Goal: Task Accomplishment & Management: Complete application form

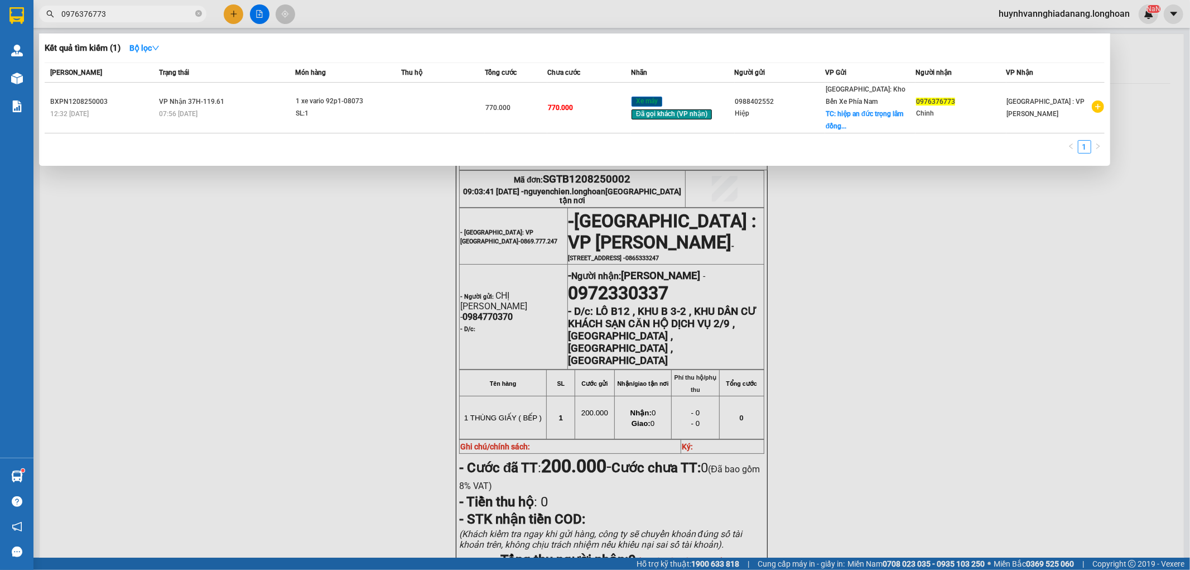
click at [131, 15] on input "0976376773" at bounding box center [127, 14] width 132 height 12
type input "0"
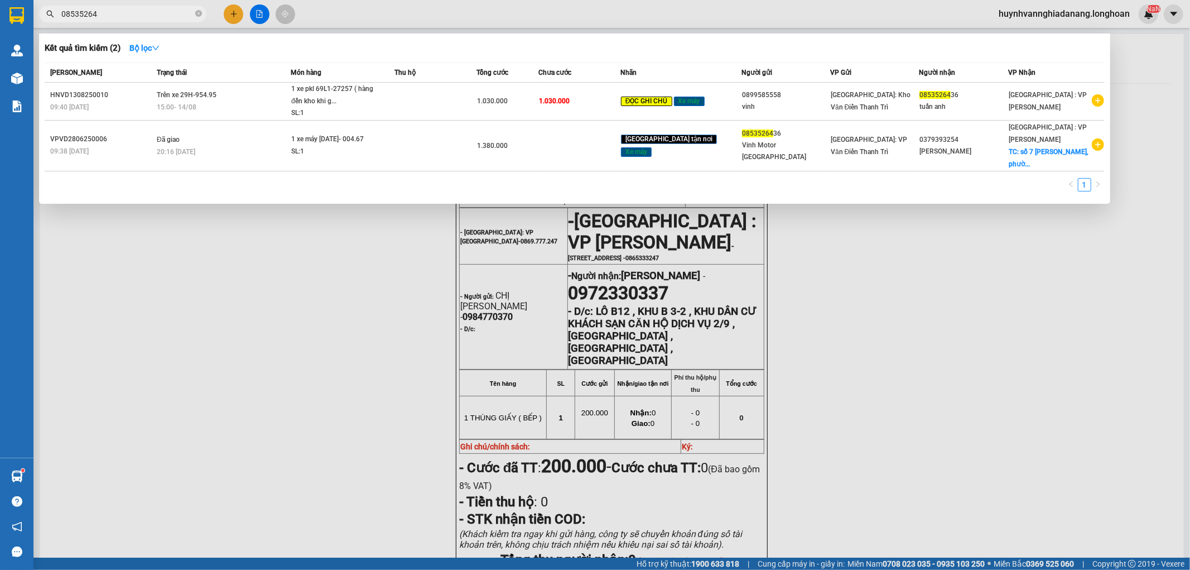
type input "08535264"
click at [264, 257] on div at bounding box center [595, 285] width 1190 height 570
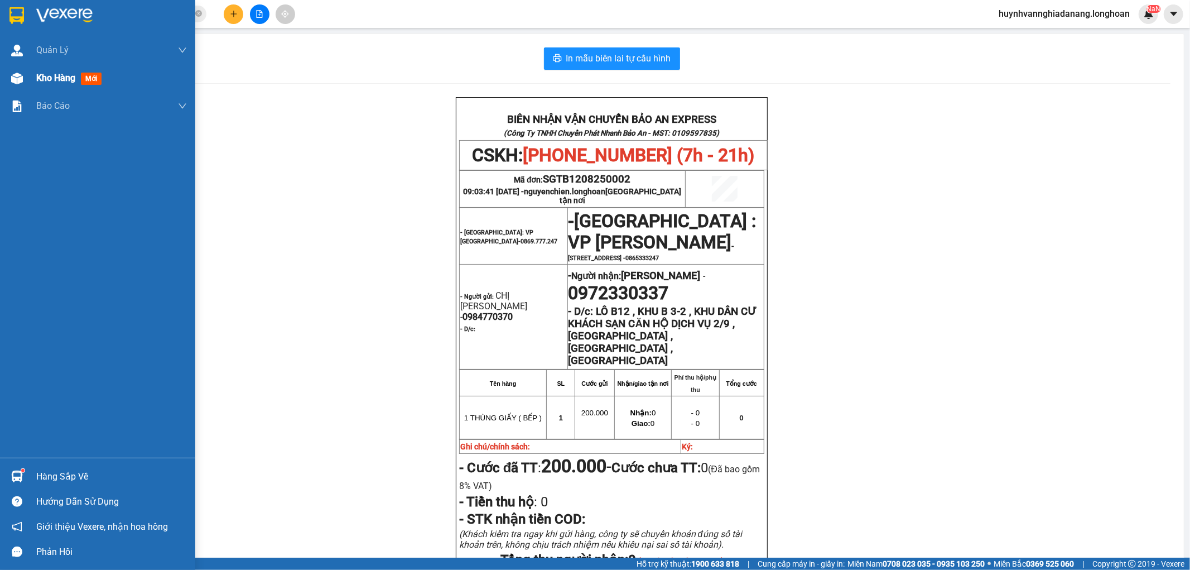
click at [54, 74] on span "Kho hàng" at bounding box center [55, 78] width 39 height 11
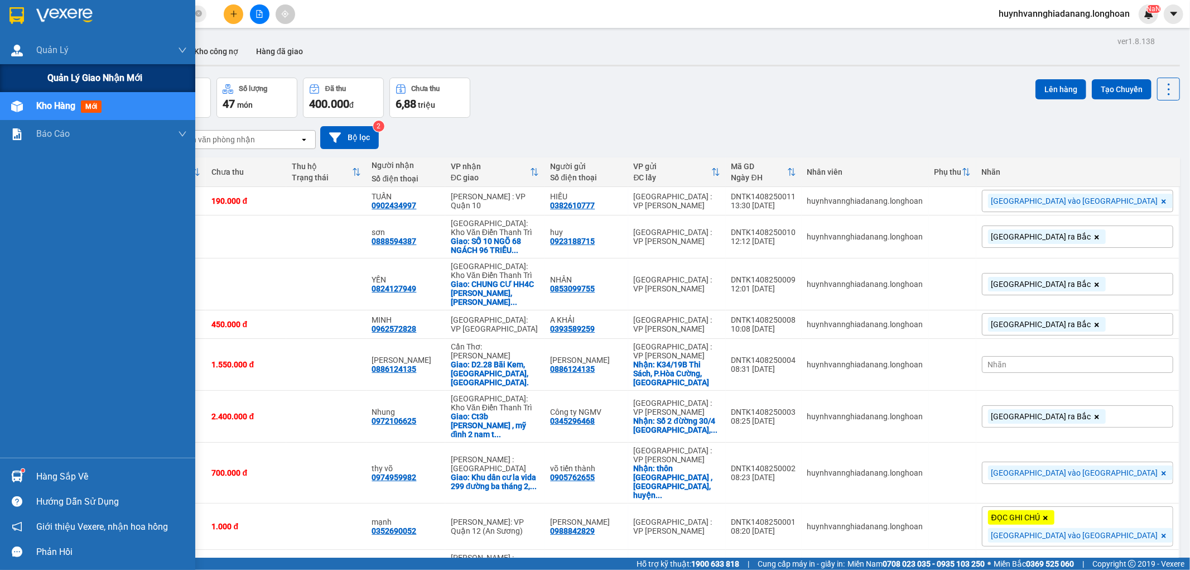
click at [62, 71] on span "Quản lý giao nhận mới" at bounding box center [94, 78] width 95 height 14
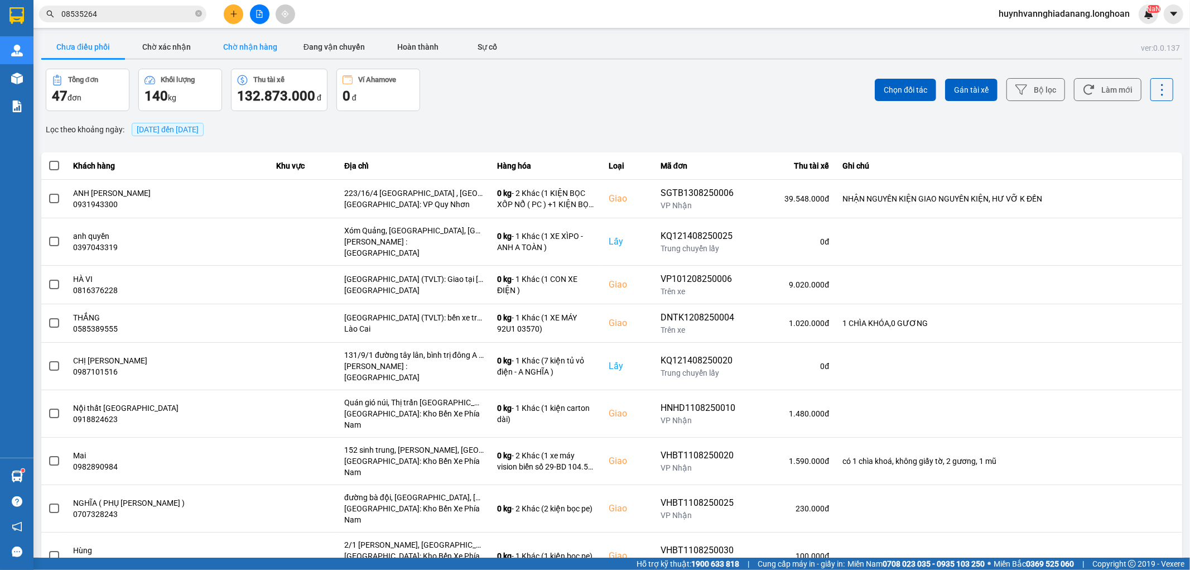
click at [233, 49] on button "Chờ nhận hàng" at bounding box center [251, 47] width 84 height 22
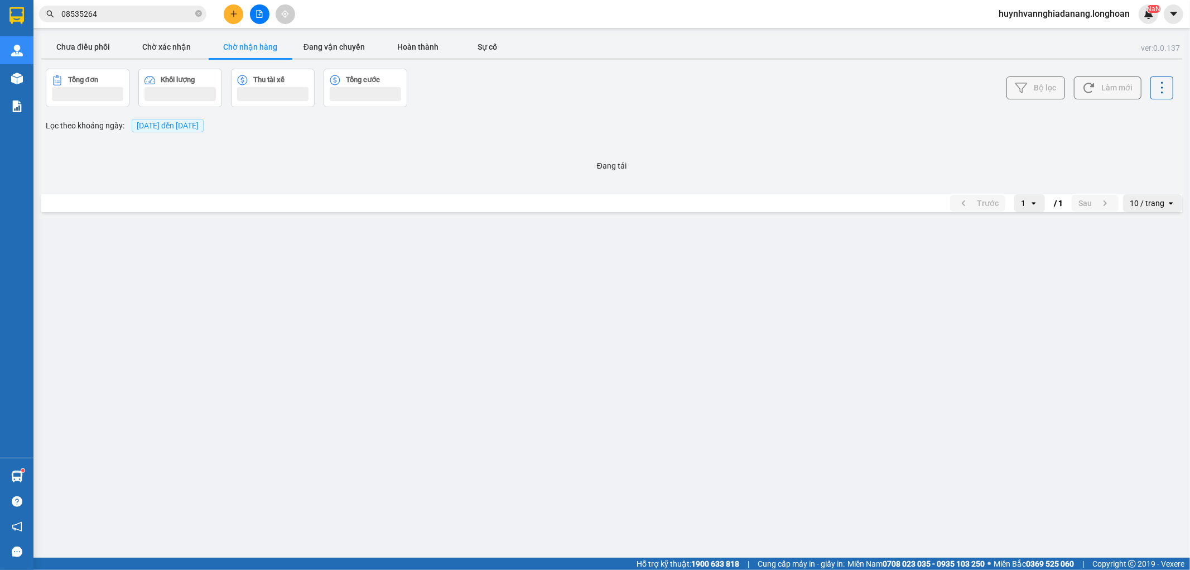
click at [1025, 94] on button "Bộ lọc" at bounding box center [1035, 87] width 59 height 23
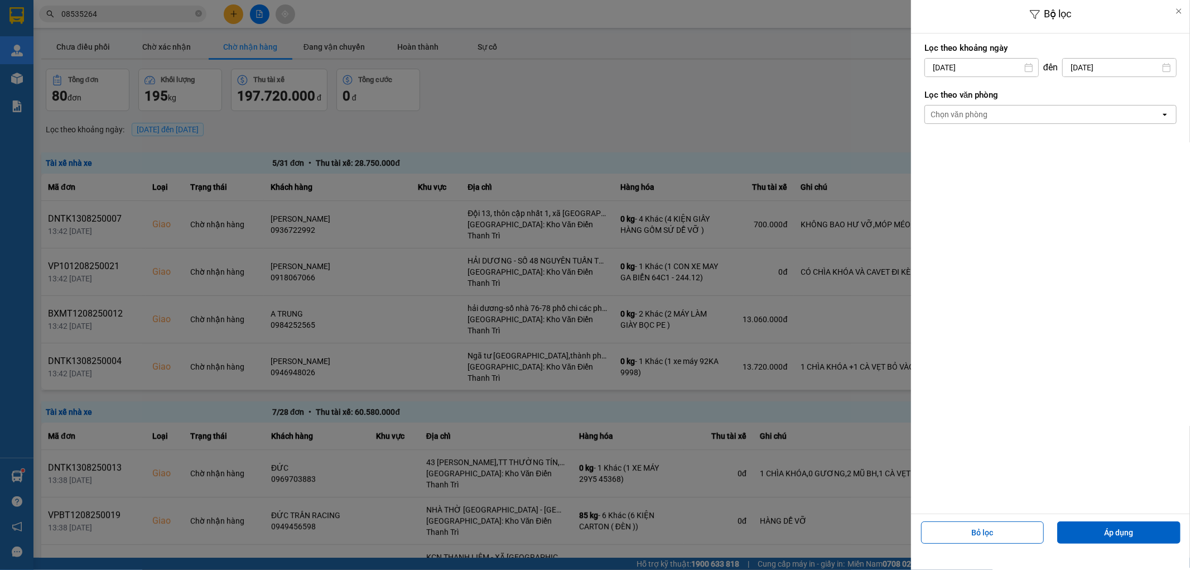
click at [993, 109] on div "Chọn văn phòng" at bounding box center [1042, 114] width 235 height 18
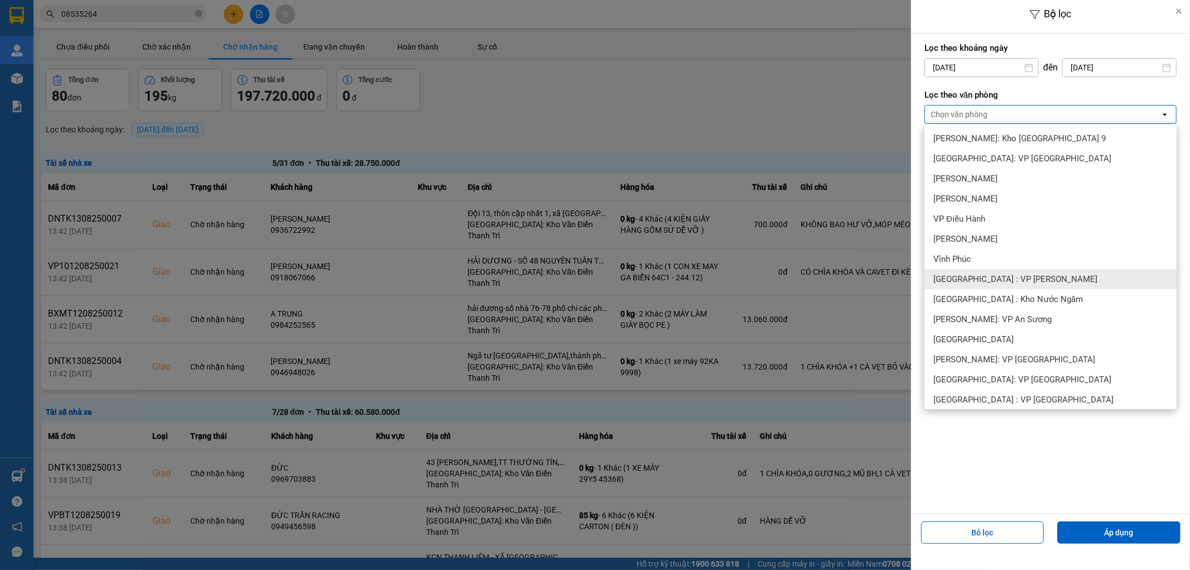
drag, startPoint x: 971, startPoint y: 282, endPoint x: 988, endPoint y: 200, distance: 83.8
click at [971, 282] on span "[GEOGRAPHIC_DATA] : VP [PERSON_NAME]" at bounding box center [1015, 278] width 164 height 11
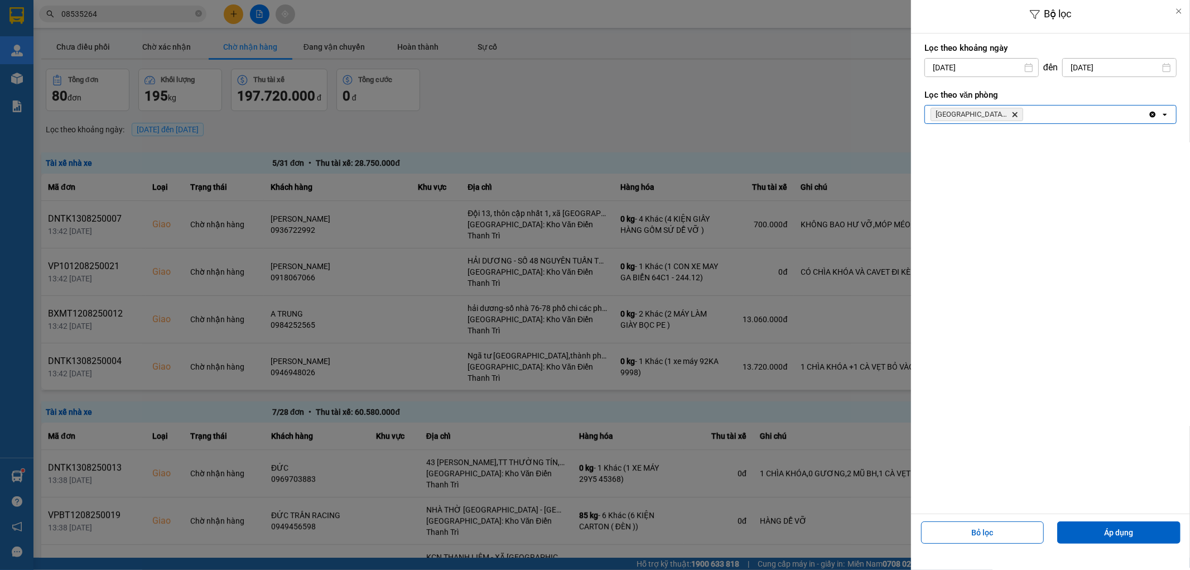
click at [953, 65] on input "[DATE]" at bounding box center [981, 68] width 113 height 18
click at [1021, 149] on div "1" at bounding box center [1020, 148] width 16 height 13
type input "[DATE]"
click at [1111, 531] on button "Áp dụng" at bounding box center [1118, 532] width 123 height 22
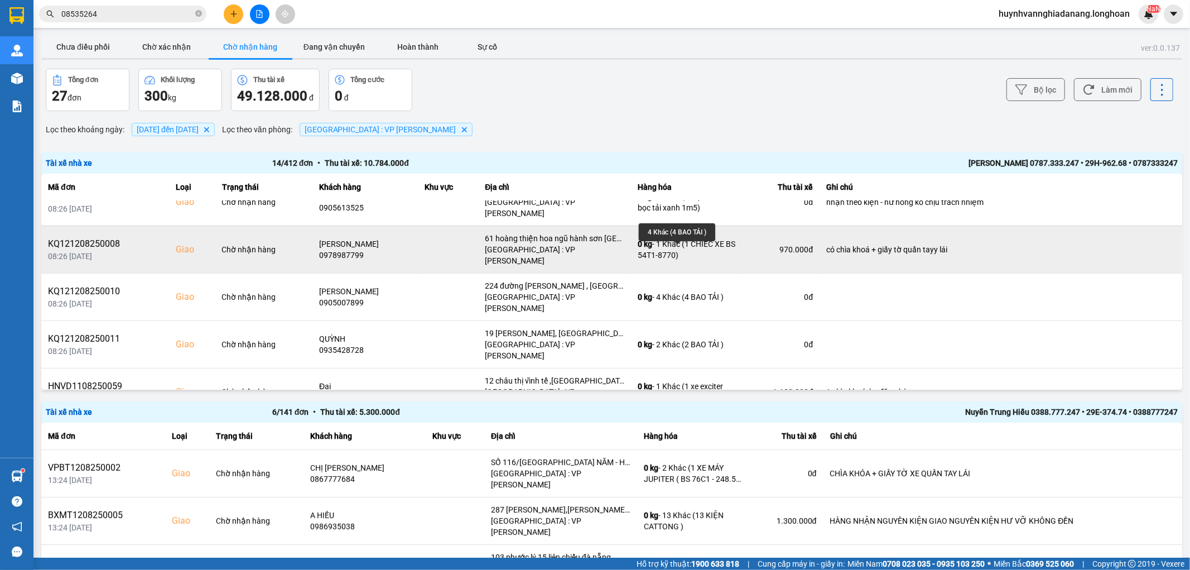
scroll to position [124, 0]
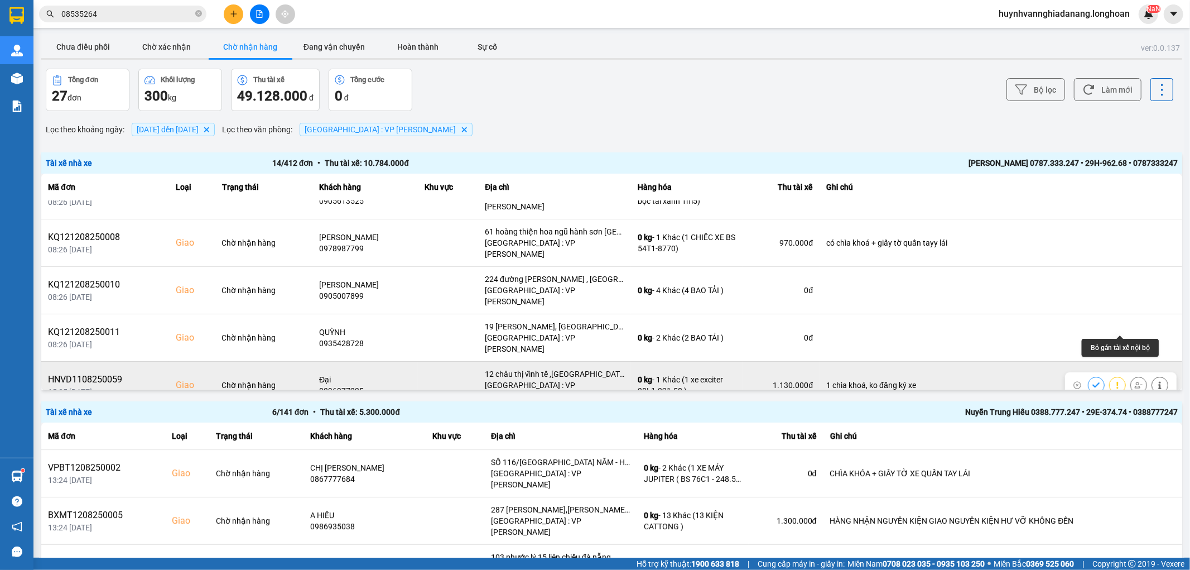
click at [1135, 382] on icon at bounding box center [1139, 385] width 8 height 6
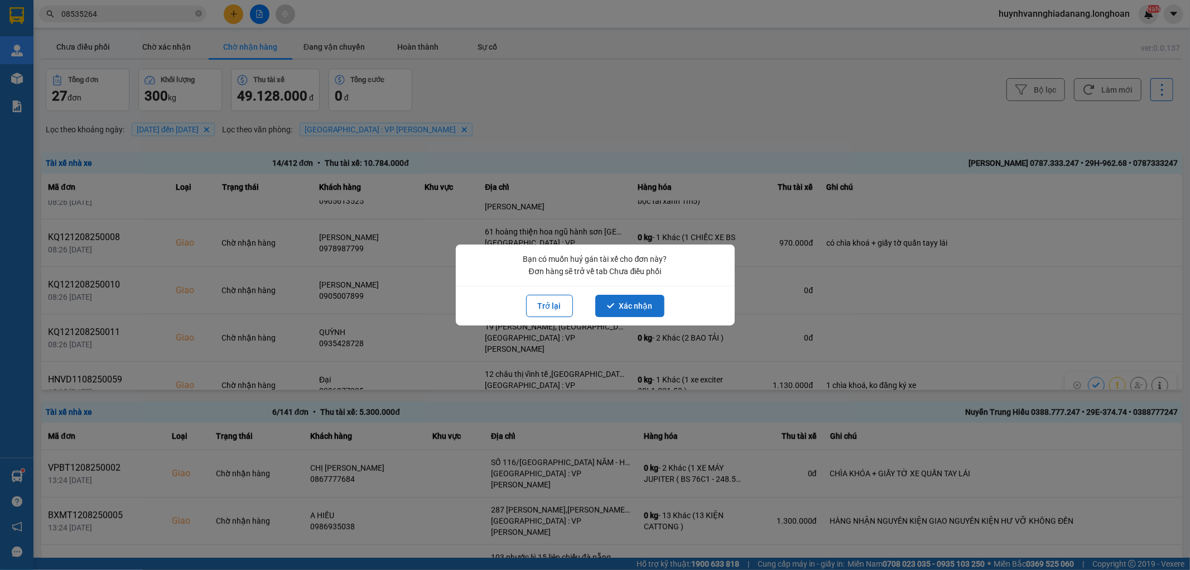
click at [642, 305] on button "Xác nhận" at bounding box center [629, 306] width 69 height 22
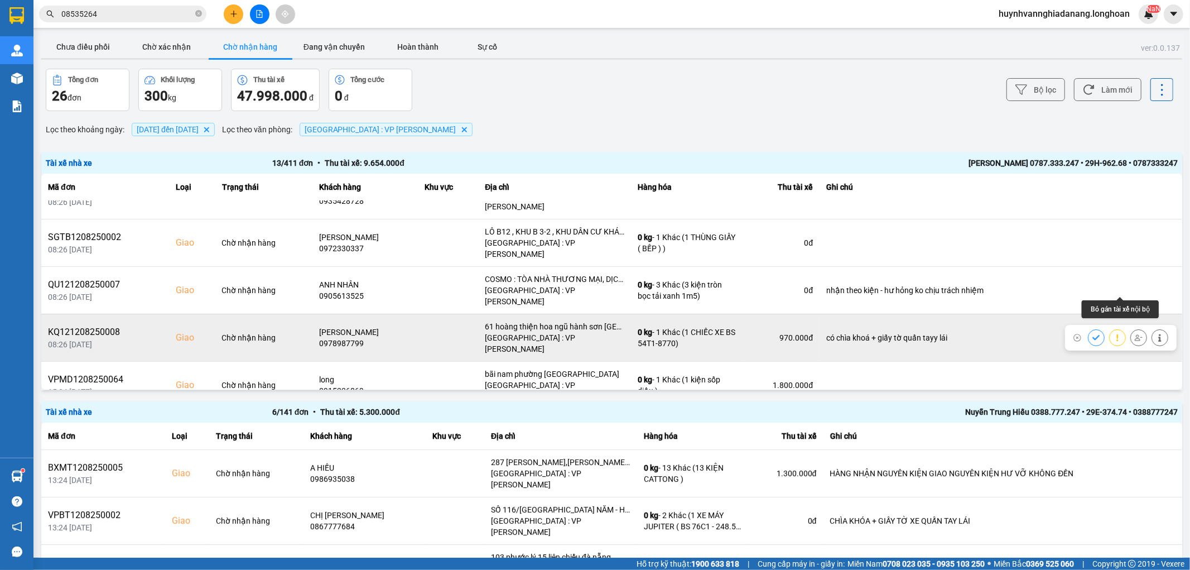
click at [1131, 327] on button at bounding box center [1139, 337] width 16 height 20
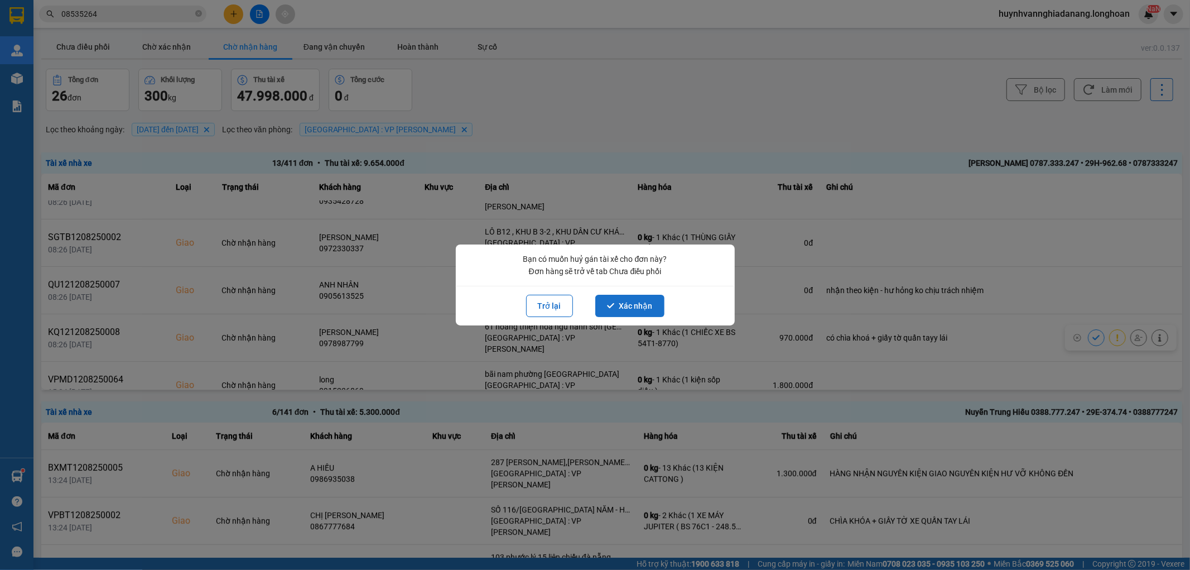
click at [641, 303] on button "Xác nhận" at bounding box center [629, 306] width 69 height 22
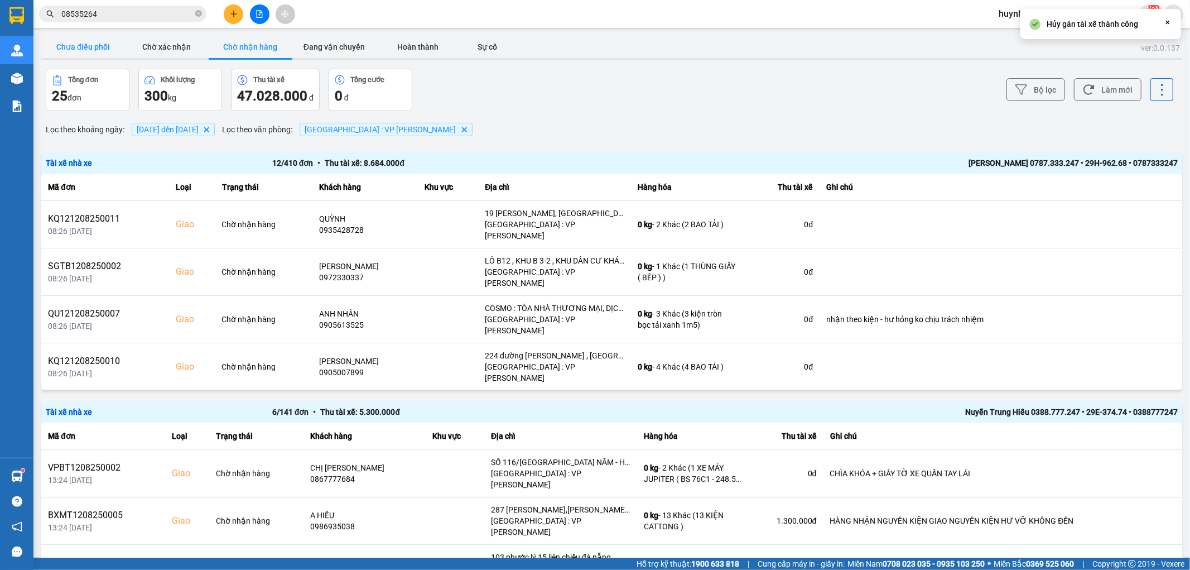
click at [84, 40] on button "Chưa điều phối" at bounding box center [83, 47] width 84 height 22
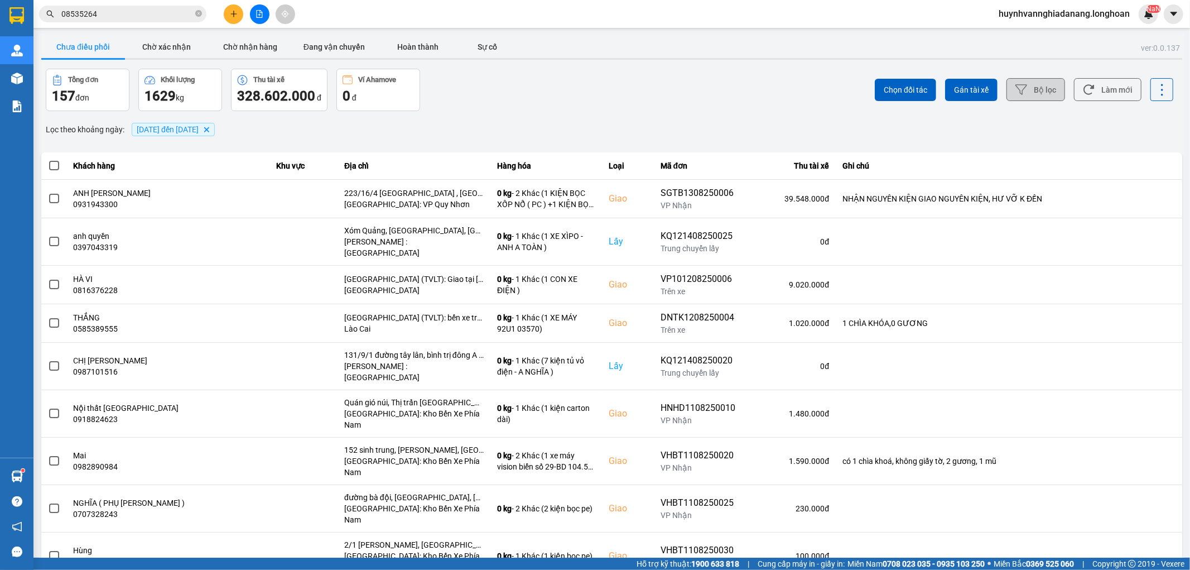
click at [1029, 84] on button "Bộ lọc" at bounding box center [1035, 89] width 59 height 23
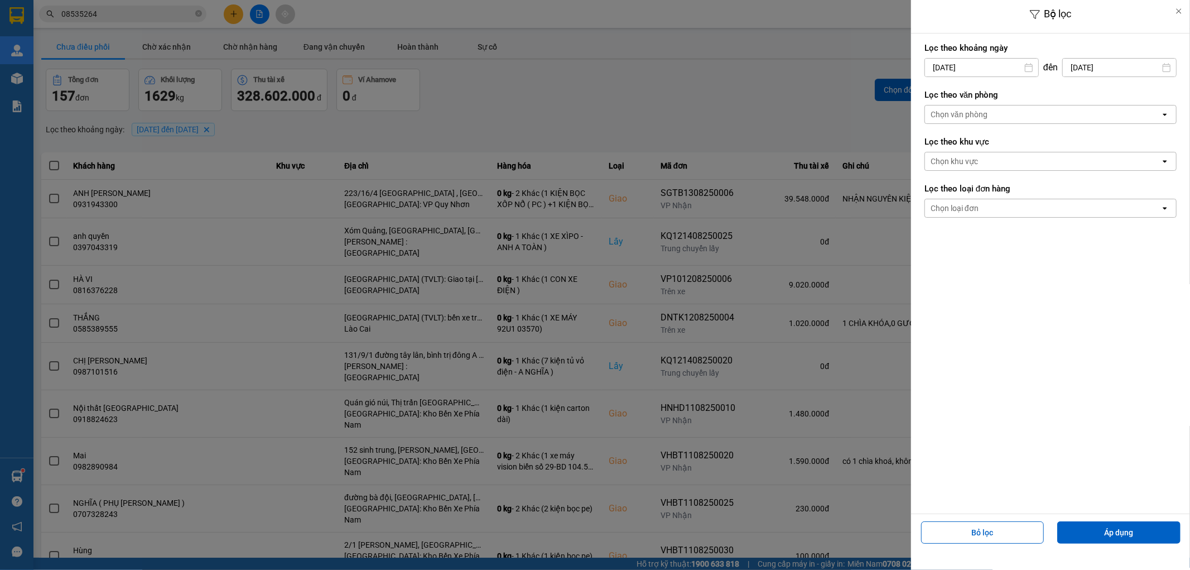
click at [993, 116] on div "Chọn văn phòng" at bounding box center [1042, 114] width 235 height 18
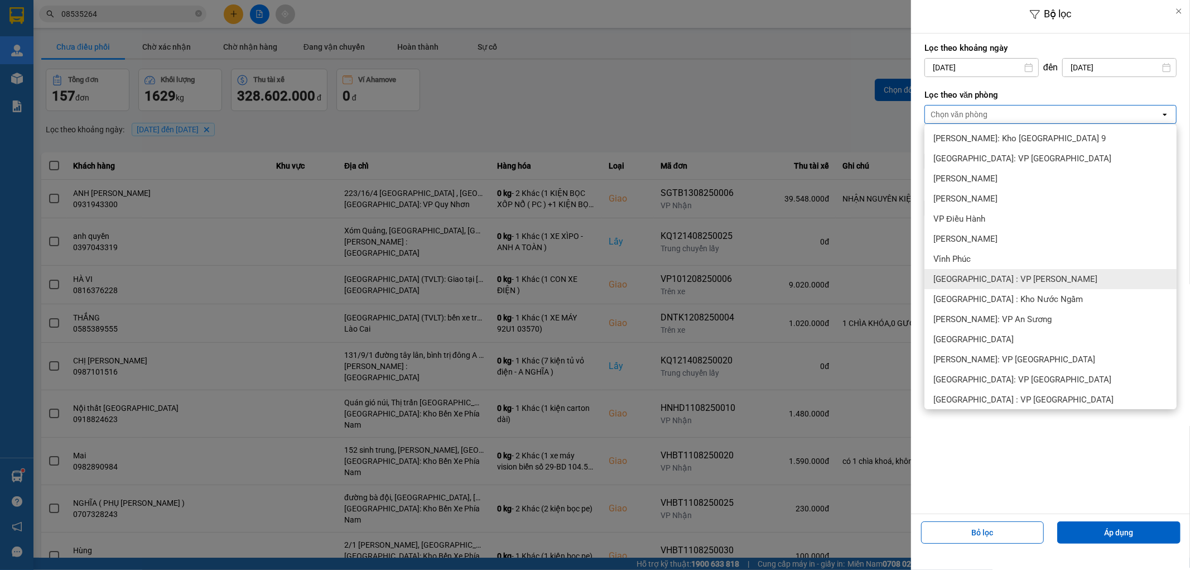
click at [984, 280] on span "[GEOGRAPHIC_DATA] : VP [PERSON_NAME]" at bounding box center [1015, 278] width 164 height 11
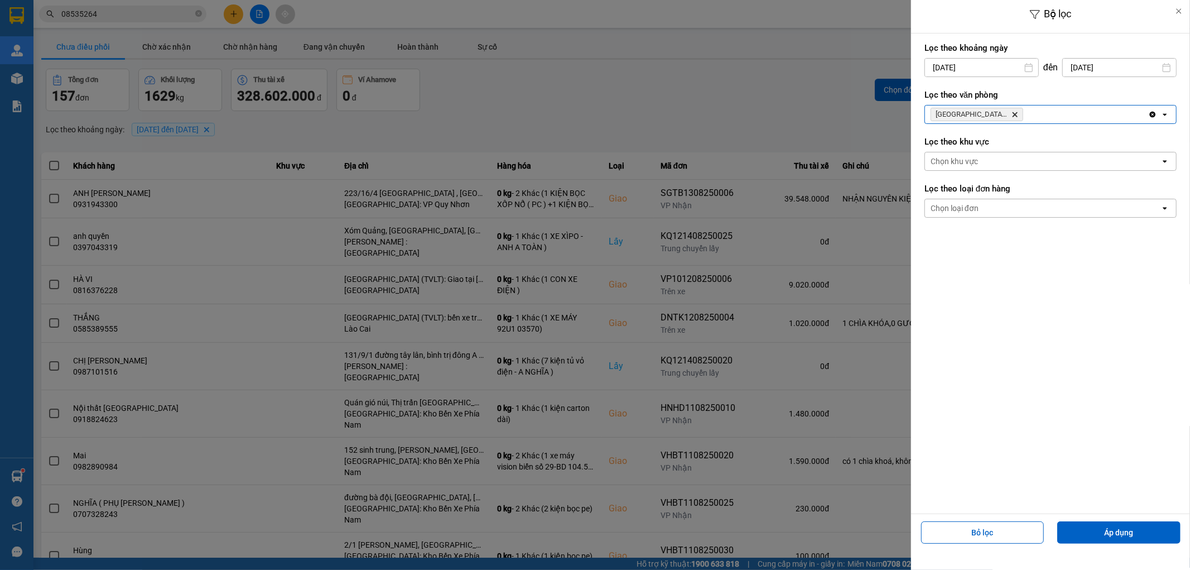
click at [1094, 525] on button "Áp dụng" at bounding box center [1118, 532] width 123 height 22
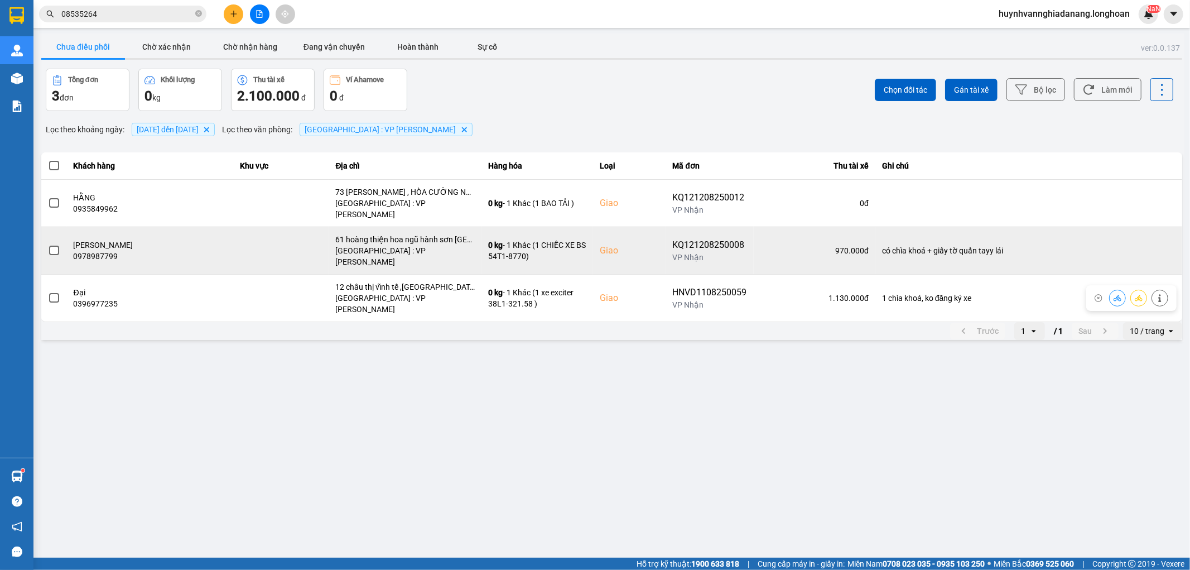
drag, startPoint x: 52, startPoint y: 271, endPoint x: 59, endPoint y: 245, distance: 25.8
click at [55, 274] on td at bounding box center [54, 297] width 26 height 47
click at [54, 245] on span at bounding box center [54, 250] width 10 height 10
click at [48, 244] on input "checkbox" at bounding box center [48, 244] width 0 height 0
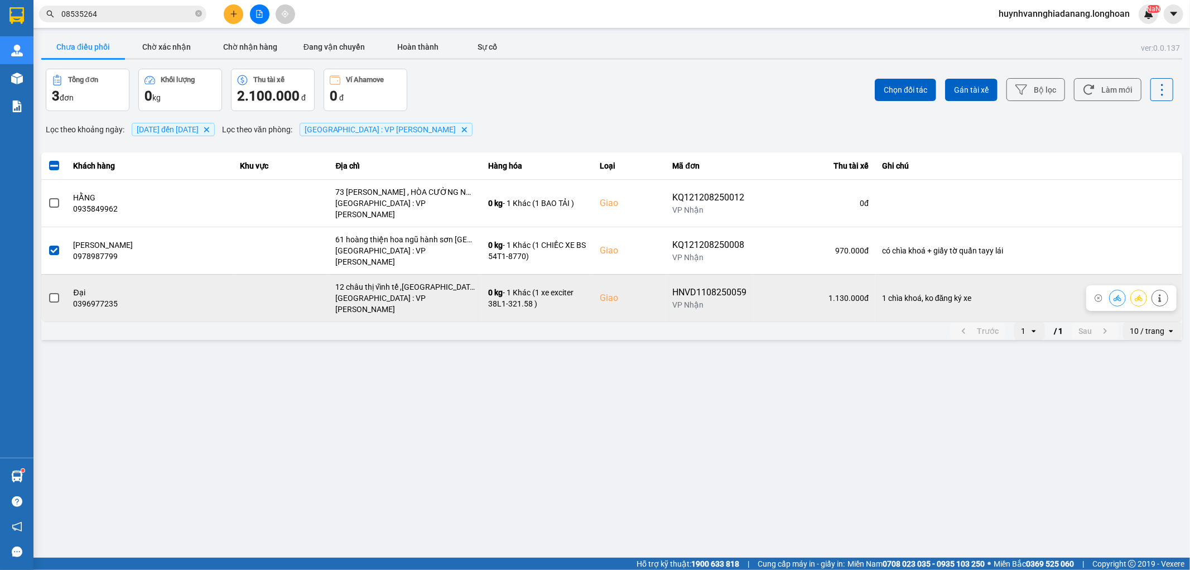
click at [50, 293] on span at bounding box center [54, 298] width 10 height 10
click at [48, 292] on input "checkbox" at bounding box center [48, 292] width 0 height 0
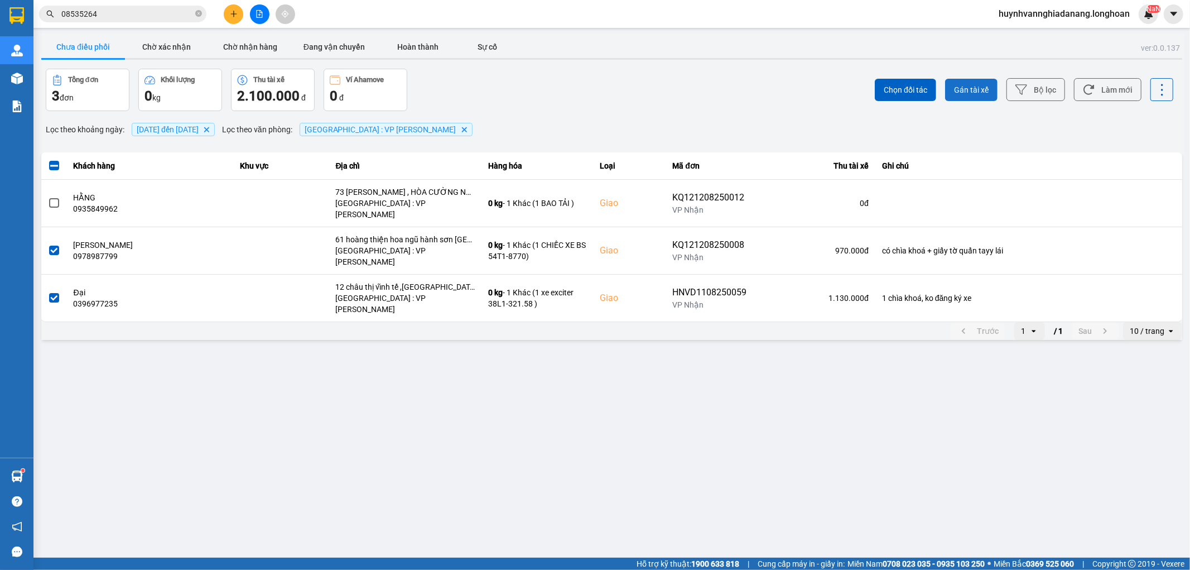
click at [975, 81] on button "Gán tài xế" at bounding box center [971, 90] width 52 height 22
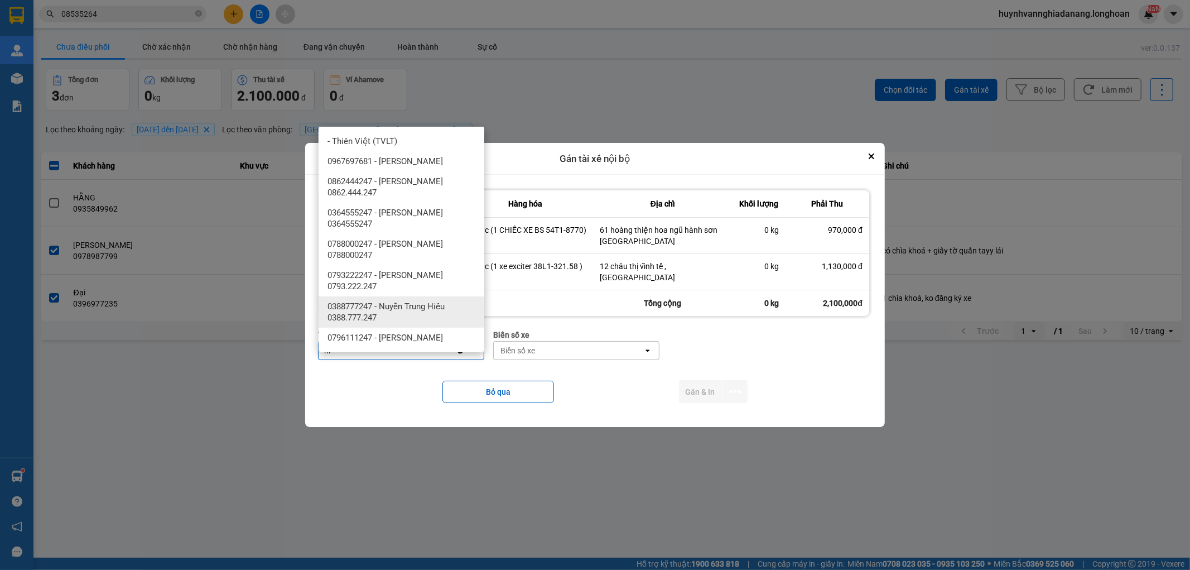
type input "hi"
click at [443, 301] on span "0388777247 - Nuyễn Trung Hiếu 0388.777.247" at bounding box center [403, 312] width 152 height 22
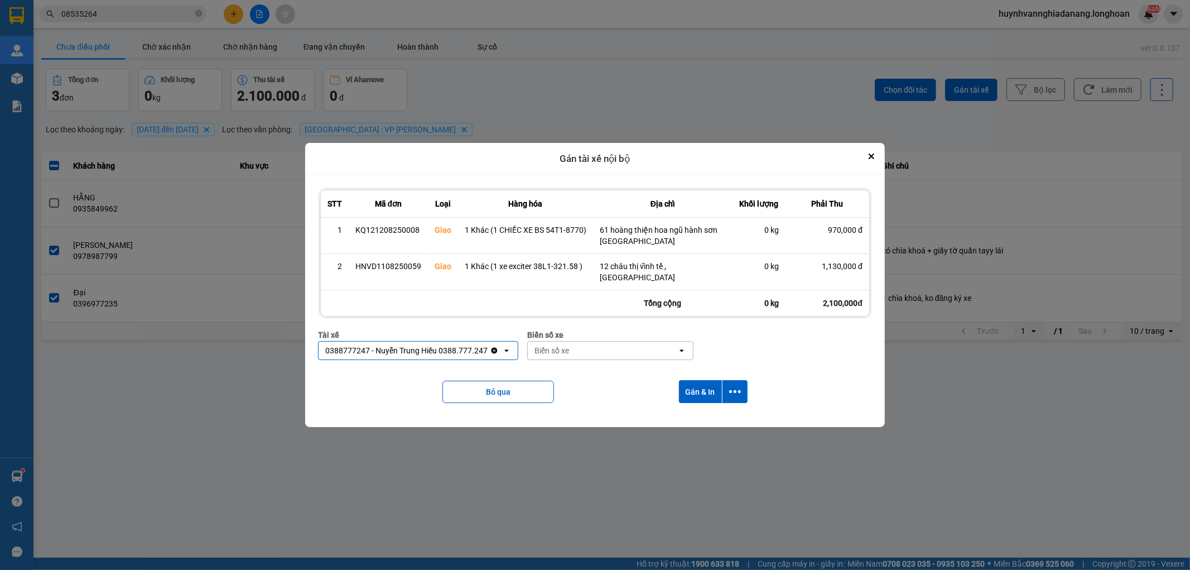
click at [600, 352] on div "Biển số xe" at bounding box center [602, 350] width 149 height 18
type input "7474"
click at [742, 390] on button "dialog" at bounding box center [734, 391] width 25 height 23
click at [720, 417] on div "Chỉ gán tài" at bounding box center [705, 421] width 66 height 11
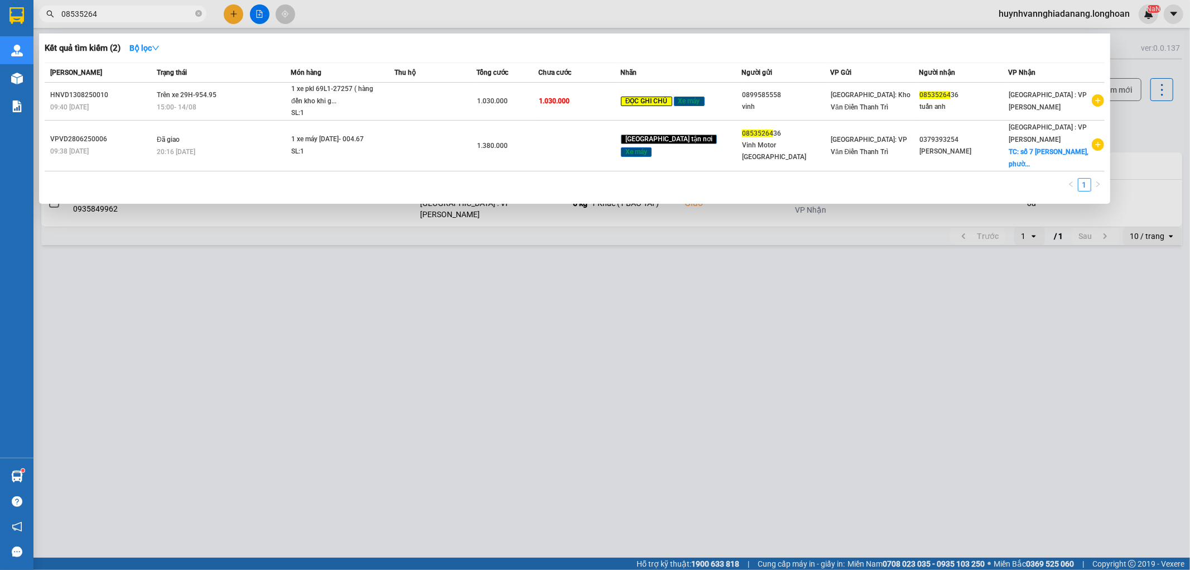
click at [148, 17] on input "08535264" at bounding box center [127, 14] width 132 height 12
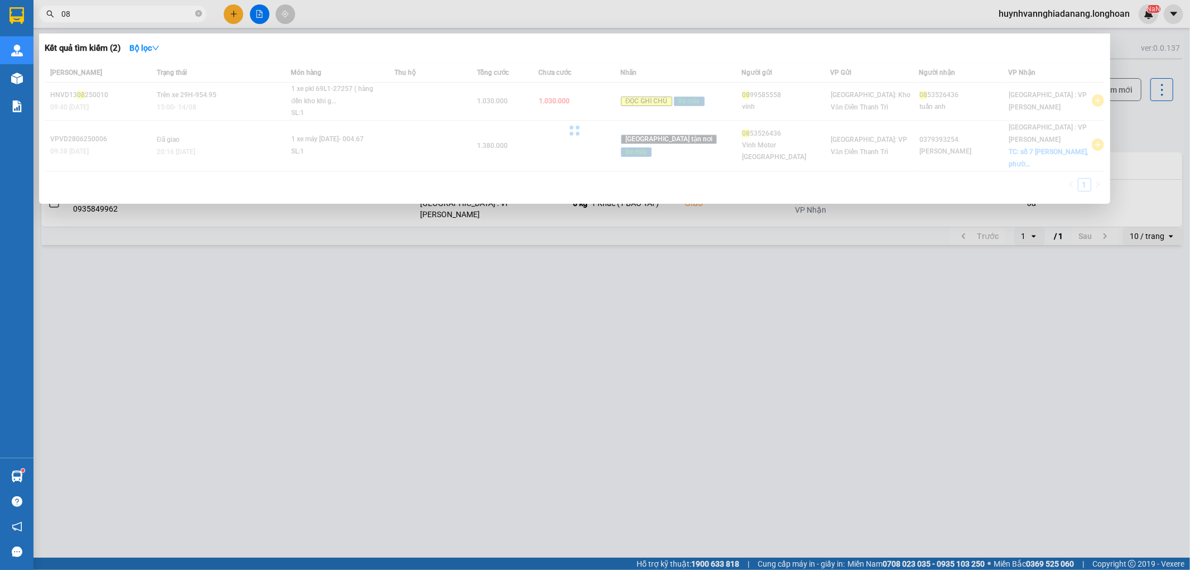
type input "0"
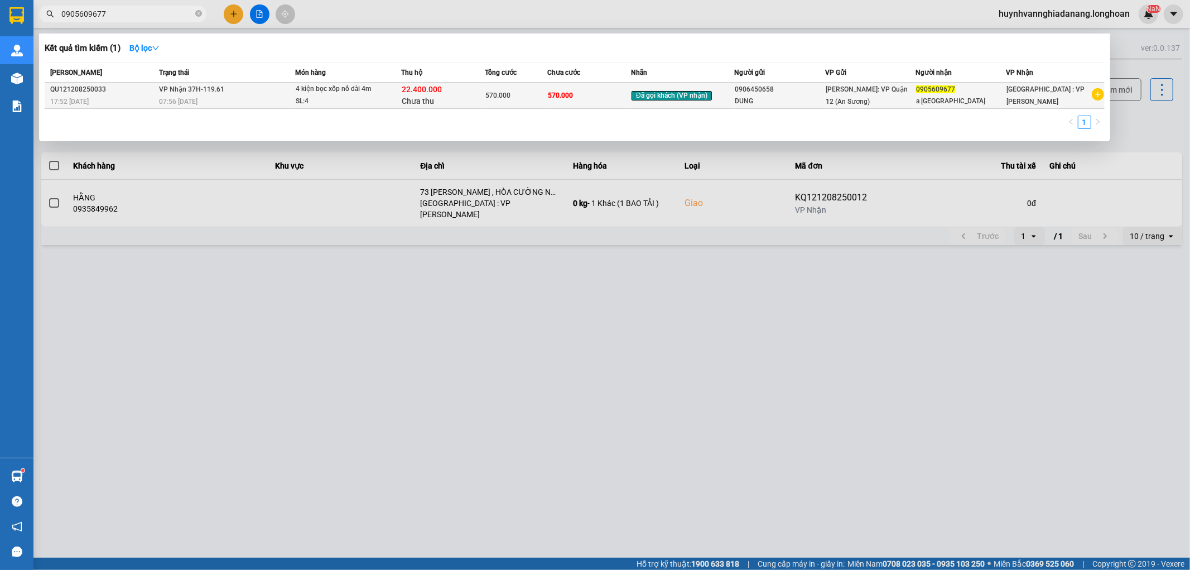
type input "0905609677"
click at [492, 91] on span "570.000" at bounding box center [497, 95] width 25 height 8
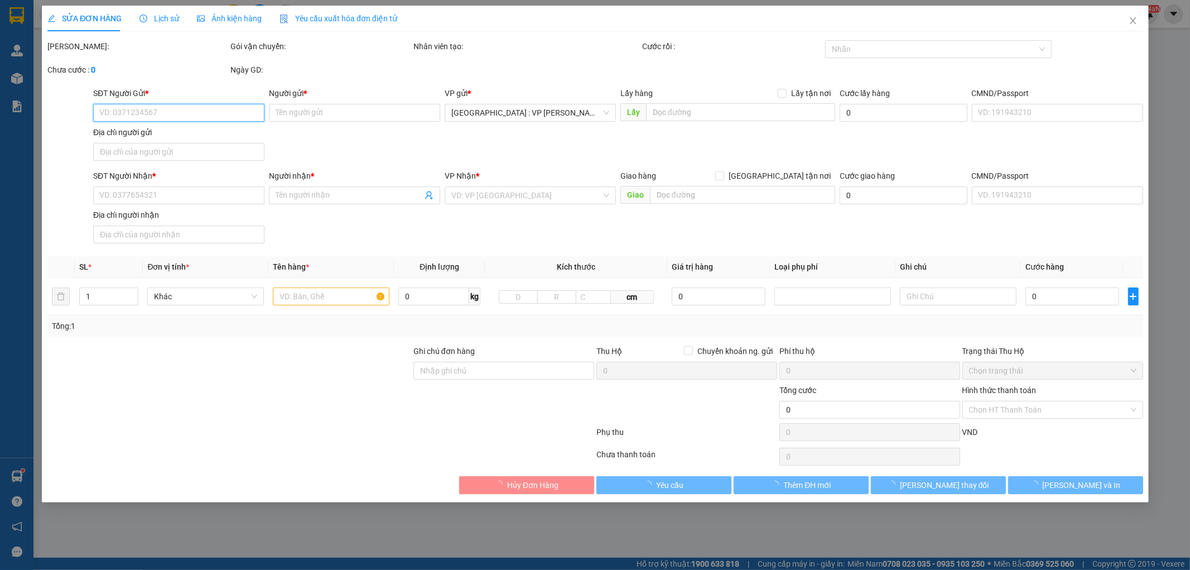
type input "0906450658"
type input "DUNG"
type input "0905609677"
type input "a [GEOGRAPHIC_DATA]"
type input "nhận theo kiện - hư hỏng ko chịu trách nhiệm"
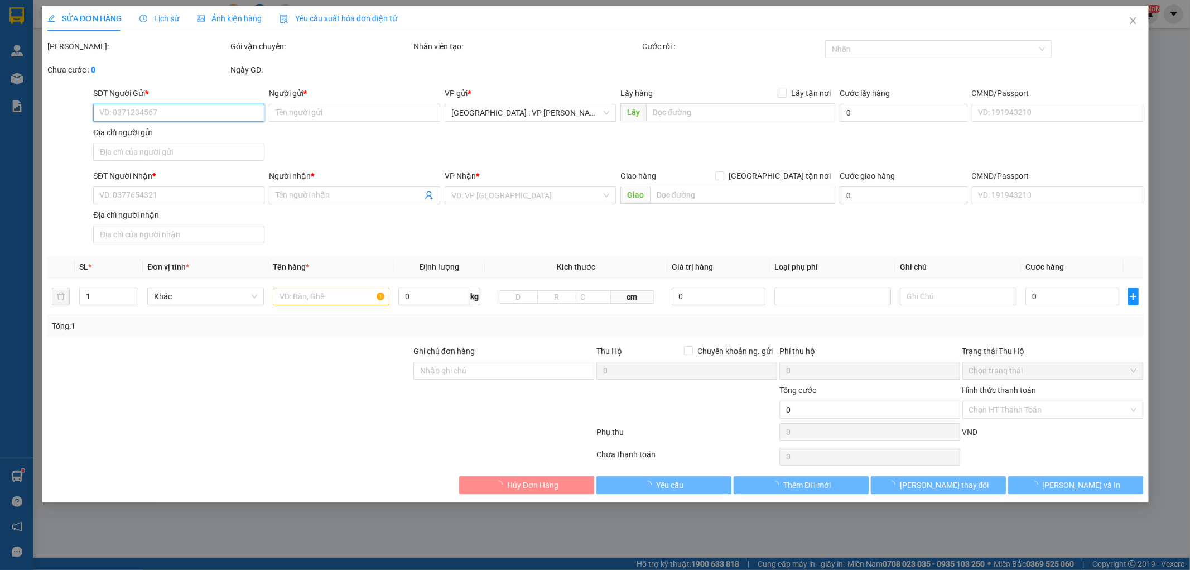
type input "570.000"
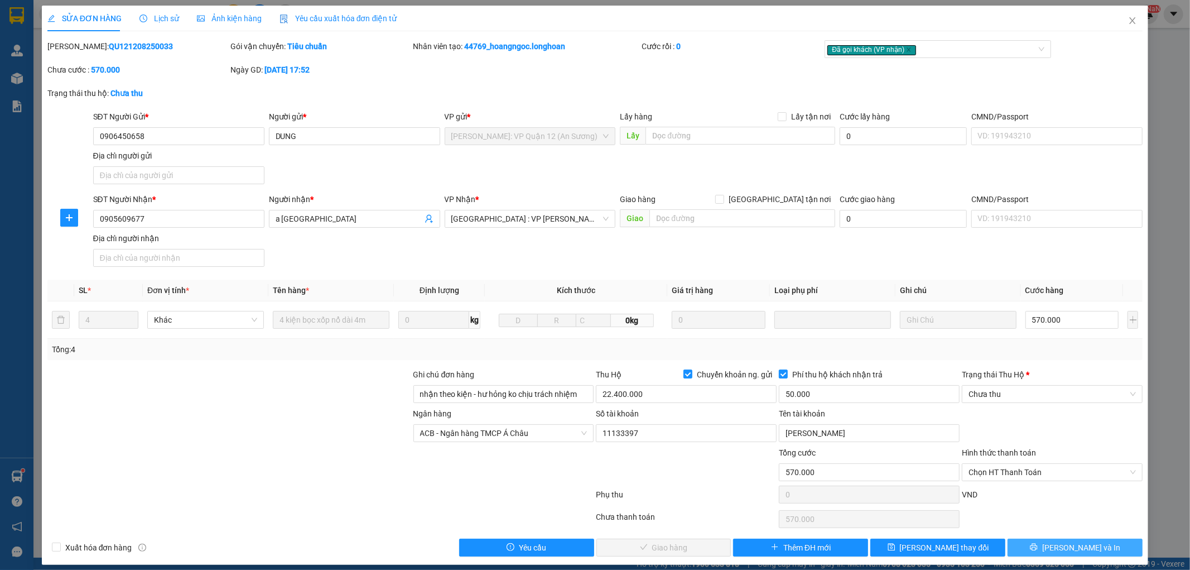
click at [1069, 547] on span "[PERSON_NAME] và In" at bounding box center [1081, 547] width 78 height 12
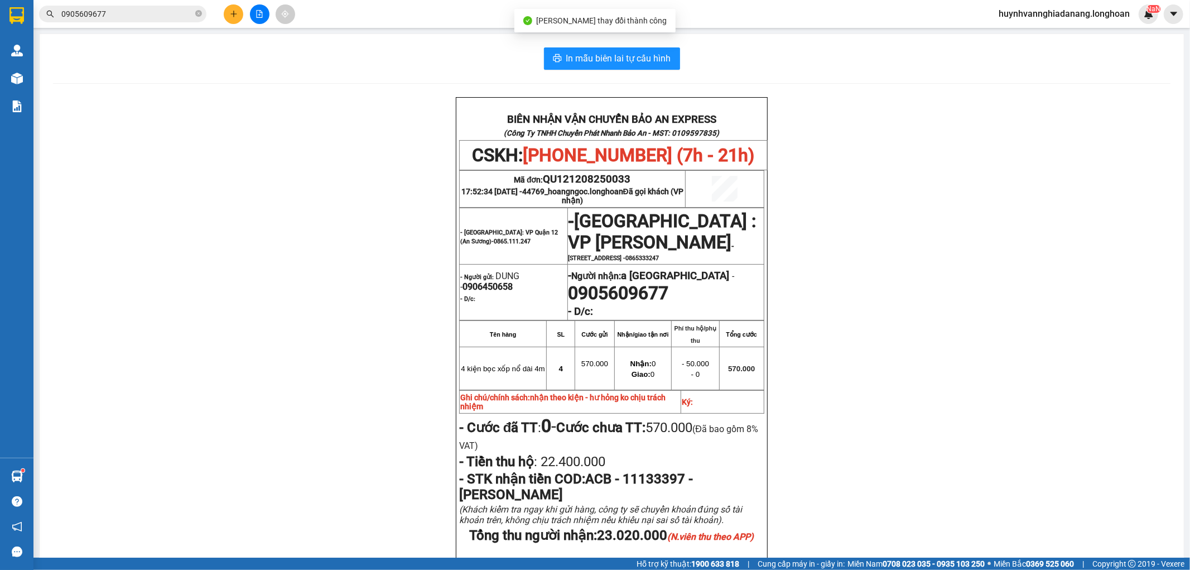
scroll to position [62, 0]
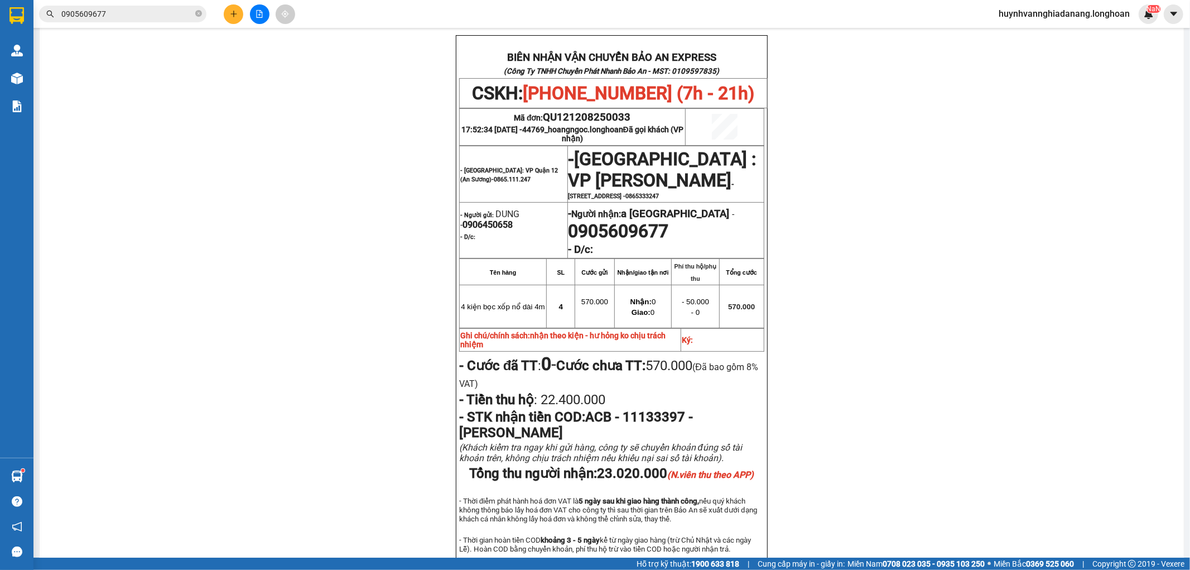
click at [129, 16] on input "0905609677" at bounding box center [127, 14] width 132 height 12
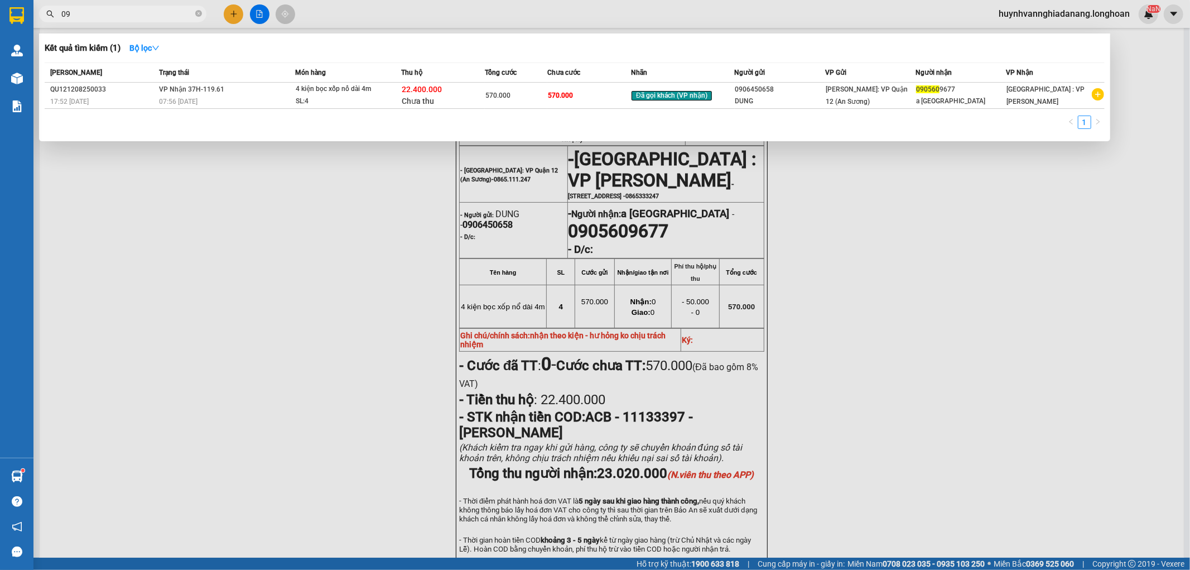
type input "0"
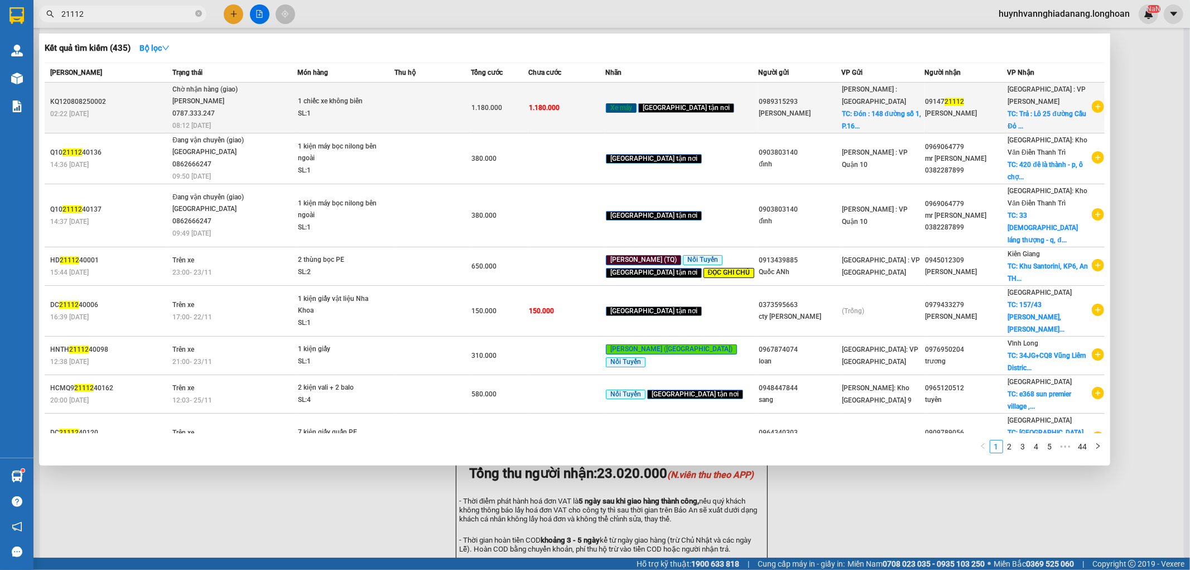
type input "21112"
click at [471, 110] on td at bounding box center [432, 108] width 76 height 51
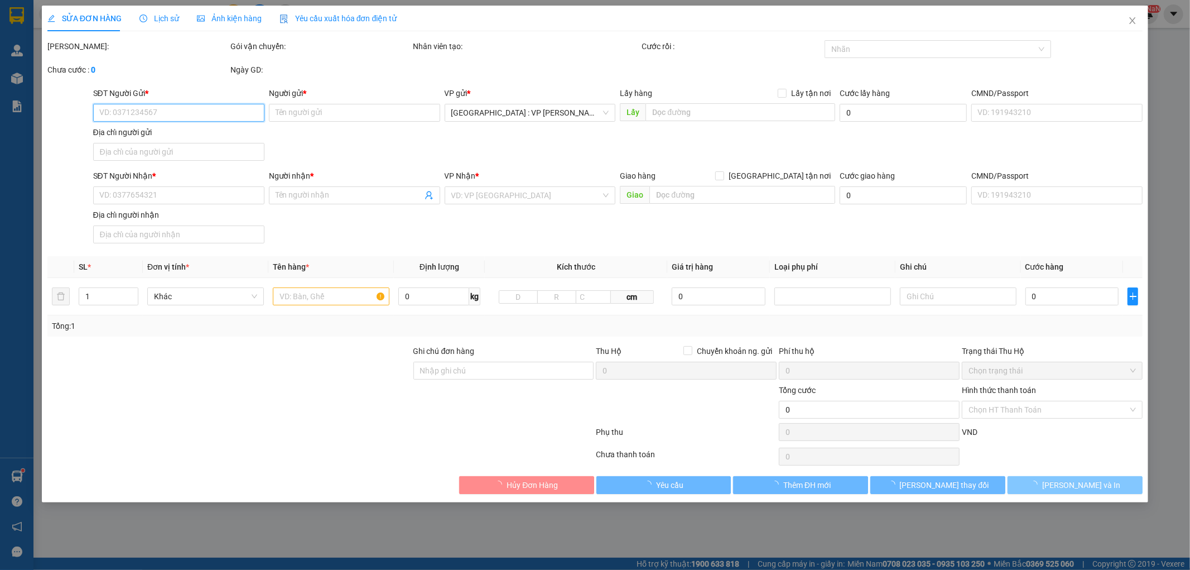
type input "0989315293"
type input "[PERSON_NAME]"
checkbox input "true"
type input "Đón : [STREET_ADDRESS]"
type input "0914721112"
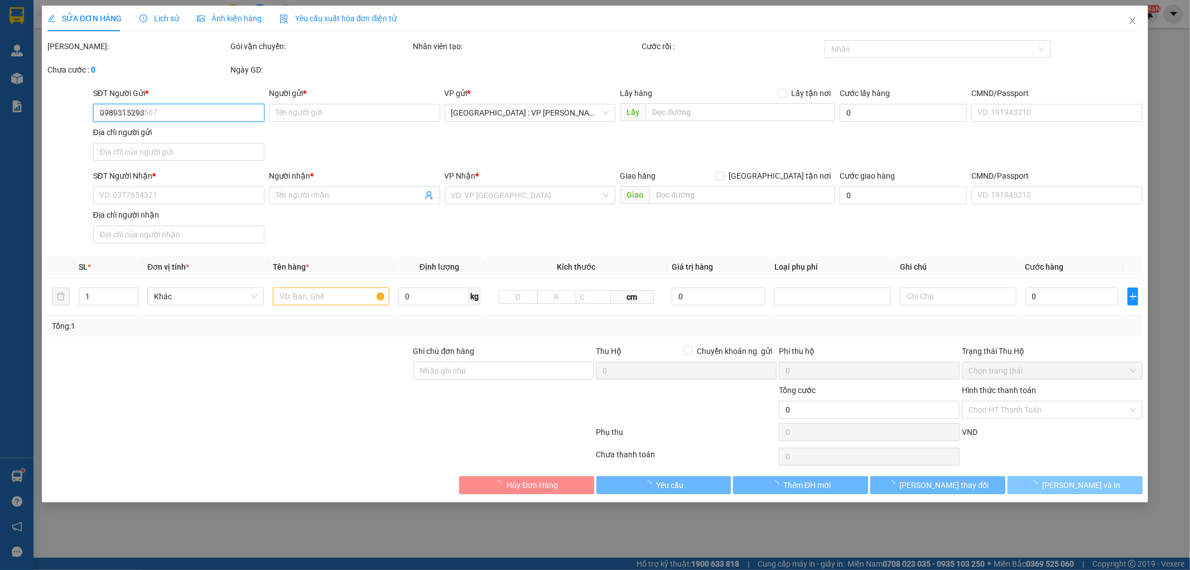
type input "[PERSON_NAME]"
checkbox input "true"
type input "Trả : Lô 25 đường [GEOGRAPHIC_DATA], [GEOGRAPHIC_DATA], H. [GEOGRAPHIC_DATA], […"
type input "CÓ CHÌA KHOÁ QUẤN TAY LÁI - KHÔNG CAVET"
type input "1.180.000"
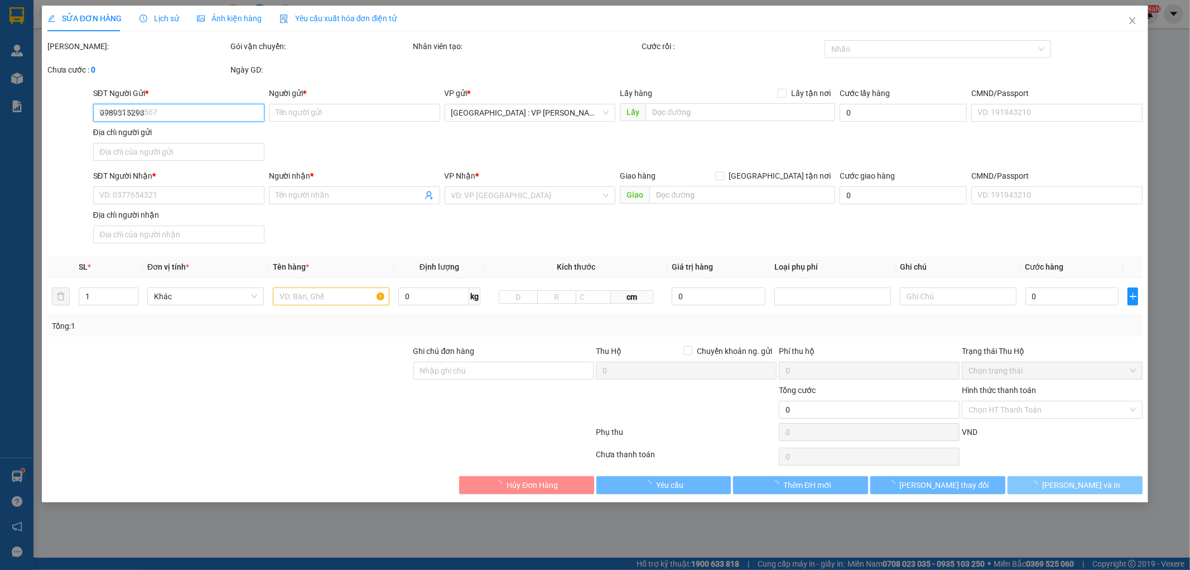
type input "1.180.000"
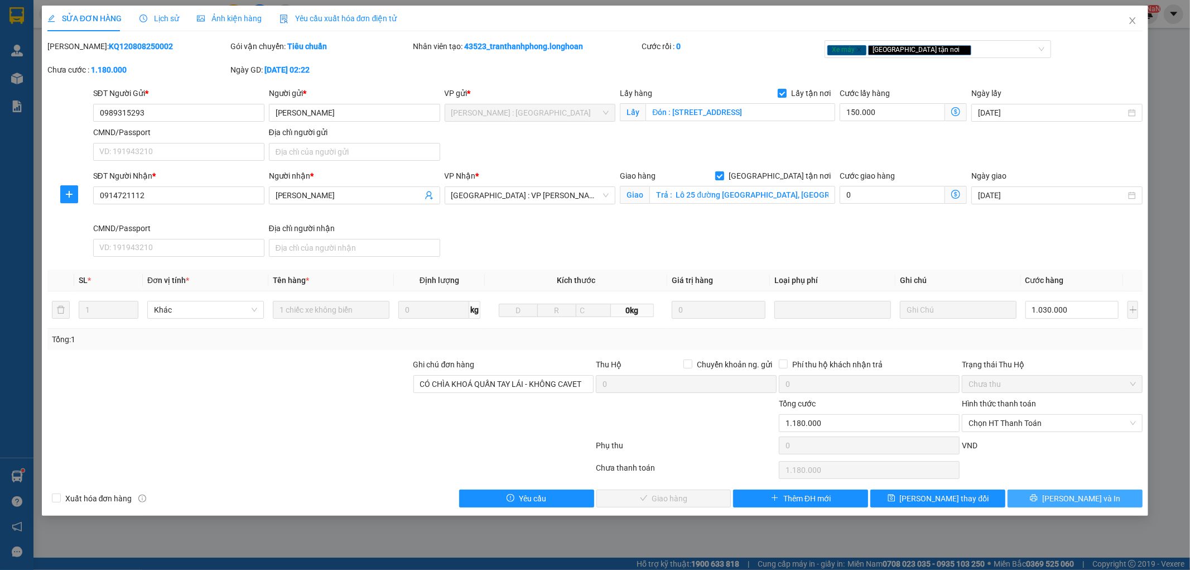
click at [1082, 499] on span "[PERSON_NAME] và In" at bounding box center [1081, 498] width 78 height 12
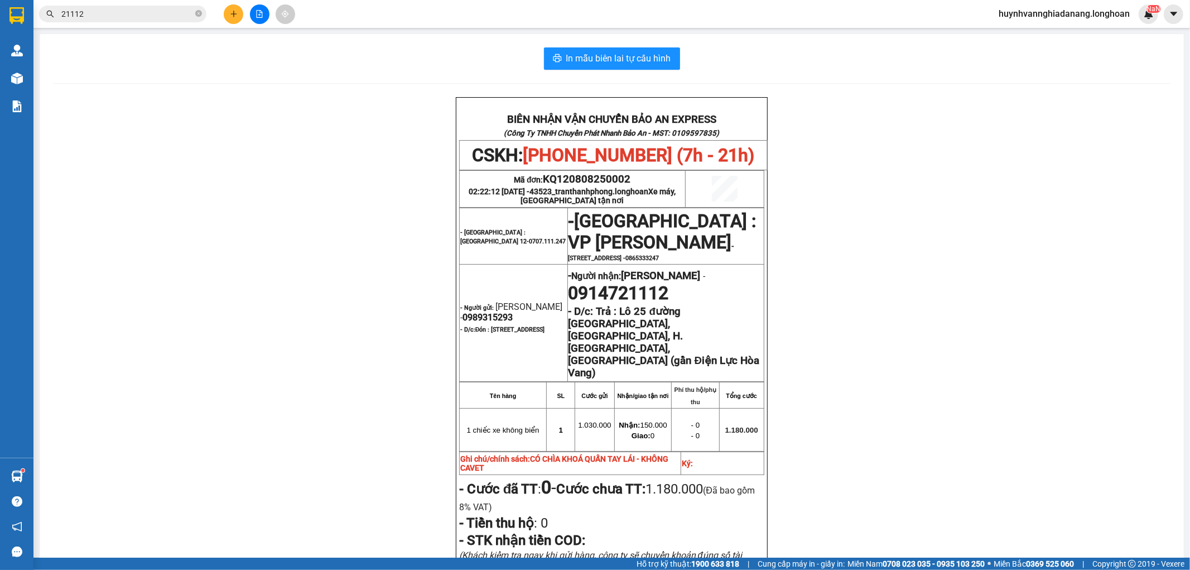
click at [110, 14] on input "21112" at bounding box center [127, 14] width 132 height 12
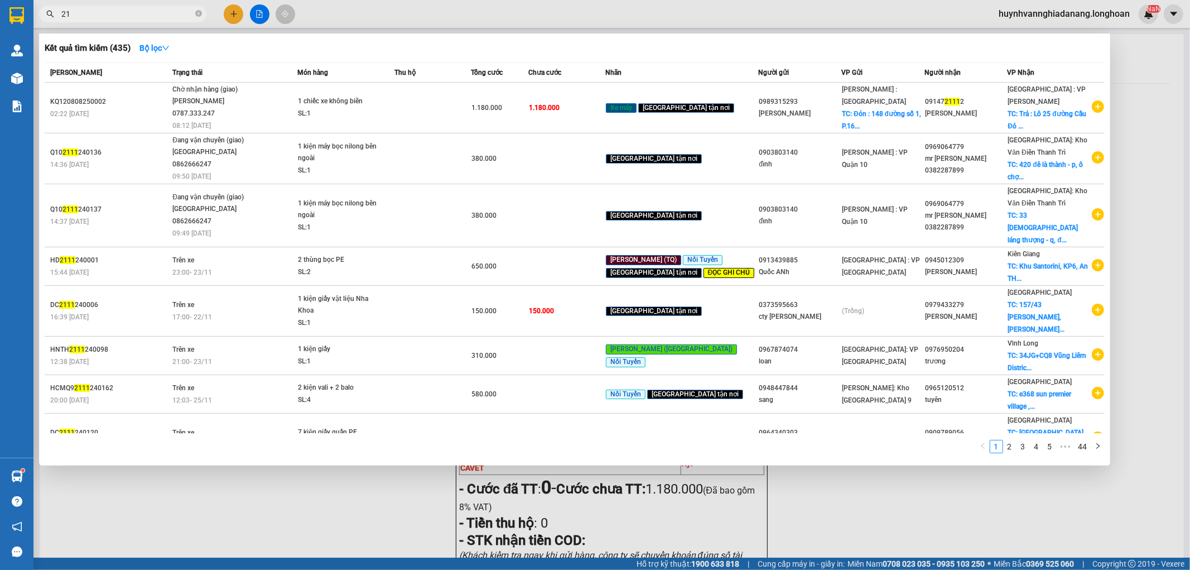
type input "2"
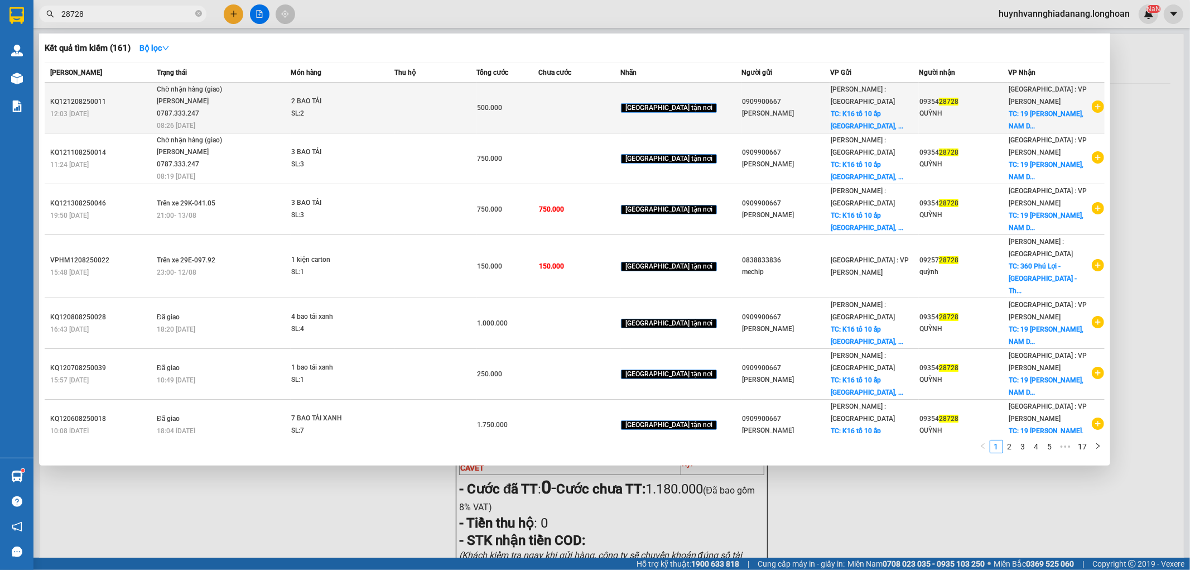
type input "28728"
click at [596, 108] on td at bounding box center [579, 108] width 82 height 51
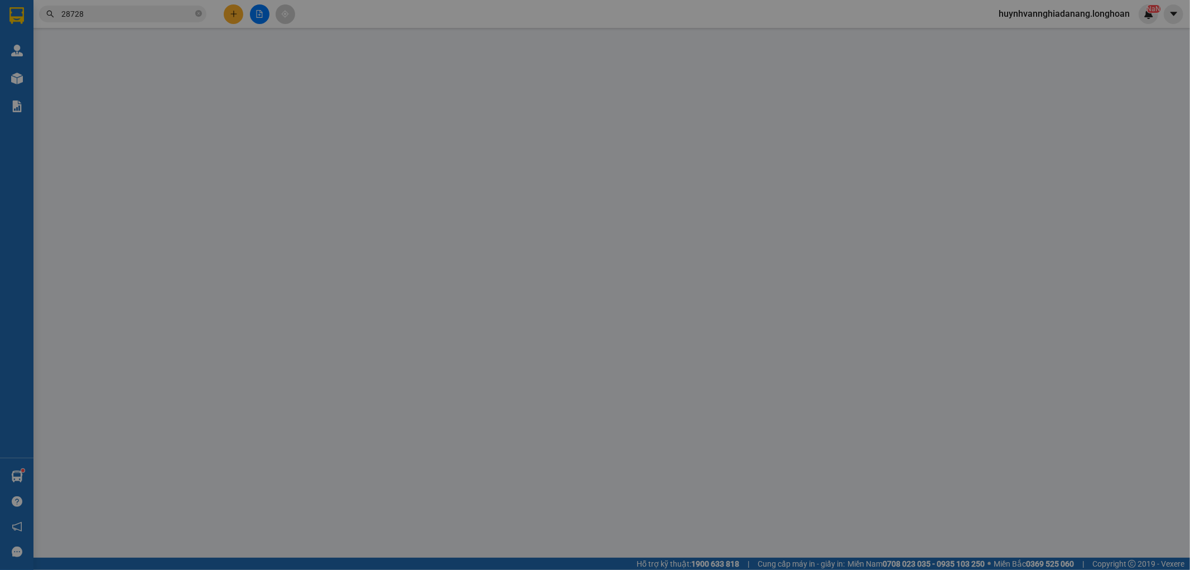
type input "0909900667"
type input "[PERSON_NAME]"
checkbox input "true"
type input "K16 tổ 10 ấp [GEOGRAPHIC_DATA], xã [GEOGRAPHIC_DATA] huyện [GEOGRAPHIC_DATA], […"
type input "0935428728"
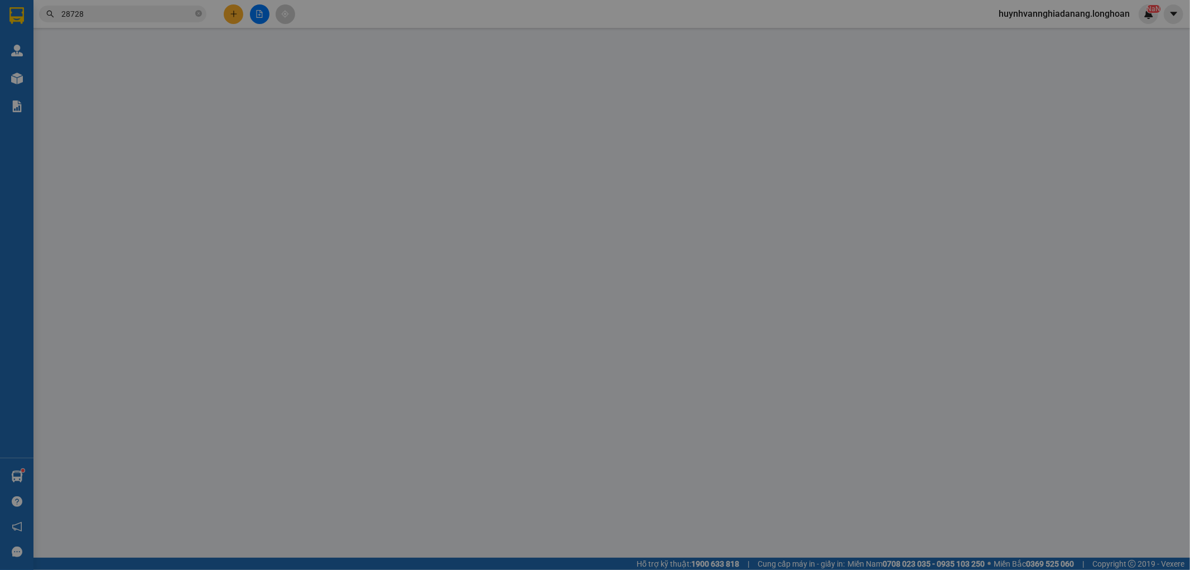
type input "QUỲNH"
checkbox input "true"
type input "19 [PERSON_NAME], [GEOGRAPHIC_DATA], [GEOGRAPHIC_DATA], [GEOGRAPHIC_DATA]"
type input "500.000"
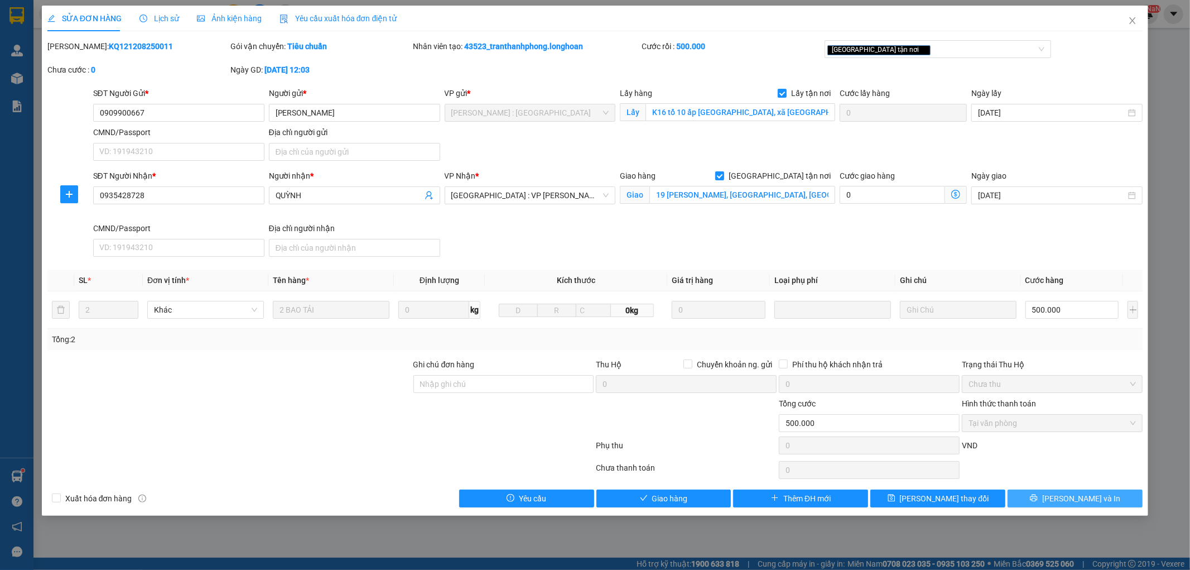
click at [1081, 495] on span "[PERSON_NAME] và In" at bounding box center [1081, 498] width 78 height 12
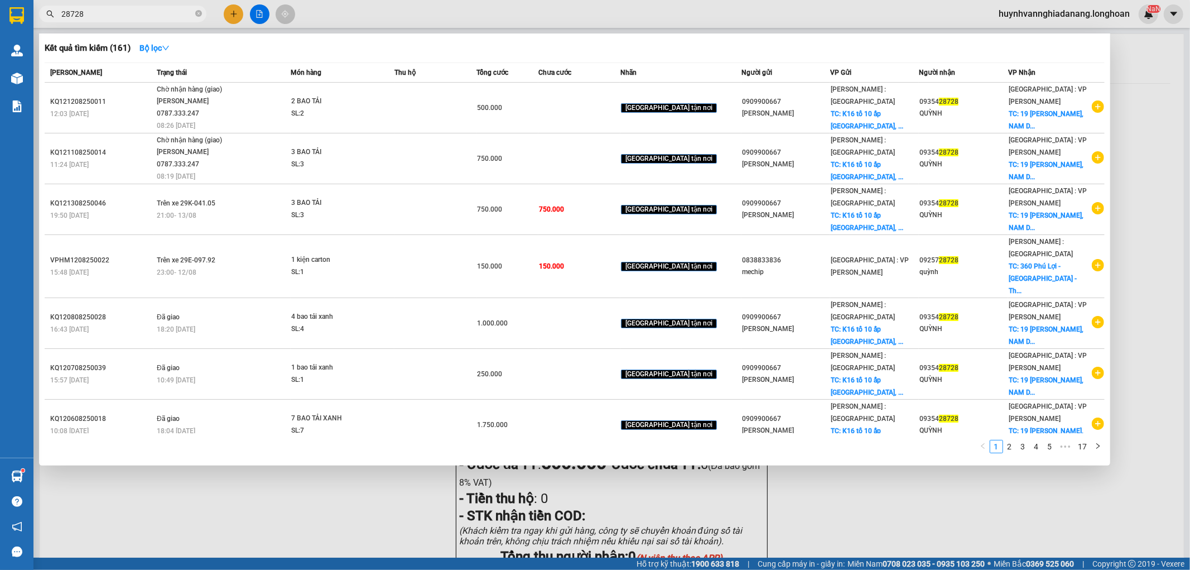
click at [106, 14] on input "28728" at bounding box center [127, 14] width 132 height 12
type input "2"
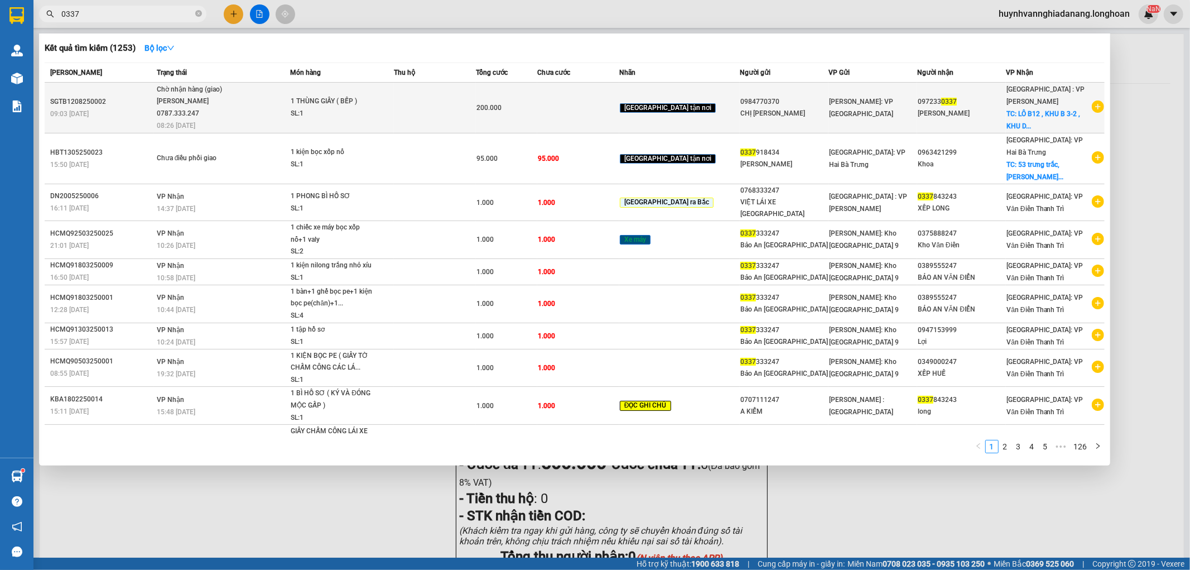
type input "0337"
click at [475, 109] on td at bounding box center [435, 108] width 82 height 51
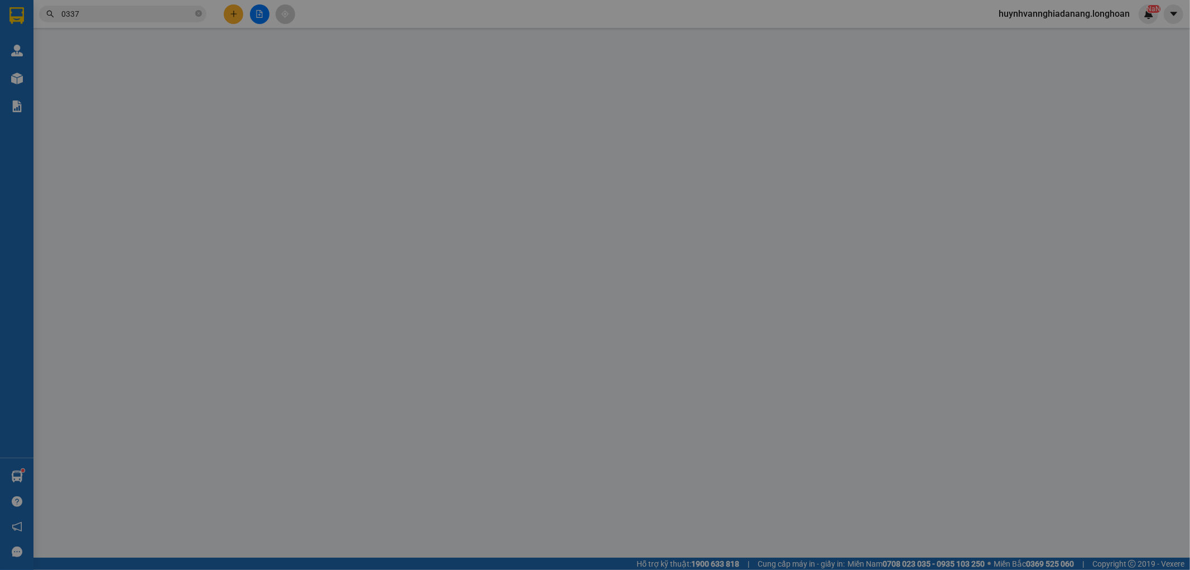
type input "0984770370"
type input "CHỊ [PERSON_NAME]"
type input "0972330337"
type input "[PERSON_NAME]"
checkbox input "true"
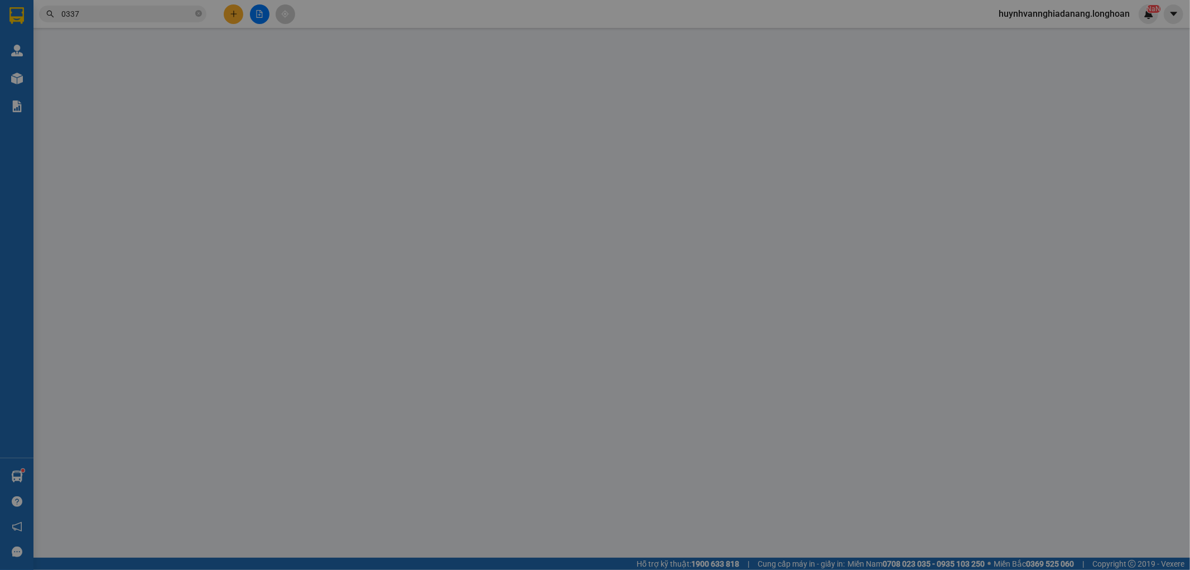
type input "LÔ B12 , KHU B 3-2 , KHU DÂN CƯ KHÁCH SẠN CĂN HỘ DỊCH VỤ 2/9 , [GEOGRAPHIC_DATA…"
type input "200.000"
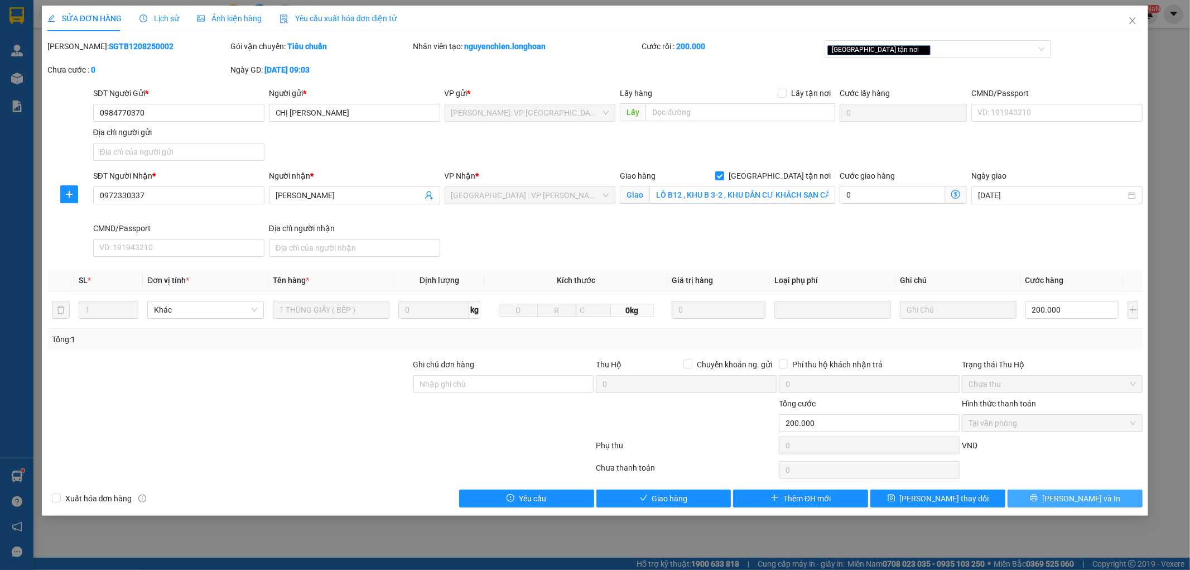
click at [1090, 500] on span "[PERSON_NAME] và In" at bounding box center [1081, 498] width 78 height 12
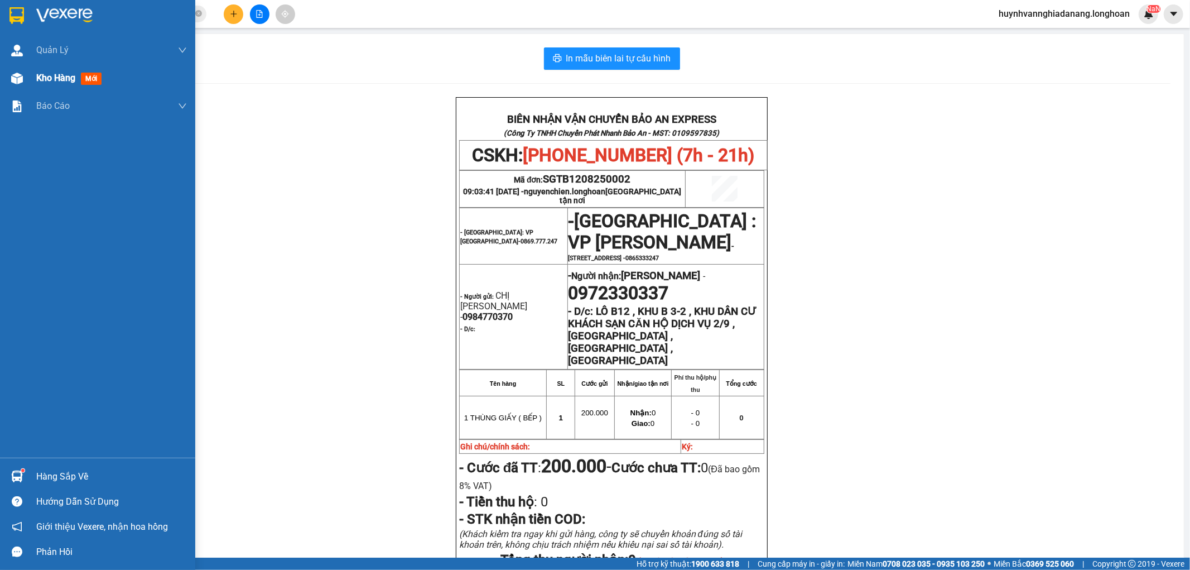
click at [35, 73] on div "Kho hàng mới" at bounding box center [97, 78] width 195 height 28
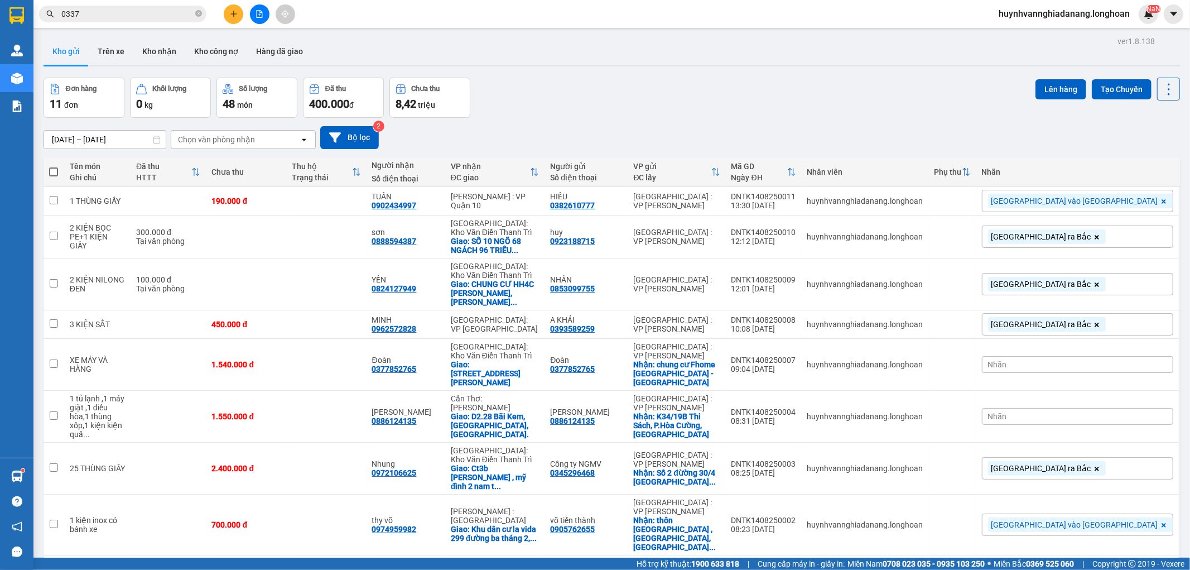
click at [1104, 408] on div "Nhãn" at bounding box center [1077, 416] width 191 height 17
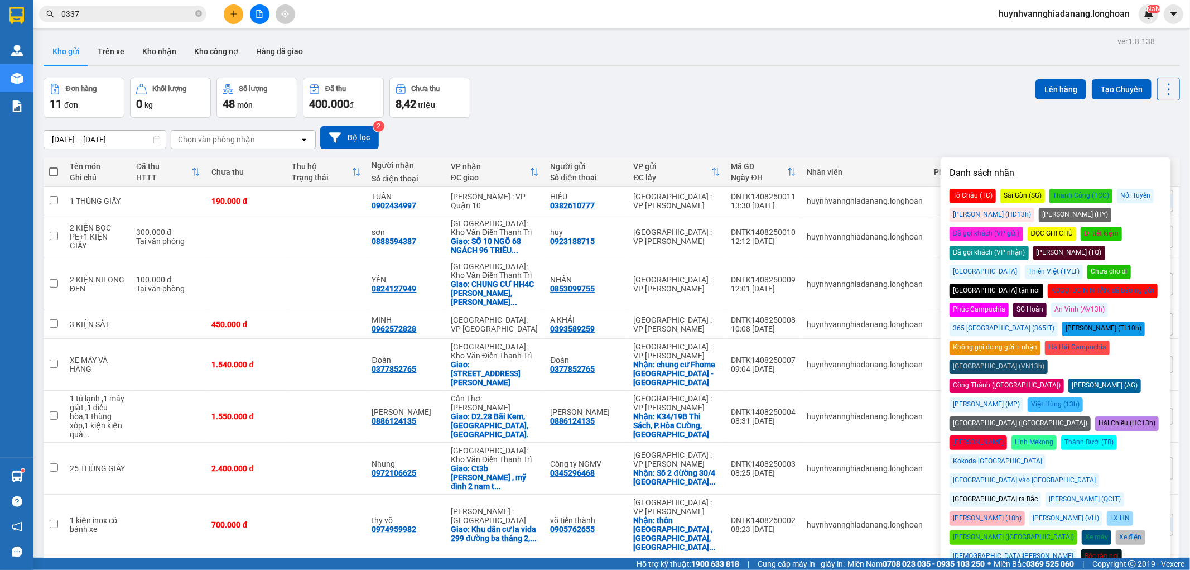
click at [1099, 473] on div "[GEOGRAPHIC_DATA] vào [GEOGRAPHIC_DATA]" at bounding box center [1023, 480] width 149 height 15
drag, startPoint x: 922, startPoint y: 108, endPoint x: 929, endPoint y: 109, distance: 6.7
click at [924, 108] on div "Đơn hàng 11 đơn Khối lượng 0 kg Số lượng 48 món Đã thu 400.000 đ Chưa thu 8,42 …" at bounding box center [612, 98] width 1136 height 40
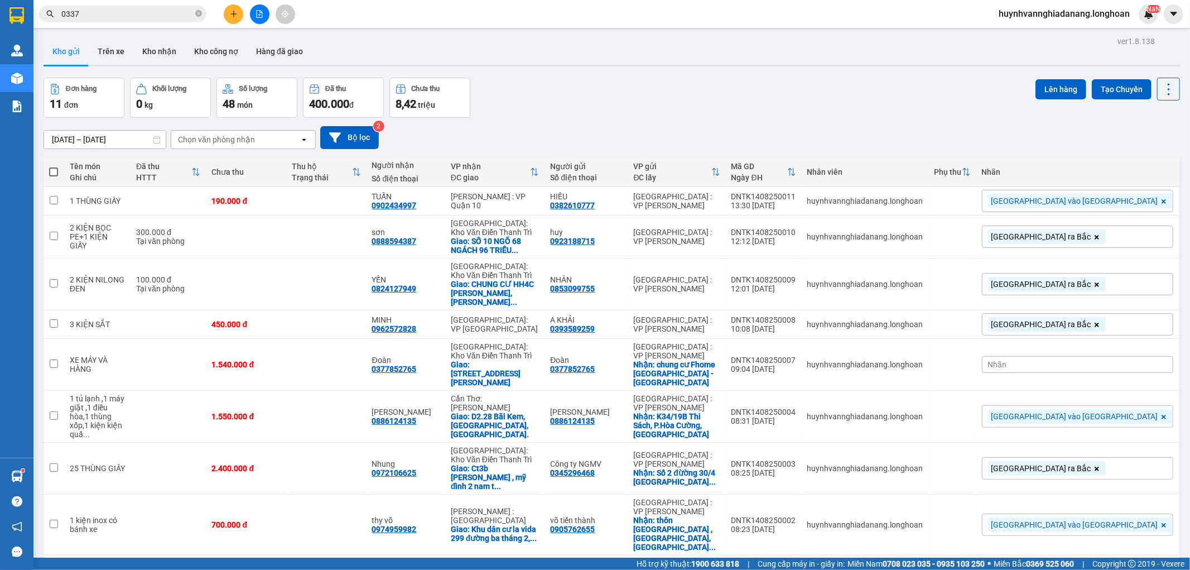
click at [85, 13] on input "0337" at bounding box center [127, 14] width 132 height 12
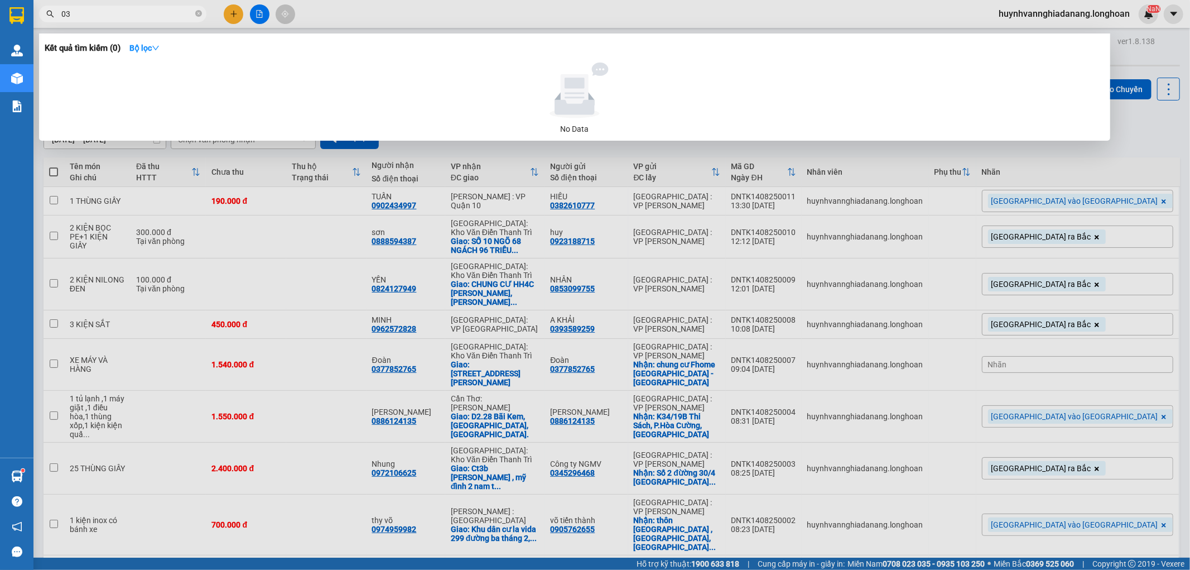
type input "0"
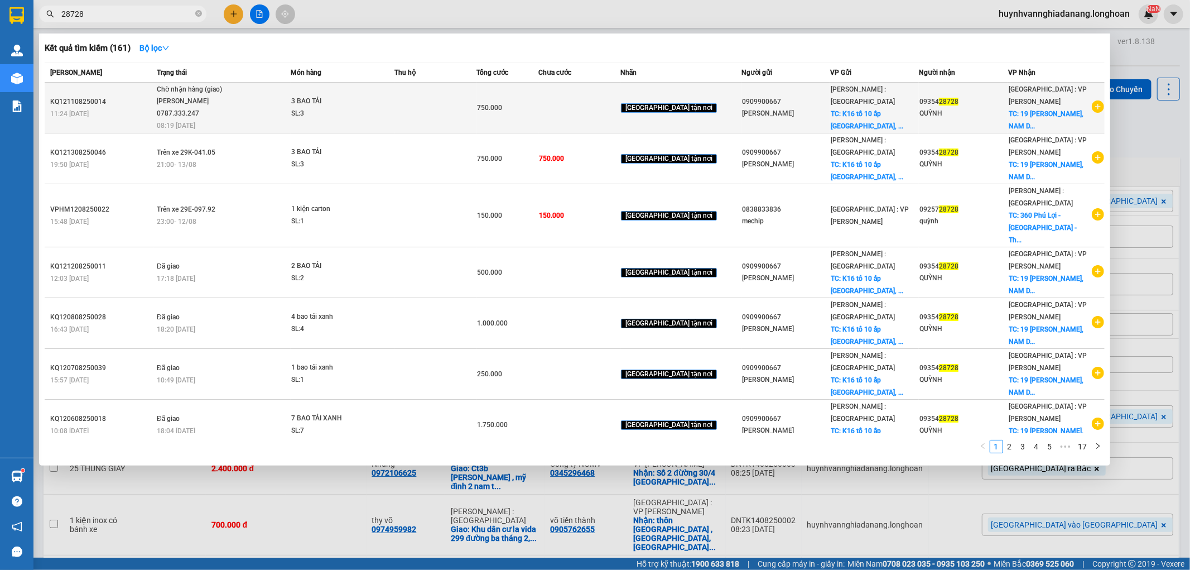
type input "28728"
click at [620, 106] on td at bounding box center [579, 108] width 82 height 51
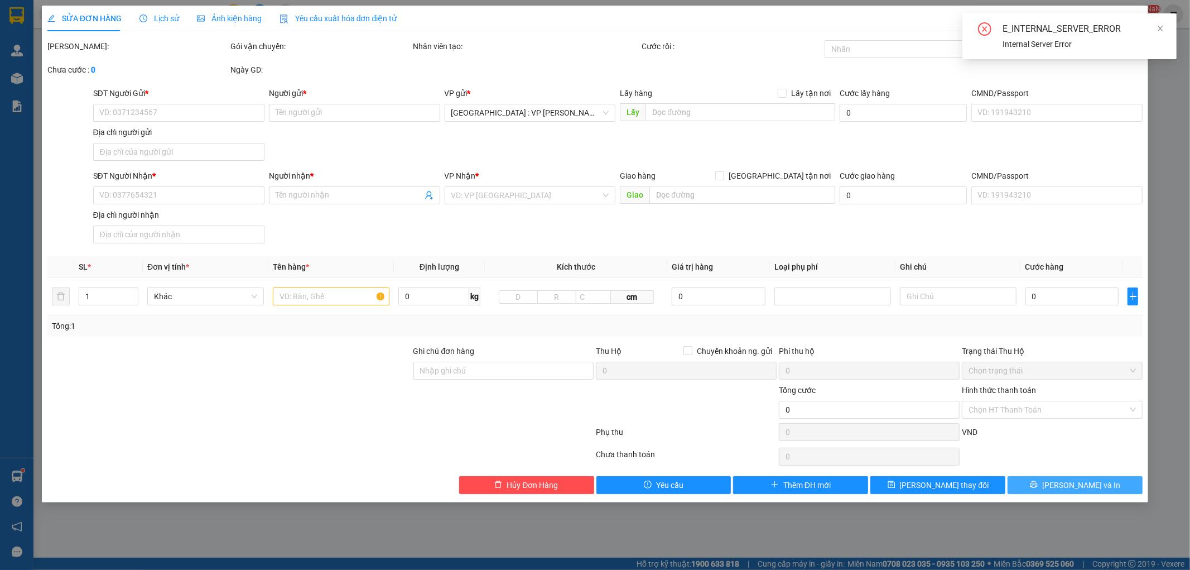
click at [1097, 488] on button "[PERSON_NAME] và In" at bounding box center [1074, 485] width 135 height 18
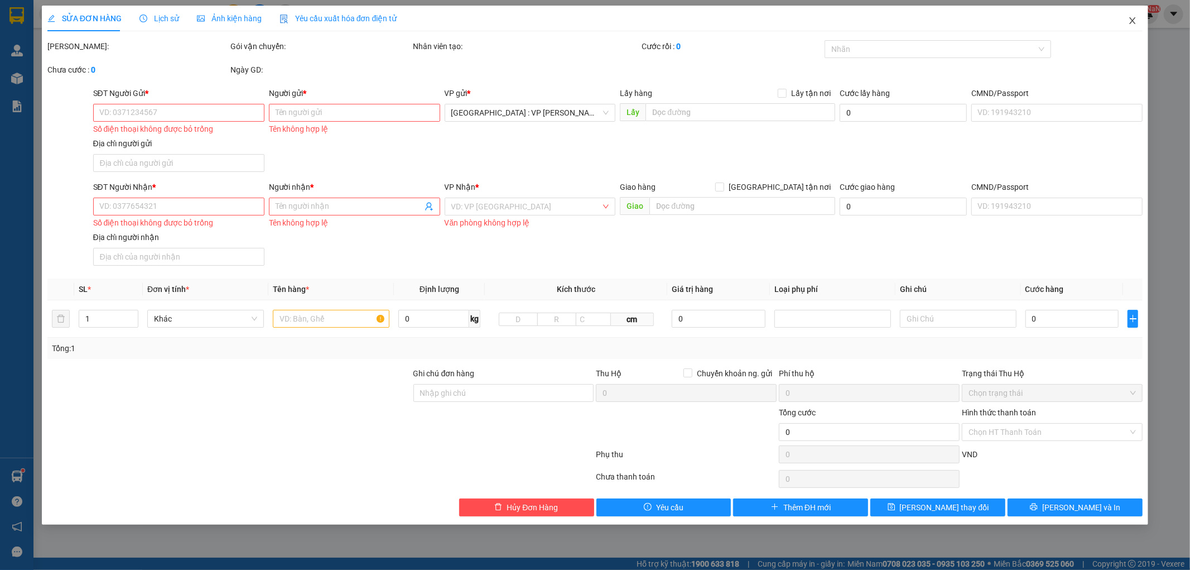
click at [1135, 18] on icon "close" at bounding box center [1132, 20] width 9 height 9
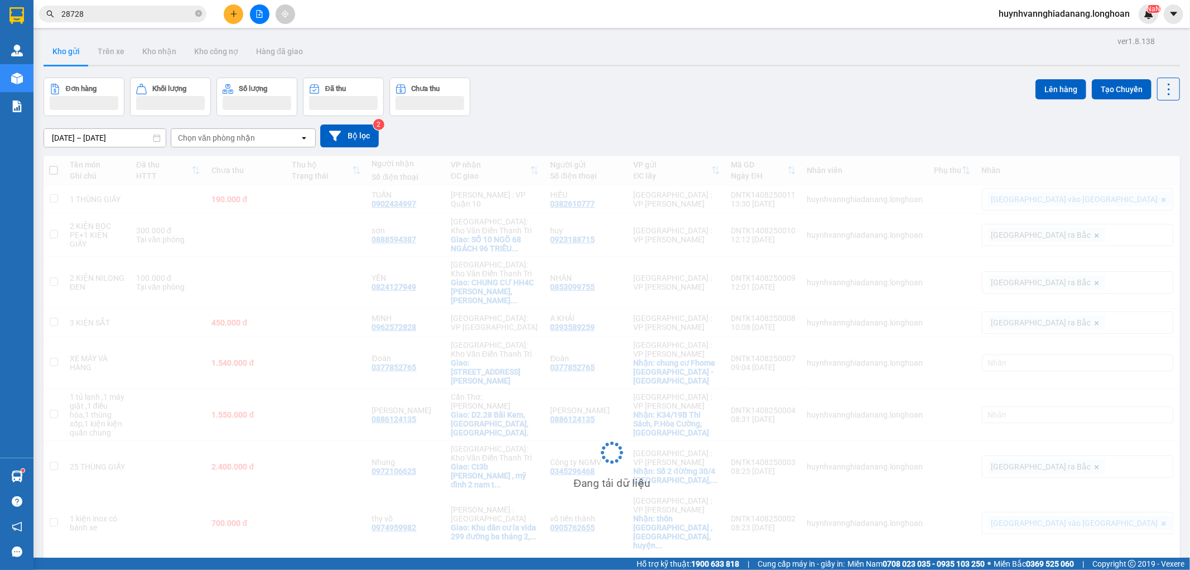
click at [131, 14] on input "28728" at bounding box center [127, 14] width 132 height 12
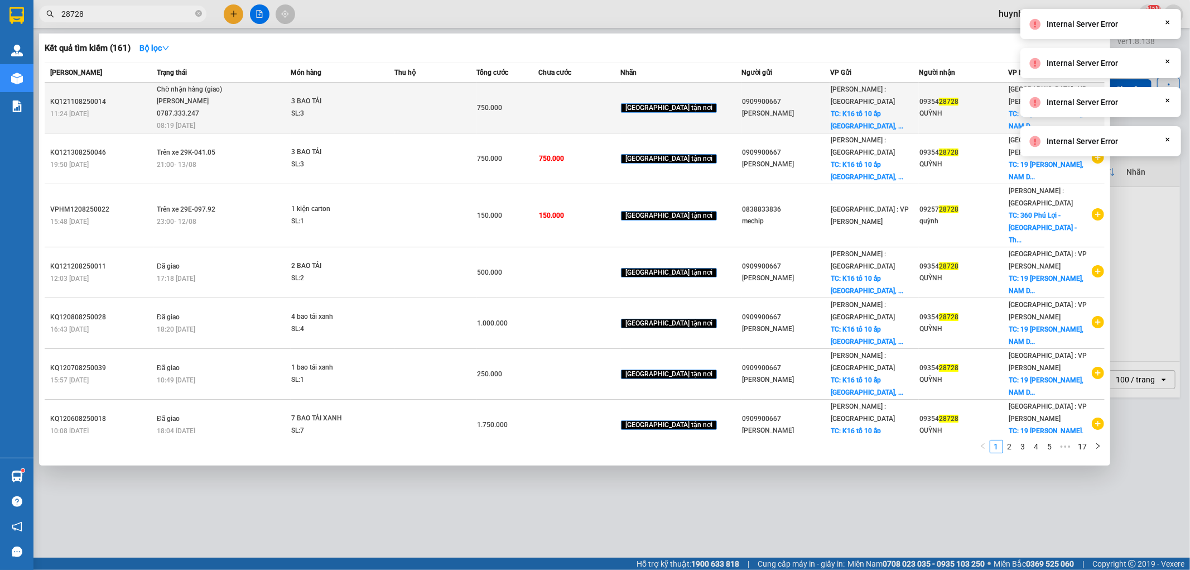
click at [443, 105] on td at bounding box center [435, 108] width 82 height 51
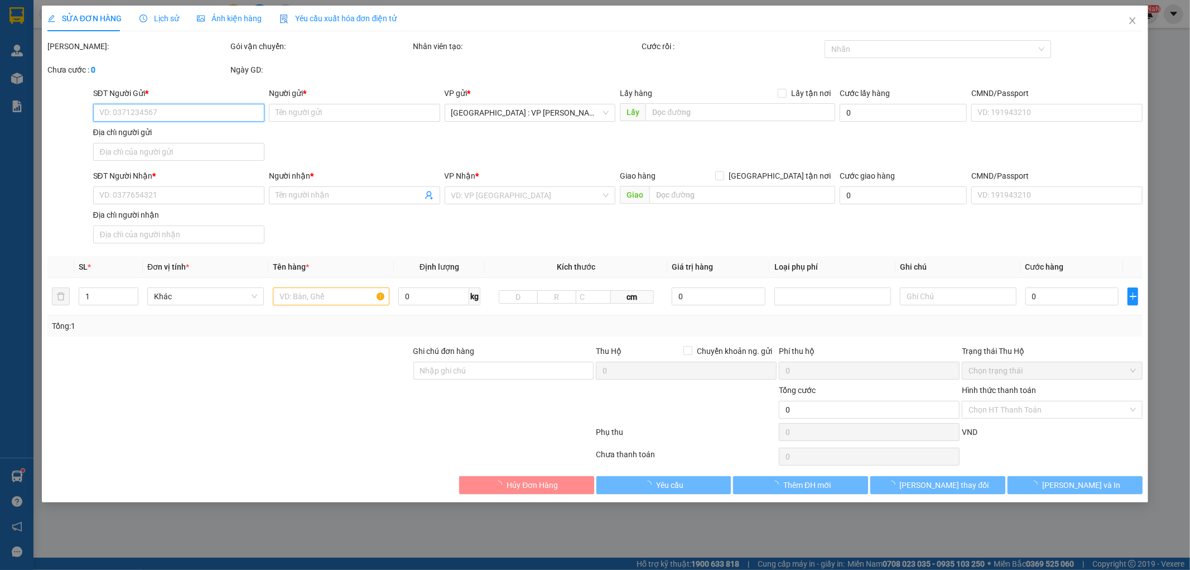
type input "0909900667"
type input "[PERSON_NAME]"
checkbox input "true"
type input "K16 tổ 10 ấp [GEOGRAPHIC_DATA], xã [GEOGRAPHIC_DATA] huyện [GEOGRAPHIC_DATA], […"
type input "0935428728"
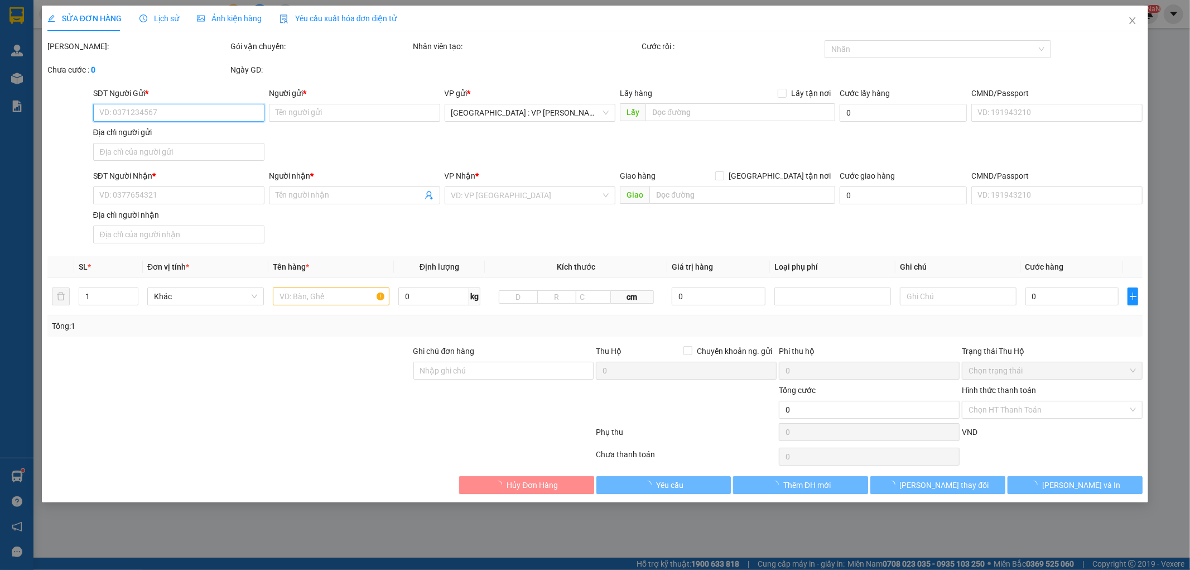
type input "QUỲNH"
checkbox input "true"
type input "19 [PERSON_NAME], [GEOGRAPHIC_DATA], [GEOGRAPHIC_DATA], [GEOGRAPHIC_DATA]"
type input "750.000"
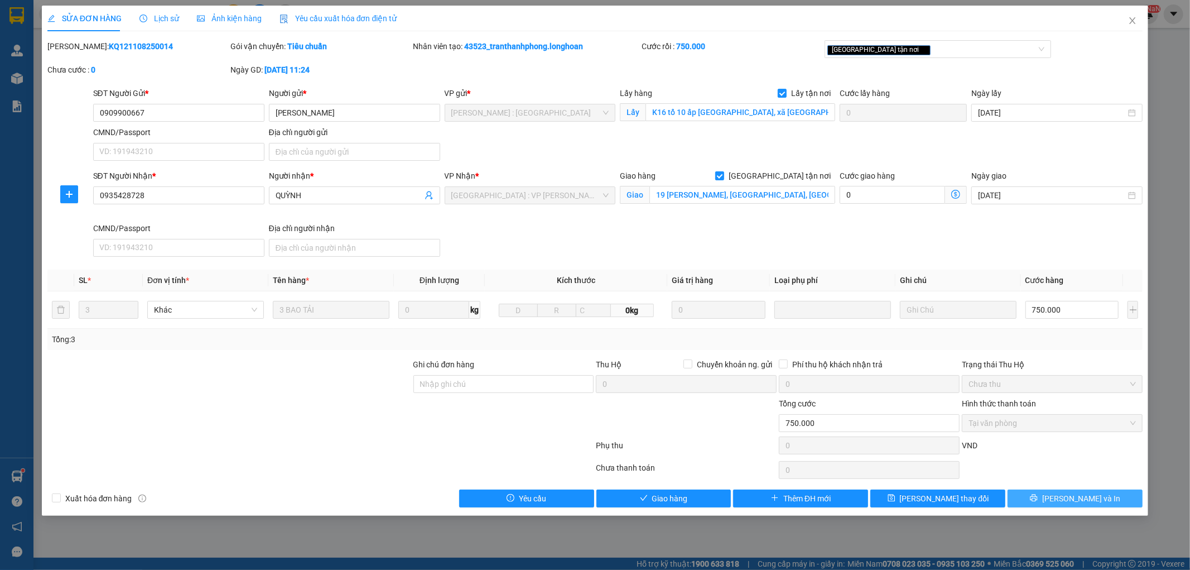
click at [1090, 499] on span "[PERSON_NAME] và In" at bounding box center [1081, 498] width 78 height 12
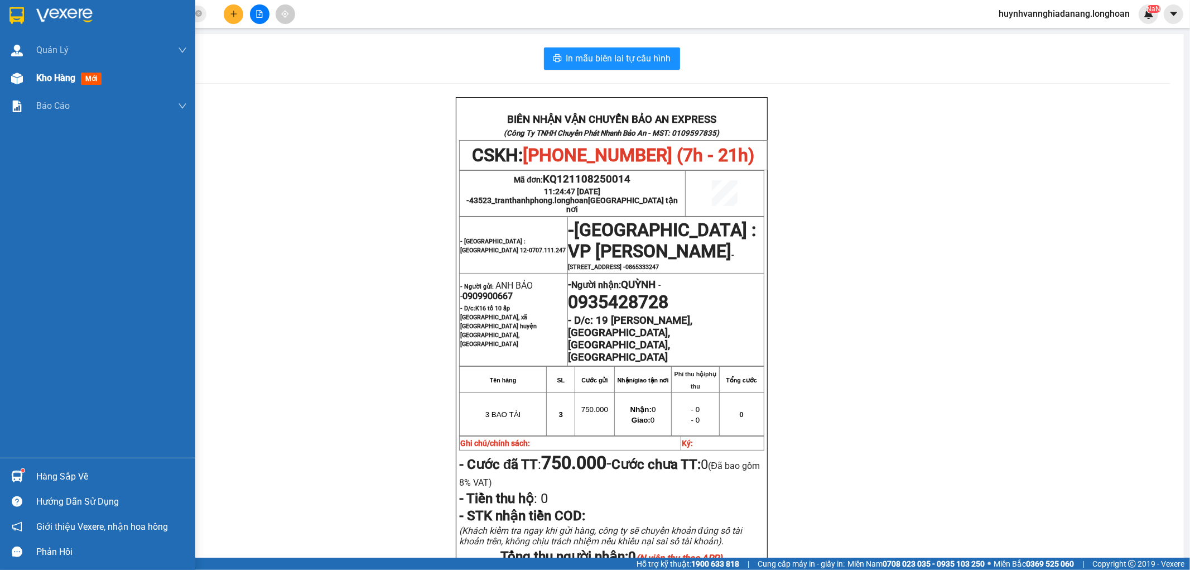
click at [59, 80] on span "Kho hàng" at bounding box center [55, 78] width 39 height 11
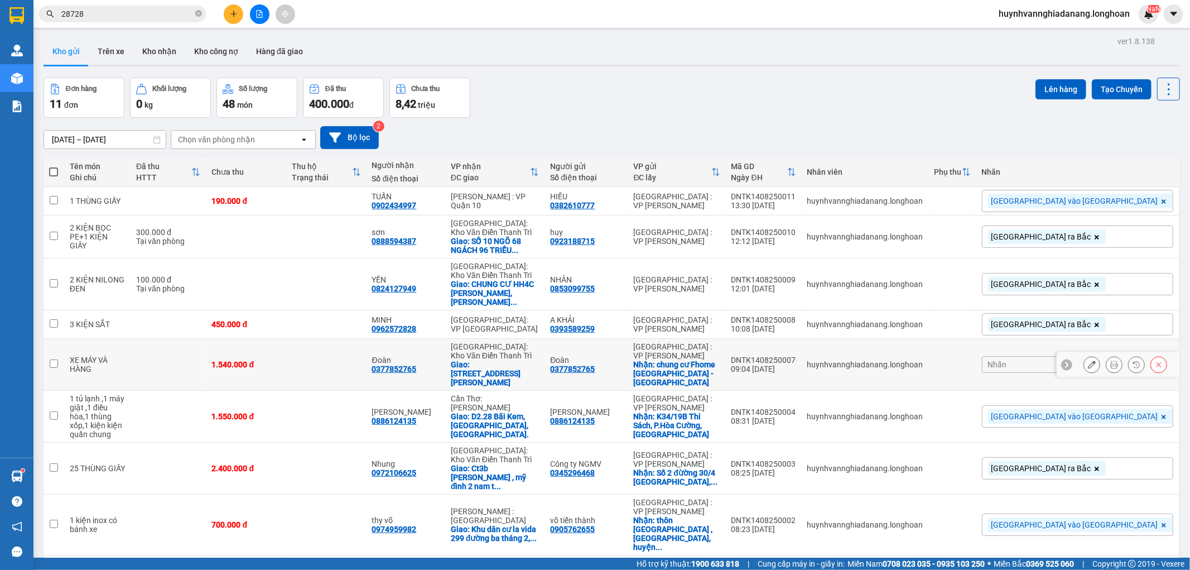
click at [1088, 360] on icon at bounding box center [1092, 364] width 8 height 8
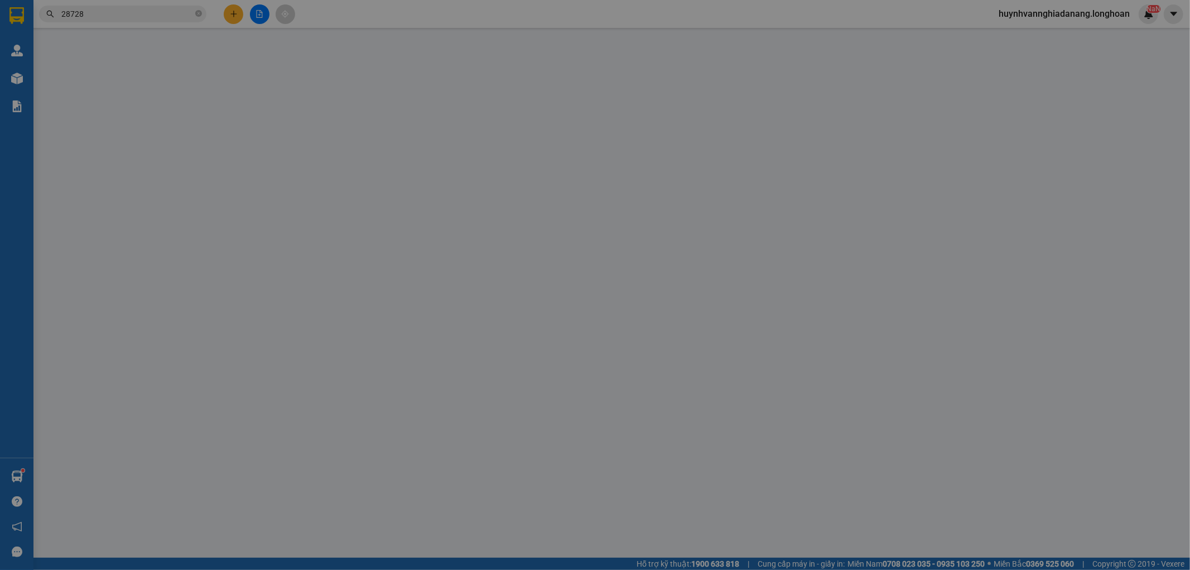
type input "0377852765"
type input "Đoàn"
checkbox input "true"
type input "chung cư Fhome [GEOGRAPHIC_DATA] - [GEOGRAPHIC_DATA]"
type input "0377852765"
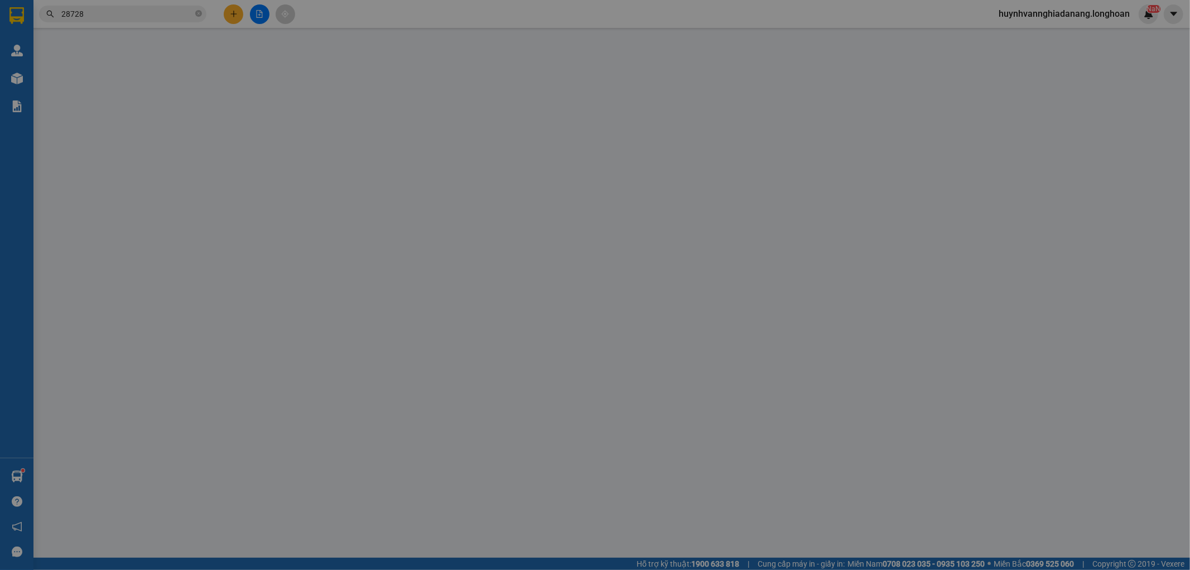
type input "Đoàn"
checkbox input "true"
type input "58 [GEOGRAPHIC_DATA], [GEOGRAPHIC_DATA], [GEOGRAPHIC_DATA]"
type input "1.540.000"
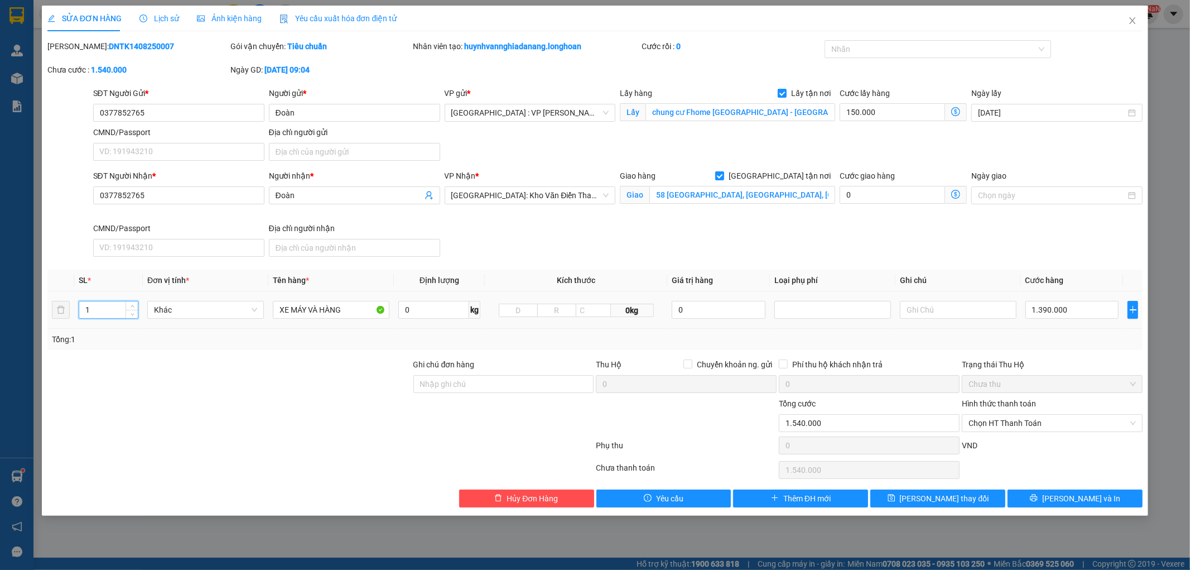
click at [103, 310] on input "1" at bounding box center [108, 309] width 59 height 17
type input "5"
drag, startPoint x: 278, startPoint y: 308, endPoint x: 290, endPoint y: 315, distance: 14.0
click at [279, 310] on input "XE MÁY VÀ HÀNG" at bounding box center [331, 310] width 117 height 18
click at [312, 308] on input "1 XE MÁY VÀ HÀNG" at bounding box center [331, 310] width 117 height 18
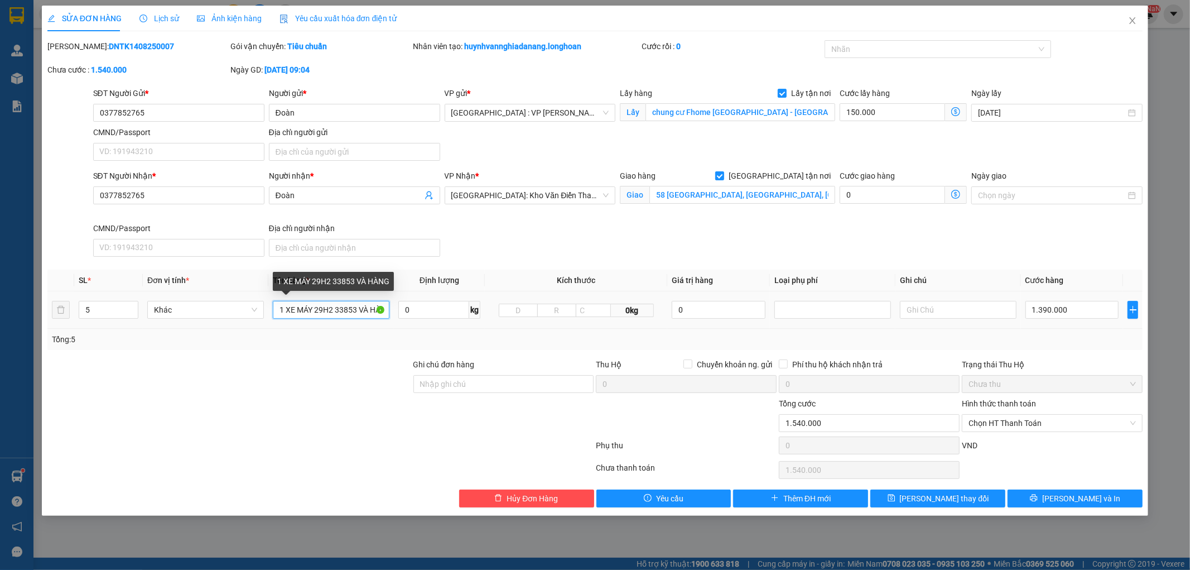
click at [374, 309] on input "1 XE MÁY 29H2 33853 VÀ HÀNG" at bounding box center [331, 310] width 117 height 18
click at [381, 310] on input "1 XE MÁY 29H2 33853 VÀNG" at bounding box center [331, 310] width 117 height 18
type input "1 XE MÁY 29H2 33853+3 TÚI+1 KIỆN VẢI DẸP"
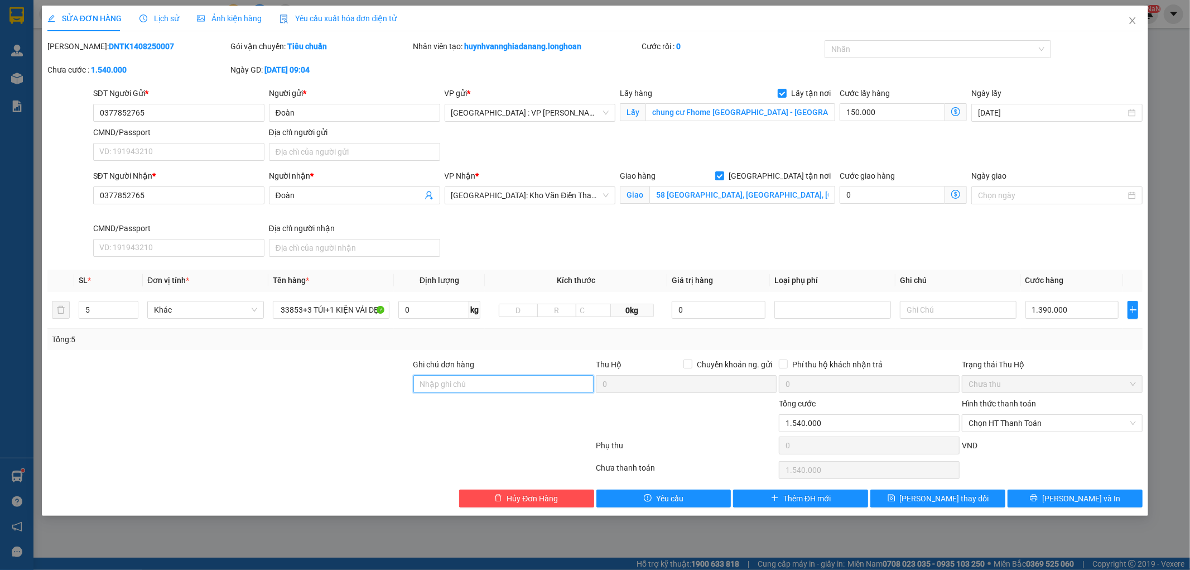
scroll to position [0, 0]
drag, startPoint x: 459, startPoint y: 382, endPoint x: 472, endPoint y: 383, distance: 12.9
click at [461, 382] on input "Ghi chú đơn hàng" at bounding box center [503, 384] width 181 height 18
click at [508, 384] on input "1 CHÌA KHÓA,2 GƯƠNG,1 MŨ BH" at bounding box center [503, 384] width 181 height 18
type input "1 CHÌA KHÓA,2 GƯƠNG,2 MŨ BH"
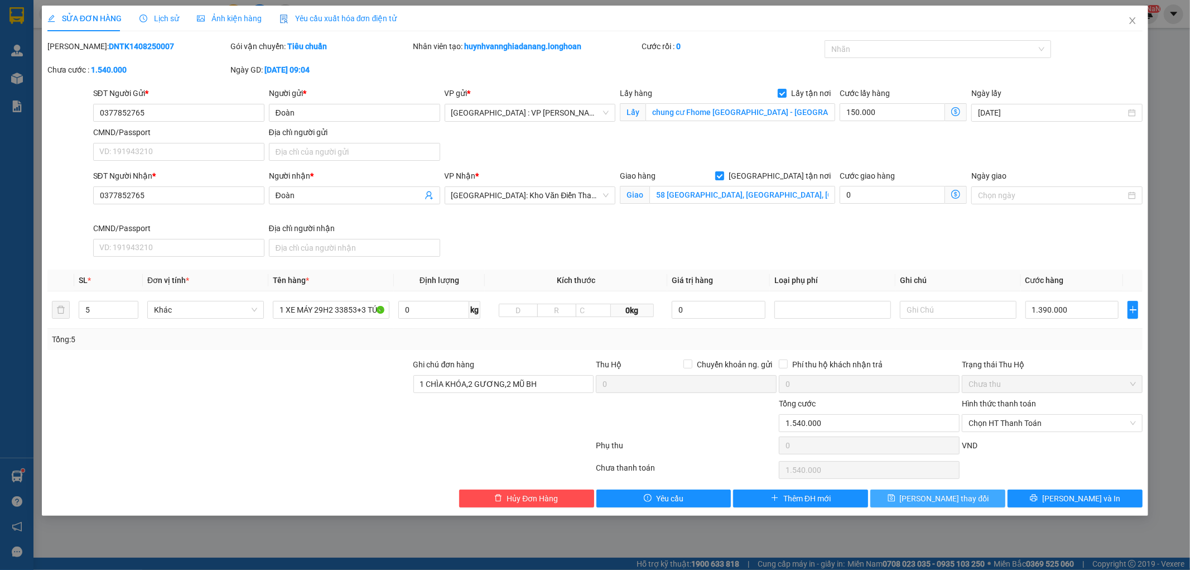
click at [924, 503] on span "[PERSON_NAME] thay đổi" at bounding box center [944, 498] width 89 height 12
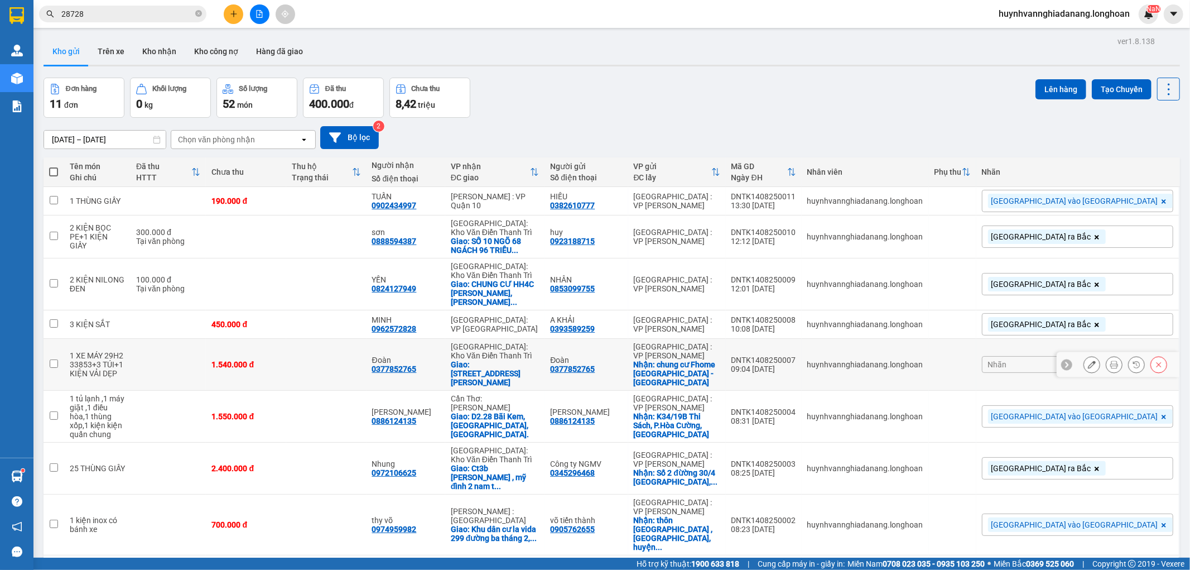
click at [628, 360] on td "Đoàn 0377852765" at bounding box center [585, 365] width 83 height 52
checkbox input "true"
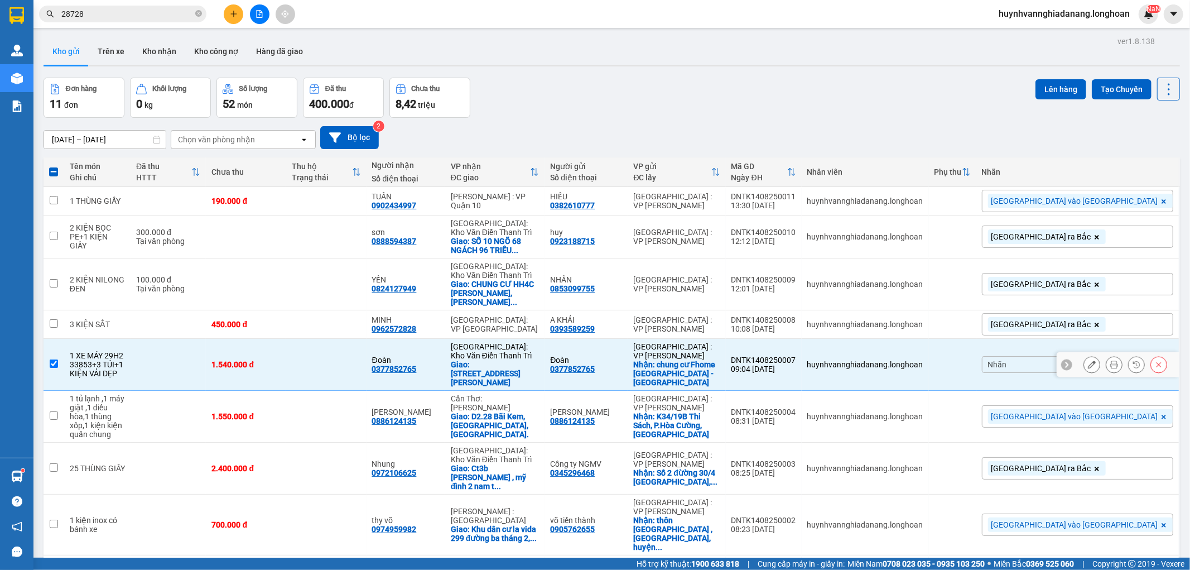
click at [595, 364] on div "0377852765" at bounding box center [572, 368] width 45 height 9
copy div "0377852765"
click at [1109, 355] on button at bounding box center [1114, 365] width 16 height 20
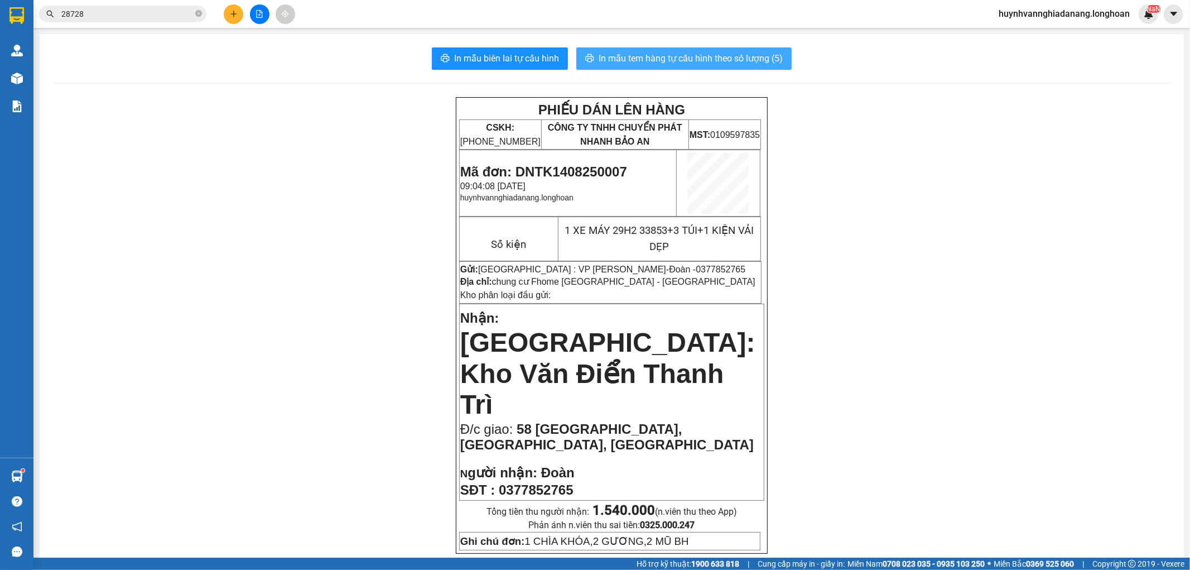
click at [667, 60] on span "In mẫu tem hàng tự cấu hình theo số lượng (5)" at bounding box center [691, 58] width 184 height 14
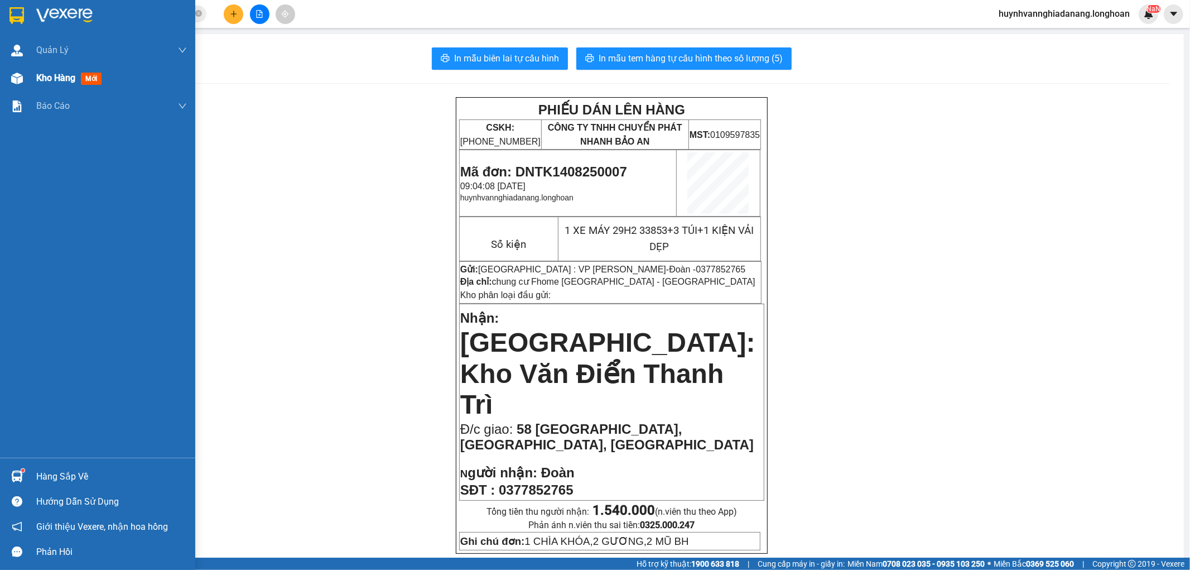
click at [50, 85] on div "Kho hàng mới" at bounding box center [71, 78] width 70 height 14
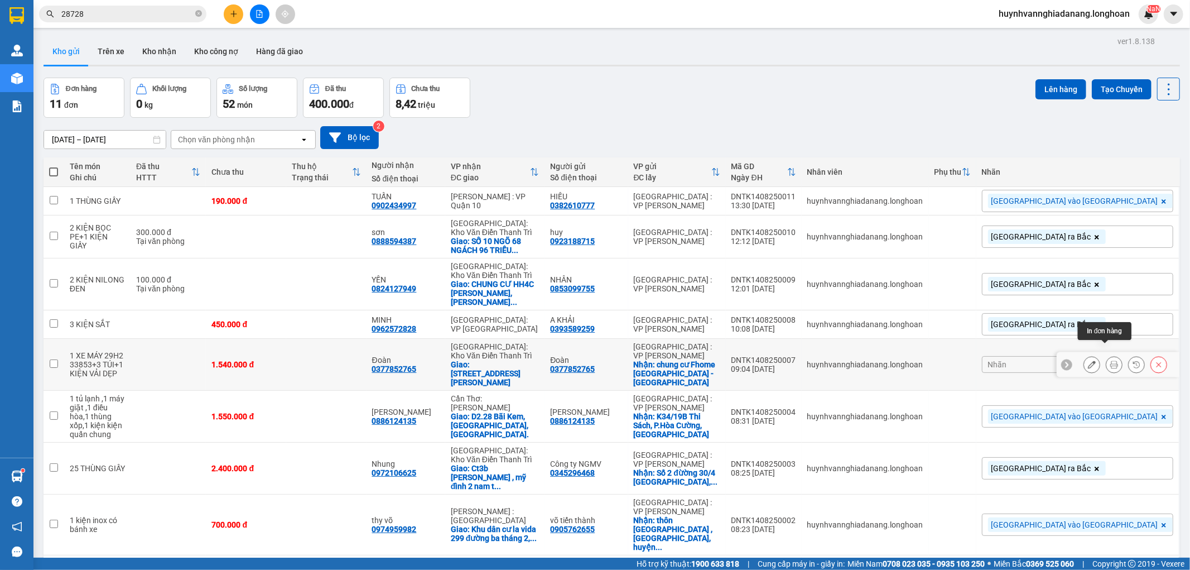
click at [1088, 360] on icon at bounding box center [1092, 364] width 8 height 8
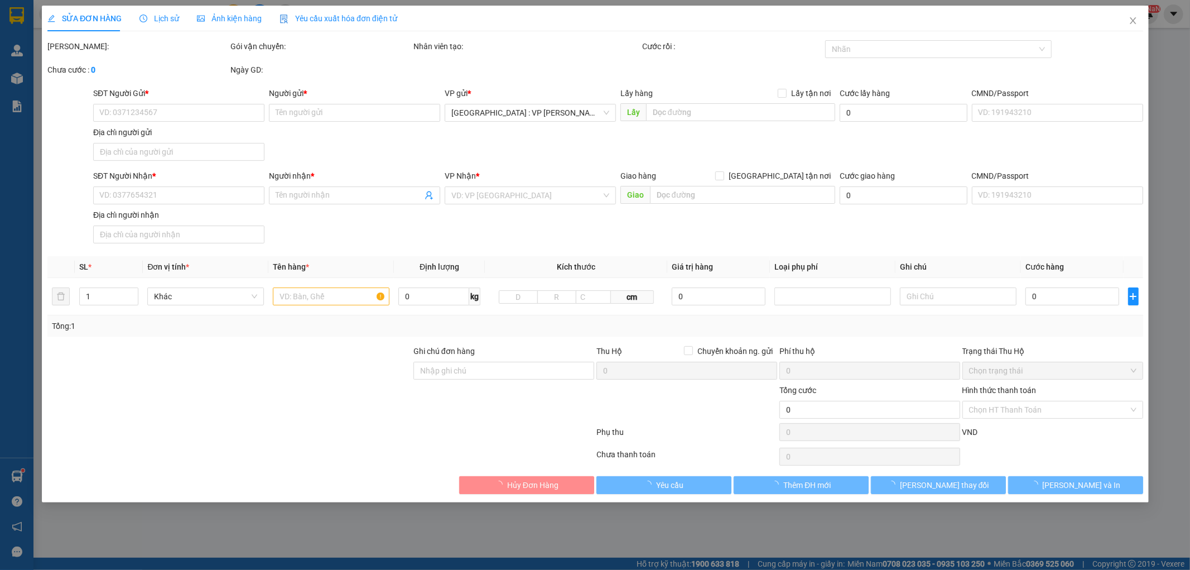
type input "0377852765"
type input "Đoàn"
checkbox input "true"
type input "chung cư Fhome [GEOGRAPHIC_DATA] - [GEOGRAPHIC_DATA]"
type input "0377852765"
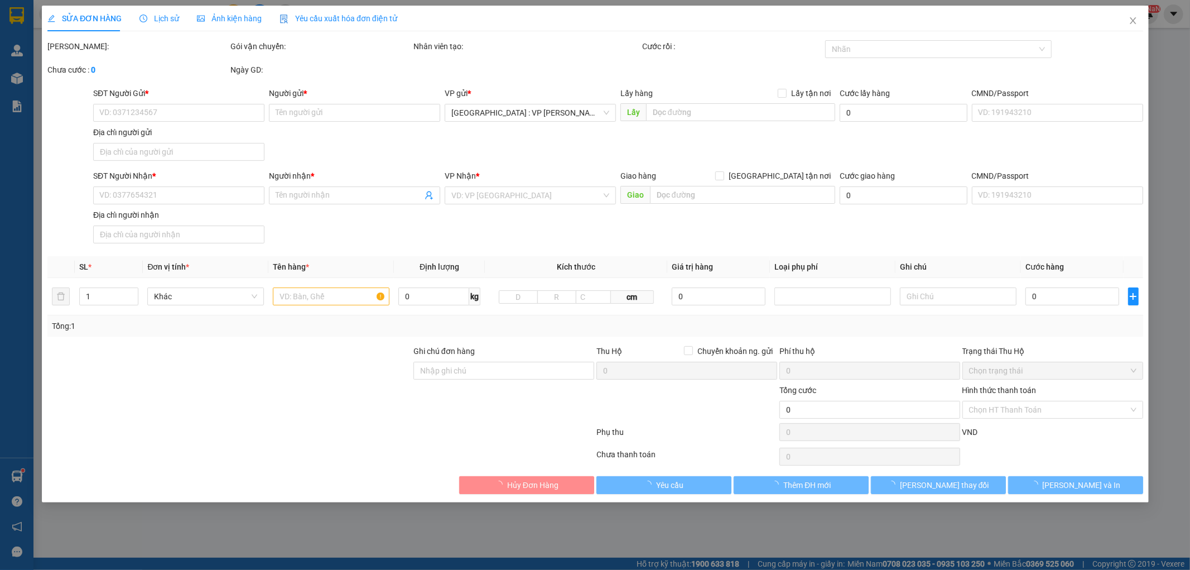
type input "Đoàn"
checkbox input "true"
type input "58 [GEOGRAPHIC_DATA], [GEOGRAPHIC_DATA], [GEOGRAPHIC_DATA]"
type input "1 CHÌA KHÓA,2 GƯƠNG,2 MŨ BH"
type input "1.540.000"
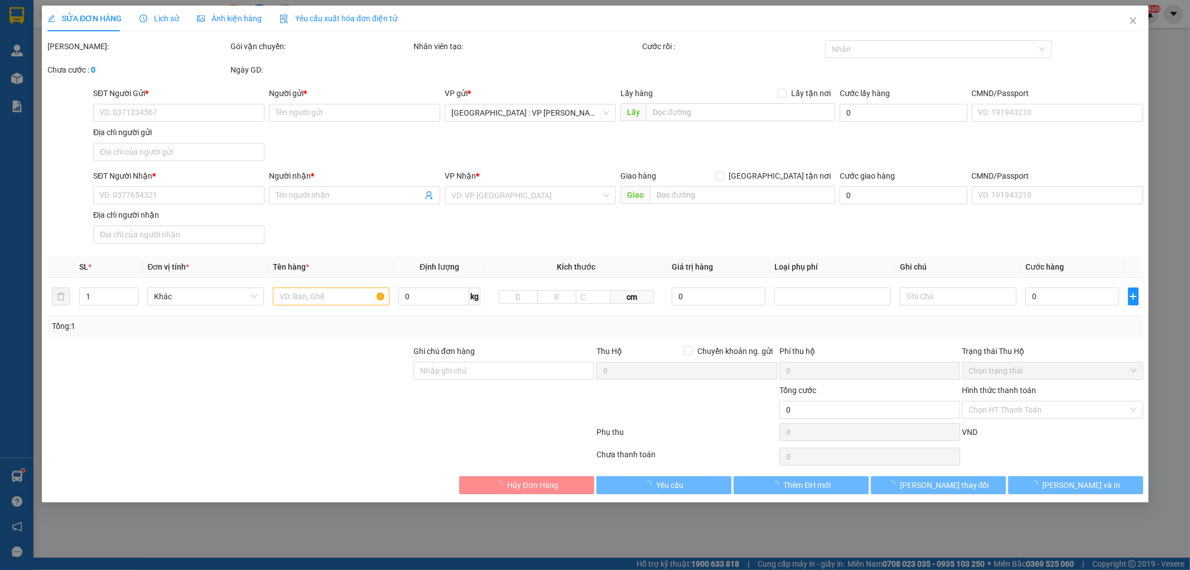
type input "1.540.000"
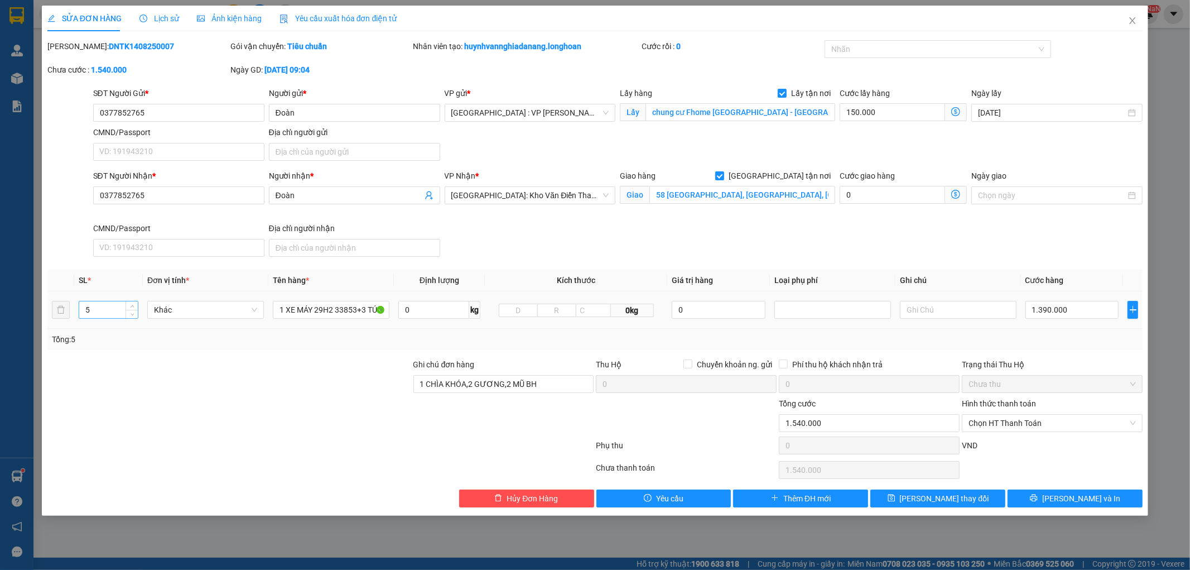
click at [110, 307] on input "5" at bounding box center [108, 309] width 59 height 17
type input "6"
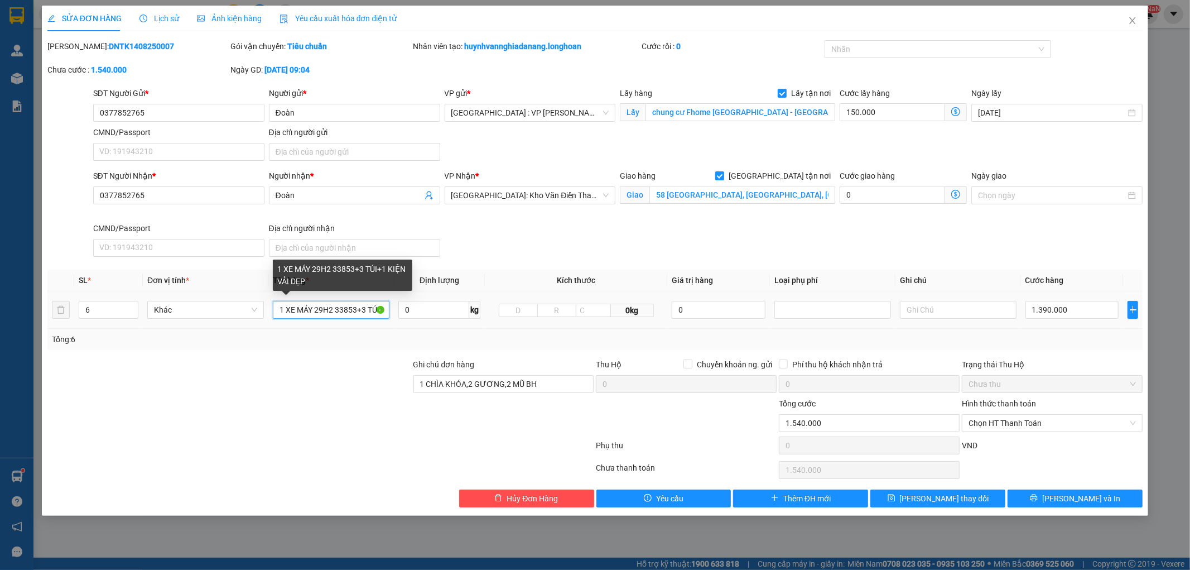
scroll to position [0, 55]
drag, startPoint x: 276, startPoint y: 311, endPoint x: 398, endPoint y: 308, distance: 121.6
click at [398, 308] on tr "6 Khác 1 XE MÁY 29H2 33853+3 TÚI+1 KIỆN VẢI DẸP 0 kg 0kg 0 1.390.000" at bounding box center [595, 309] width 1096 height 37
click at [387, 307] on input "1 XE MÁY 29H2 33853+3 TÚI+1 KIỆN VẢI DẸP" at bounding box center [331, 310] width 117 height 18
click at [382, 312] on input "1 XE MÁY 29H2 33853+3 TÚI+1 KIỆN VẢI DẸP" at bounding box center [331, 310] width 117 height 18
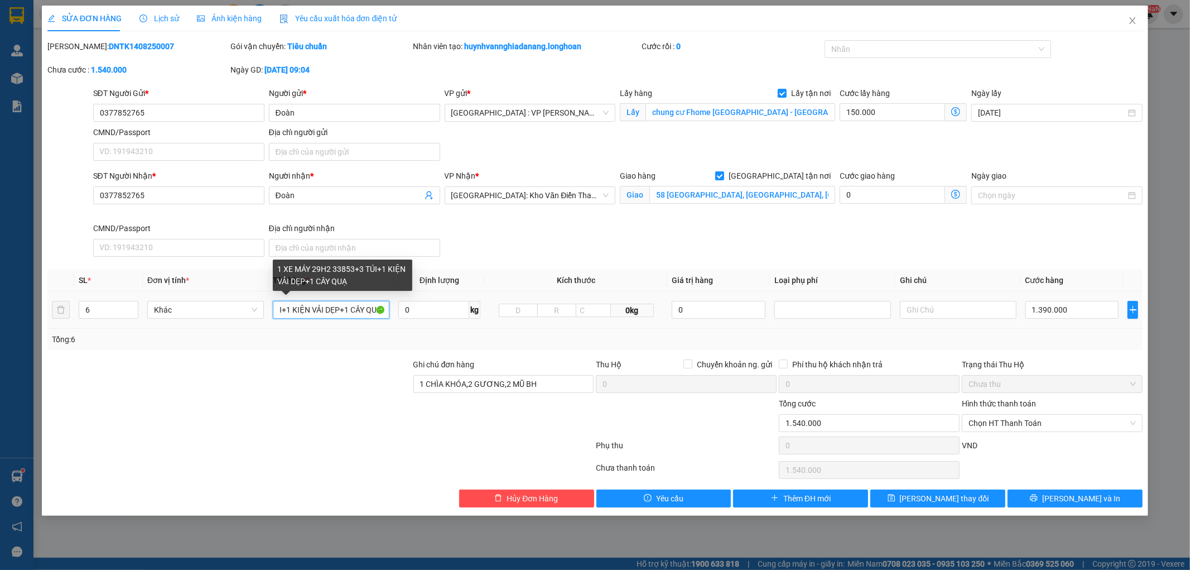
scroll to position [0, 102]
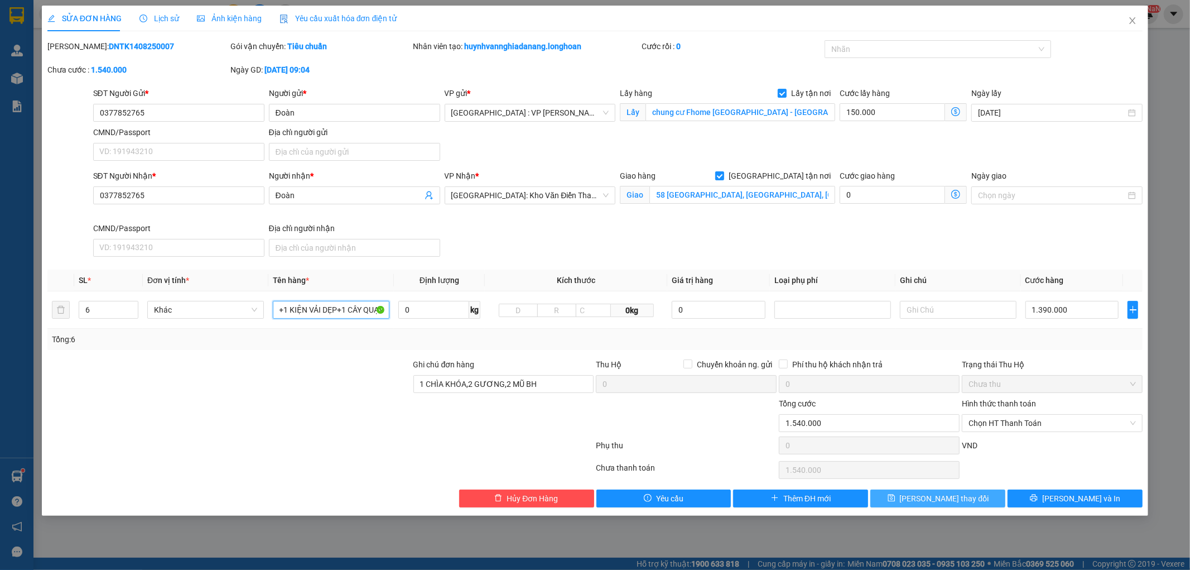
type input "1 XE MÁY 29H2 33853+3 TÚI+1 KIỆN VẢI DẸP+1 CÂY QUẠT"
click at [902, 500] on button "[PERSON_NAME] thay đổi" at bounding box center [937, 498] width 135 height 18
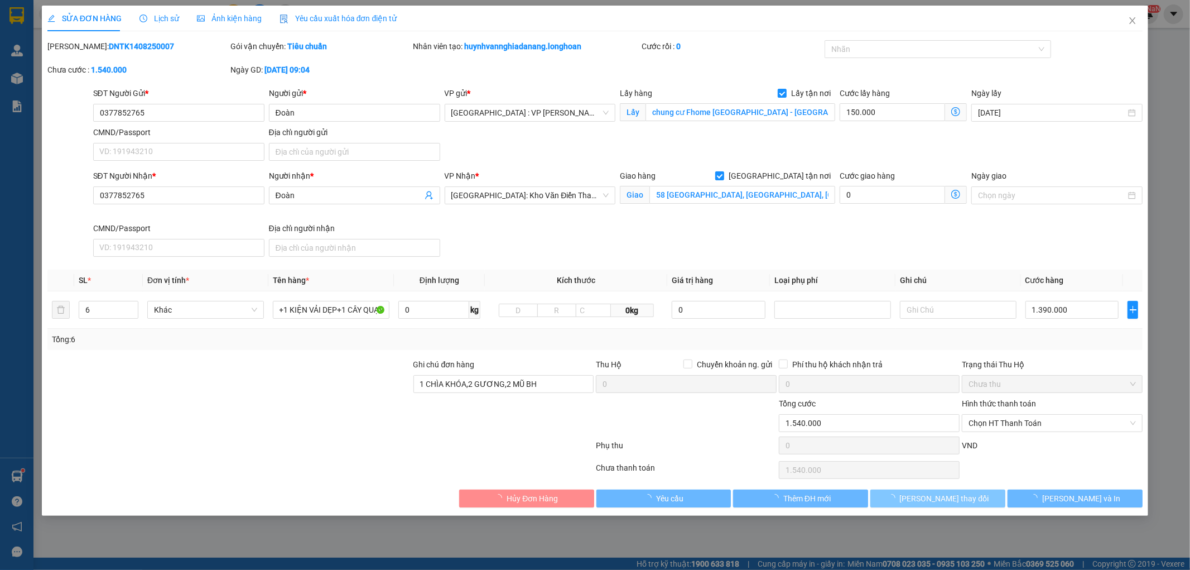
scroll to position [0, 0]
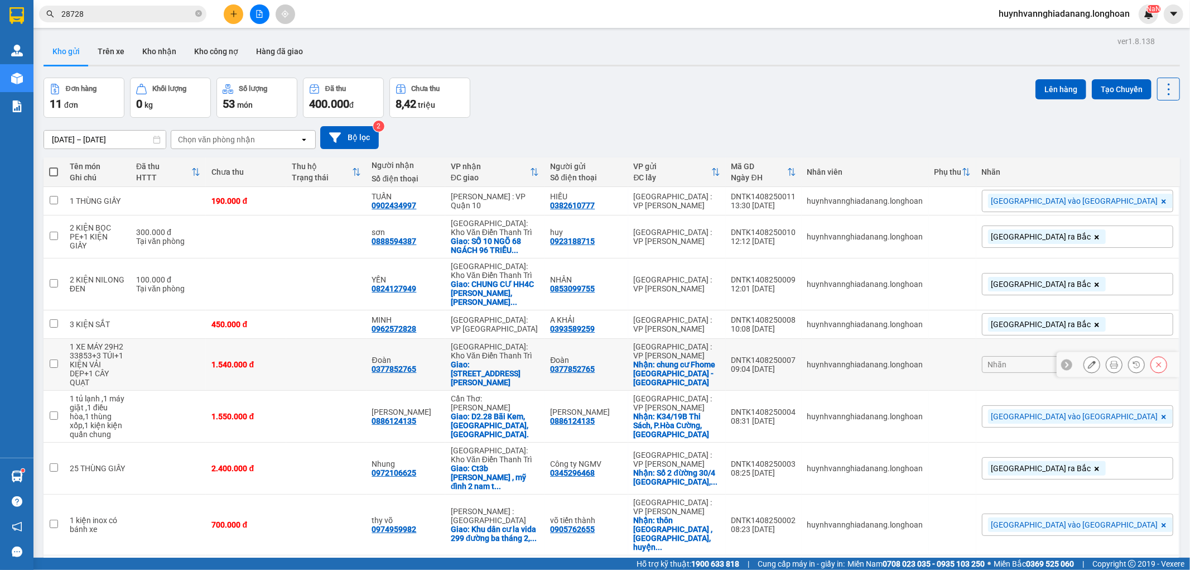
click at [1110, 360] on icon at bounding box center [1114, 364] width 8 height 8
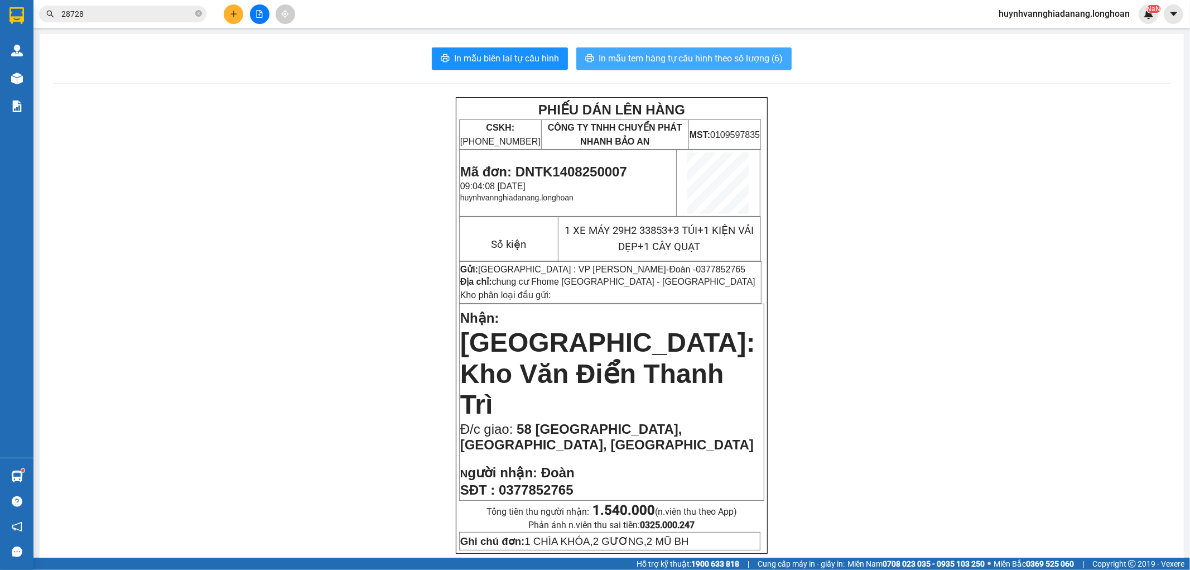
click at [725, 54] on span "In mẫu tem hàng tự cấu hình theo số lượng (6)" at bounding box center [691, 58] width 184 height 14
click at [105, 16] on input "28728" at bounding box center [127, 14] width 132 height 12
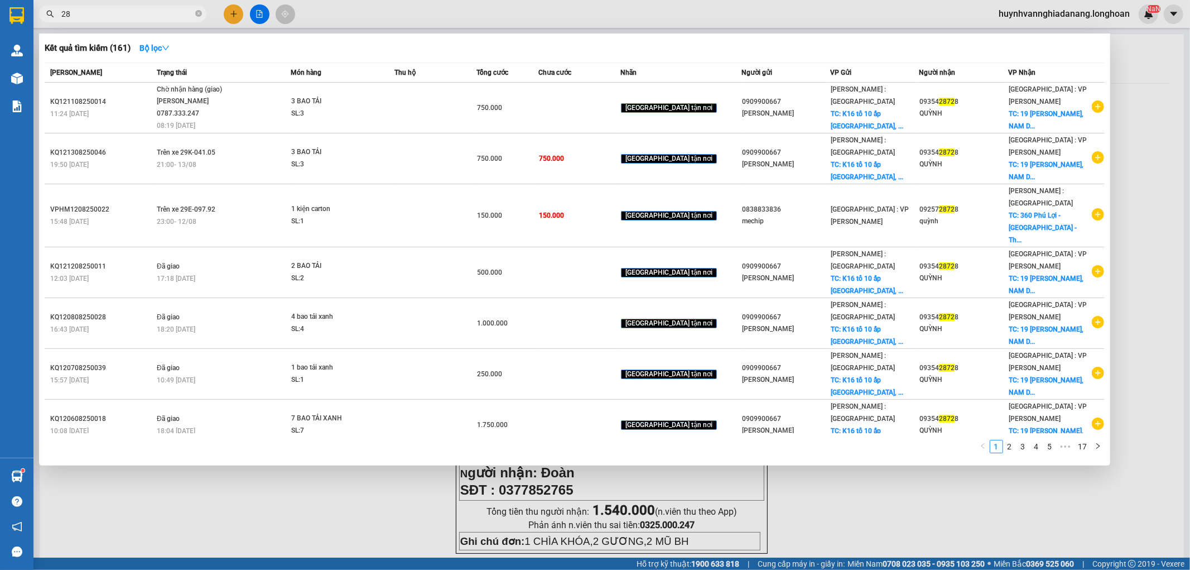
type input "2"
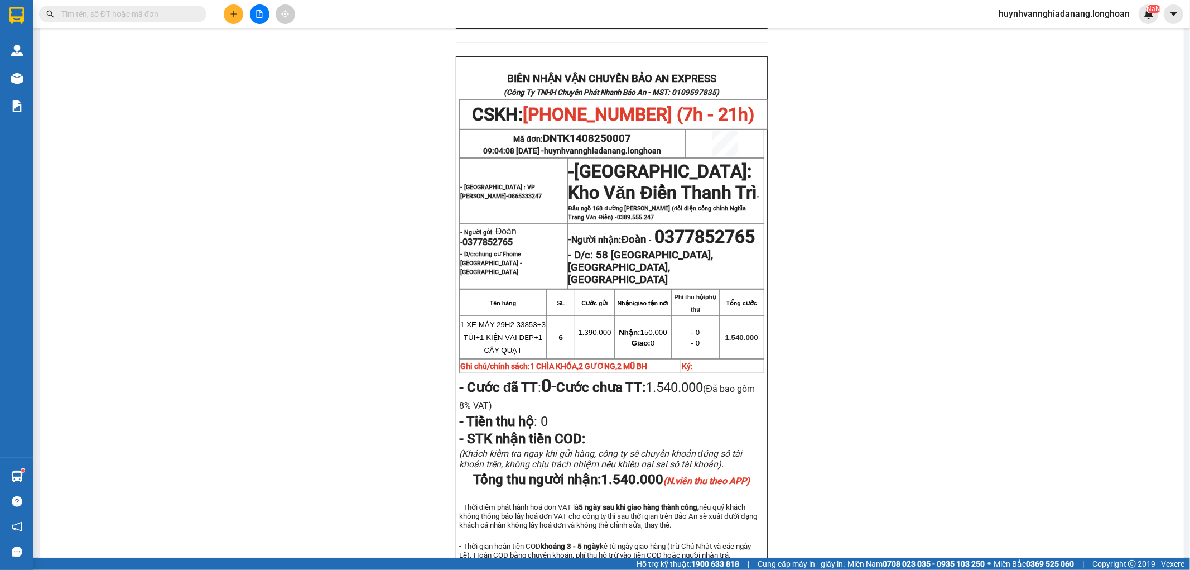
scroll to position [495, 0]
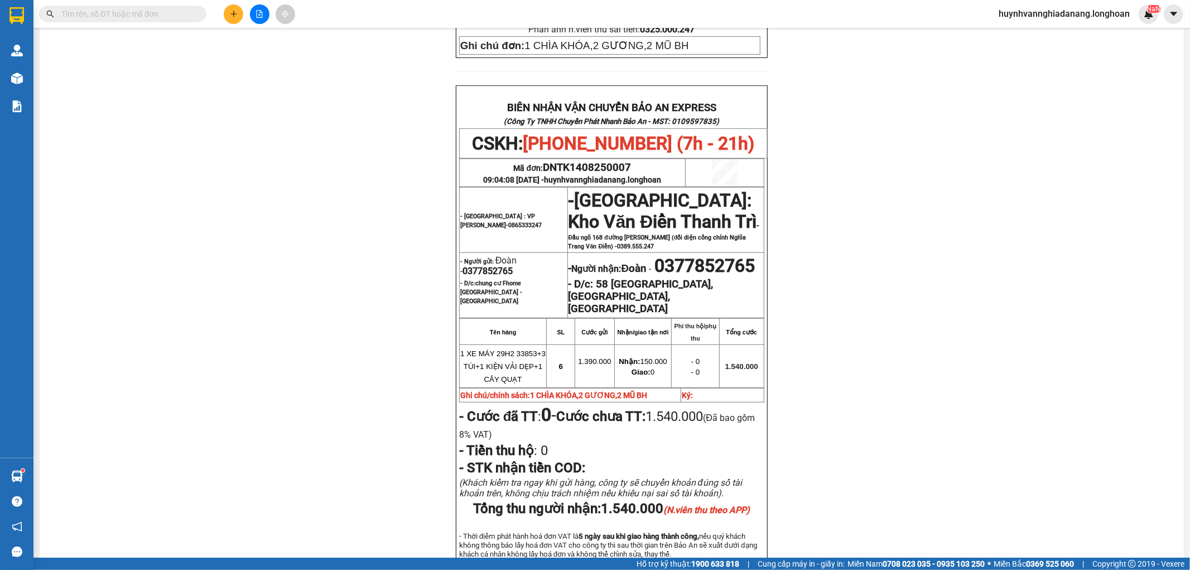
click at [105, 19] on input "text" at bounding box center [127, 14] width 132 height 12
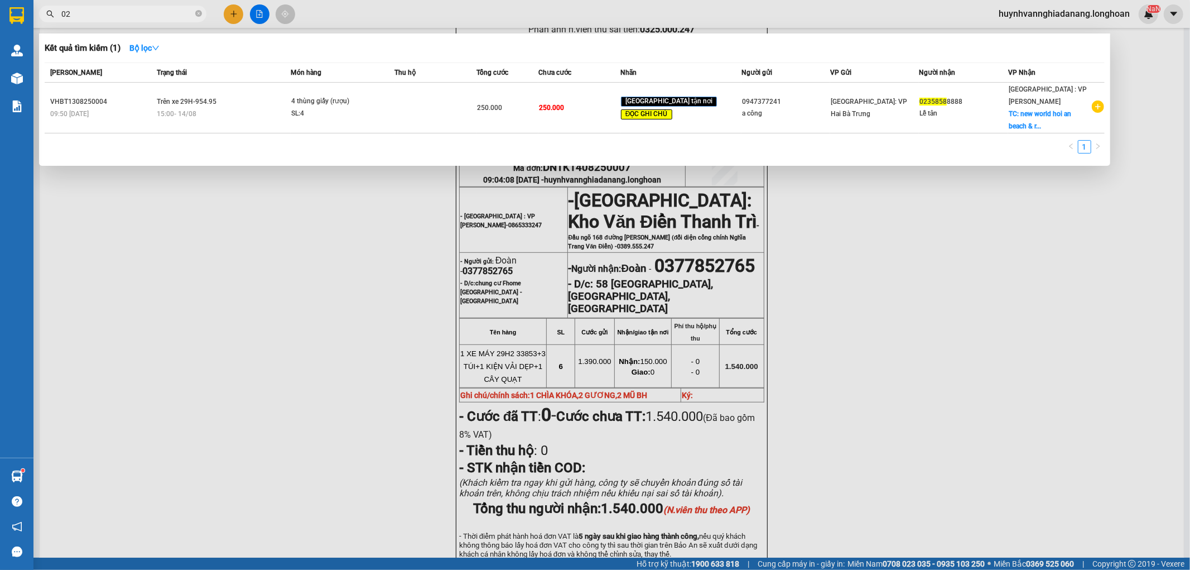
type input "0"
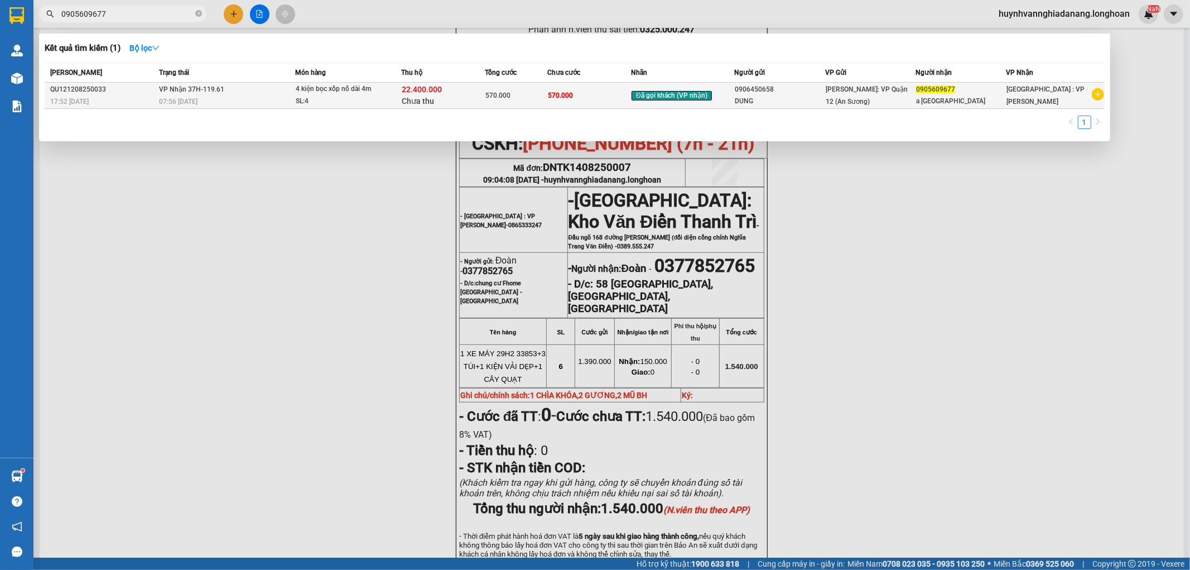
type input "0905609677"
click at [272, 97] on div "07:56 [DATE]" at bounding box center [227, 101] width 136 height 12
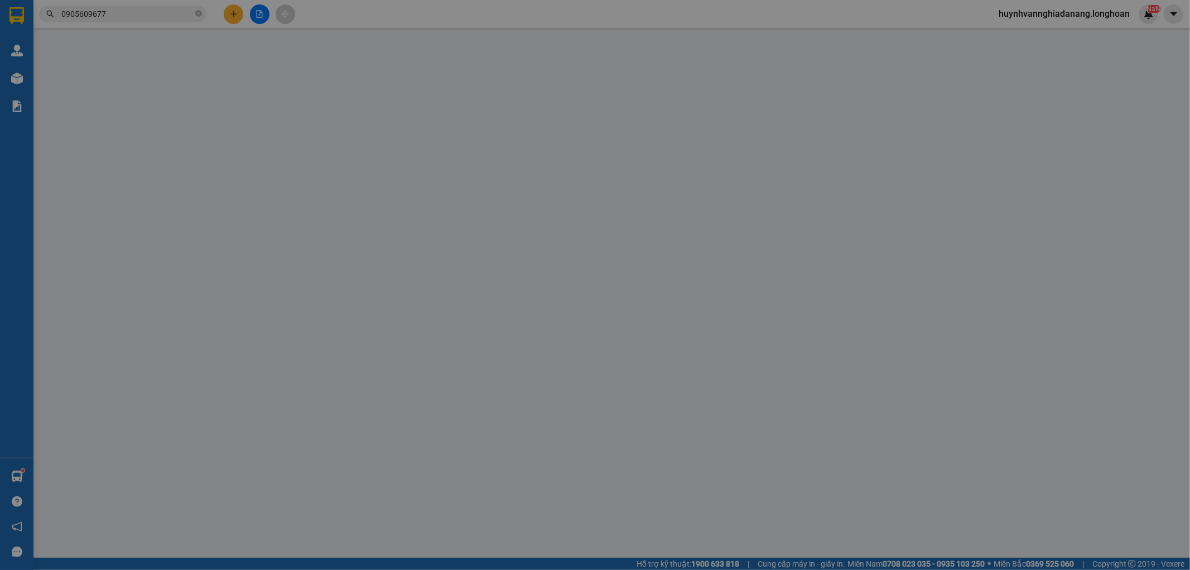
type input "0906450658"
type input "DUNG"
type input "0905609677"
type input "a [GEOGRAPHIC_DATA]"
type input "nhận theo kiện - hư hỏng ko chịu trách nhiệm"
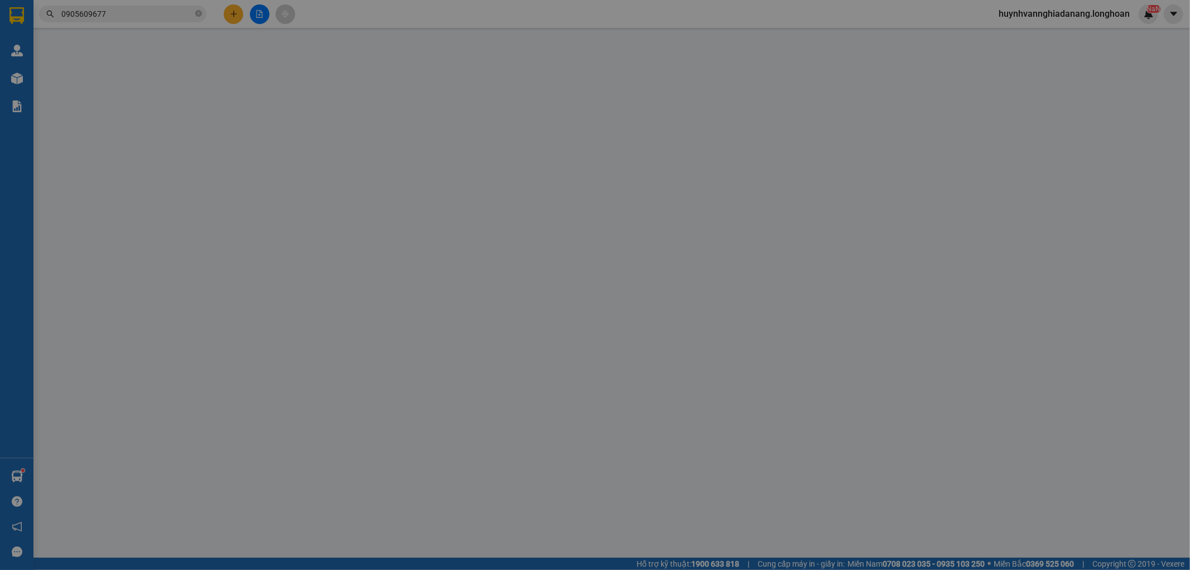
type input "570.000"
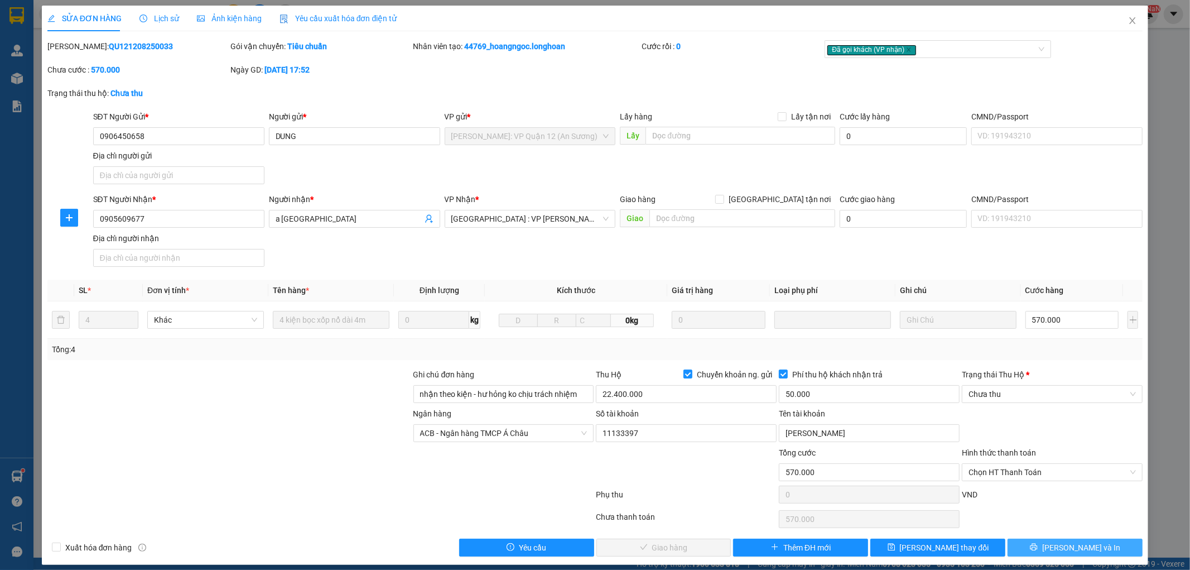
click at [1061, 544] on span "[PERSON_NAME] và In" at bounding box center [1081, 547] width 78 height 12
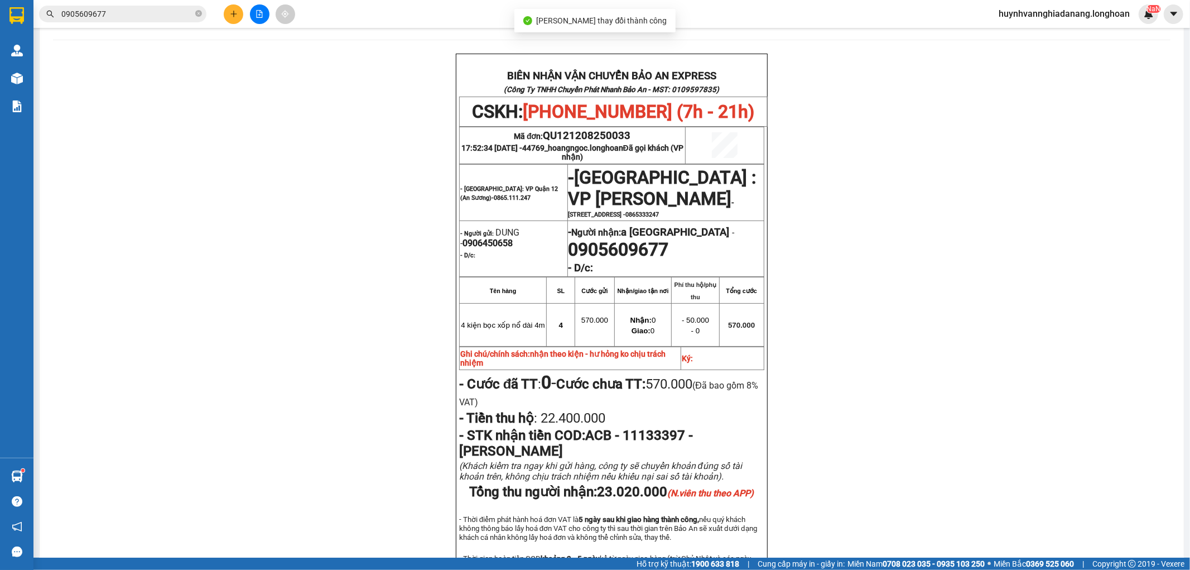
scroll to position [62, 0]
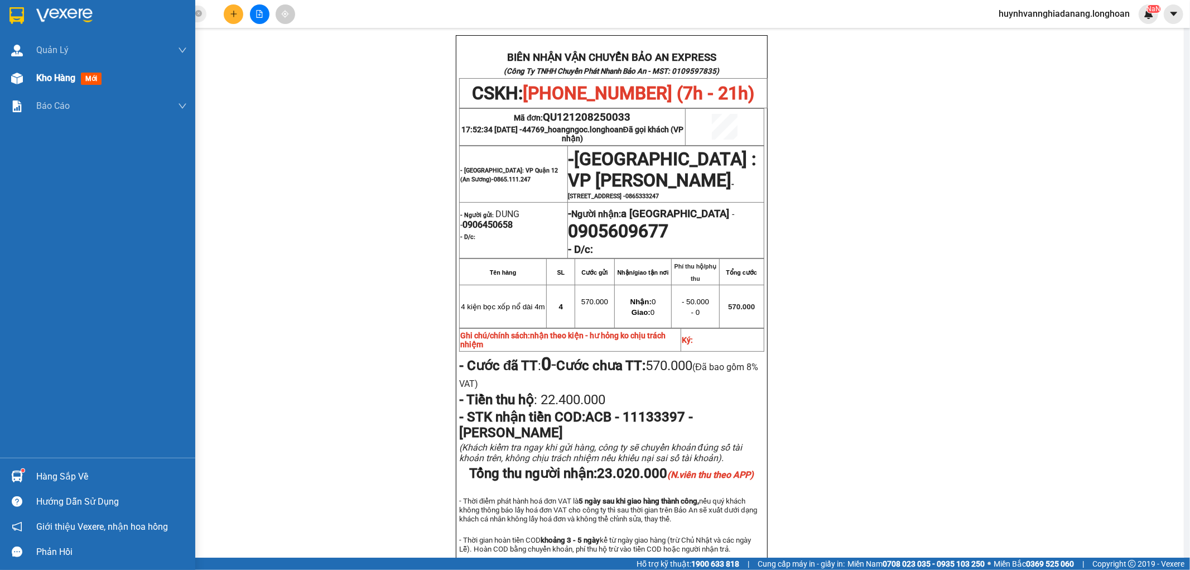
click at [43, 81] on span "Kho hàng" at bounding box center [55, 78] width 39 height 11
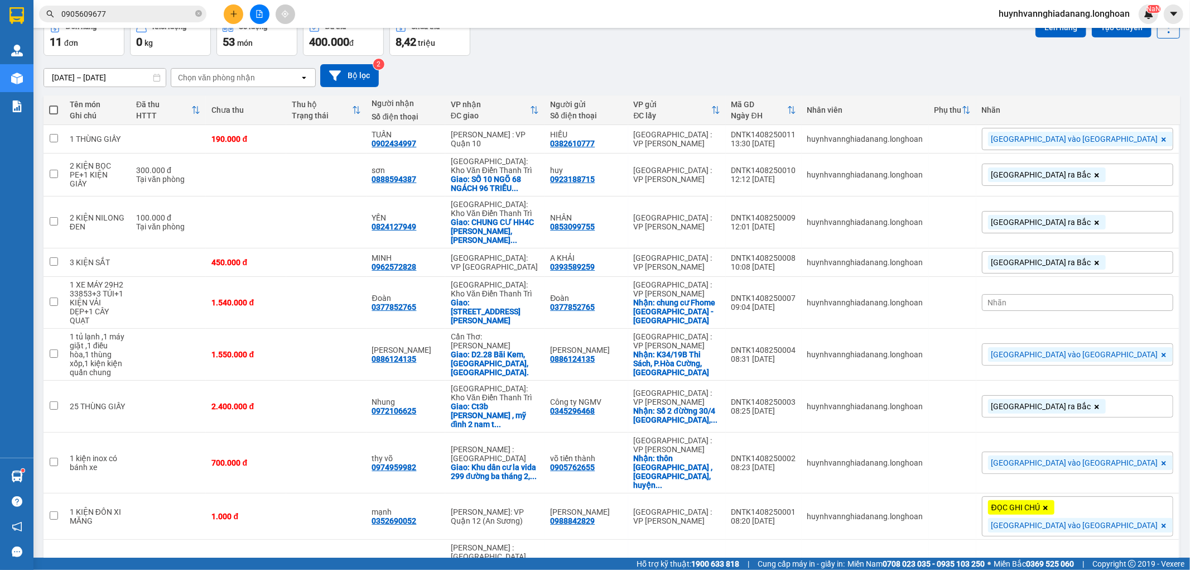
click at [145, 12] on input "0905609677" at bounding box center [127, 14] width 132 height 12
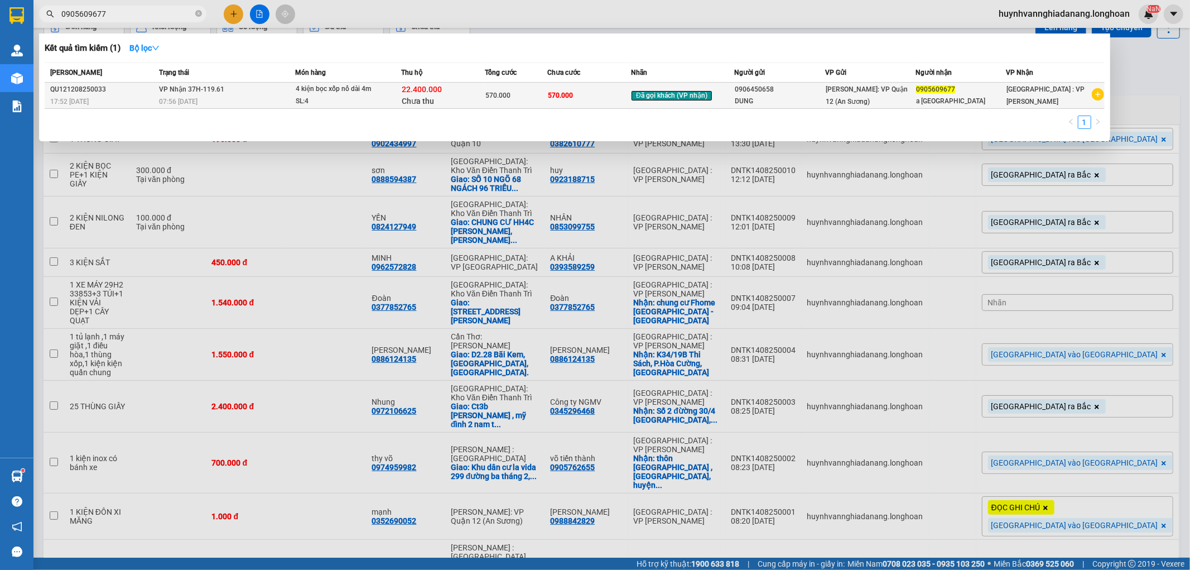
click at [271, 96] on div "07:56 [DATE]" at bounding box center [227, 101] width 136 height 12
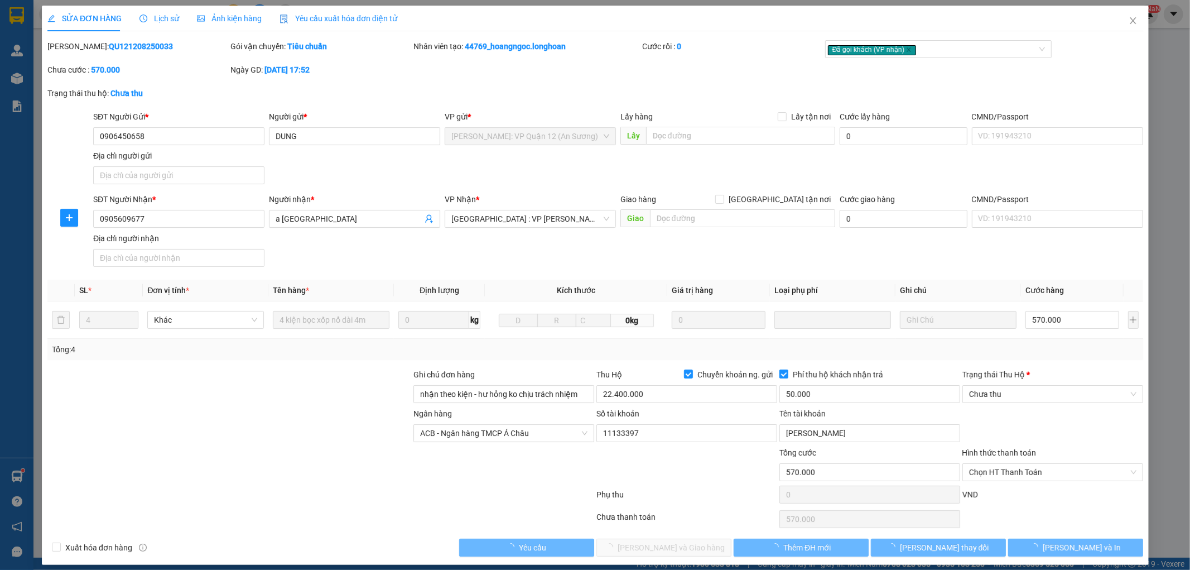
type input "0906450658"
type input "DUNG"
type input "0905609677"
type input "a [GEOGRAPHIC_DATA]"
type input "nhận theo kiện - hư hỏng ko chịu trách nhiệm"
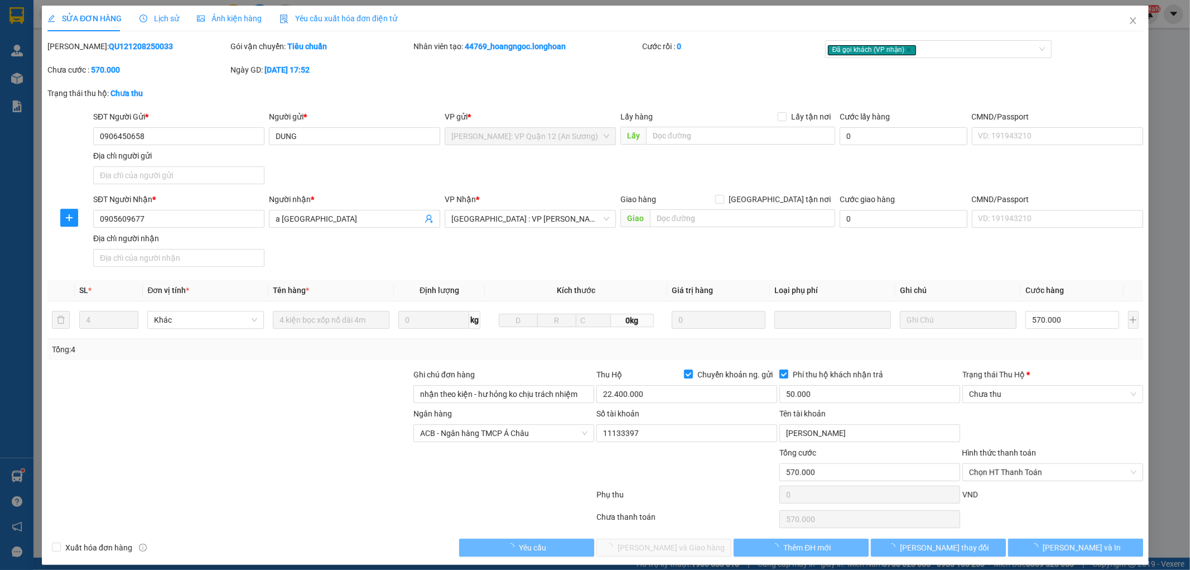
type input "570.000"
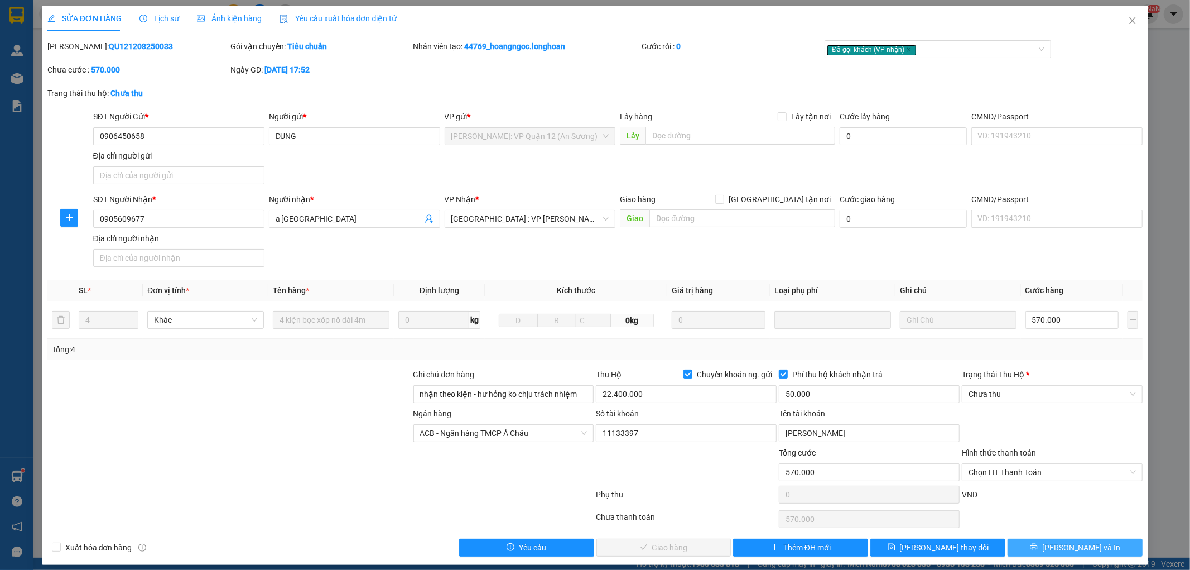
click at [1061, 549] on span "[PERSON_NAME] và In" at bounding box center [1081, 547] width 78 height 12
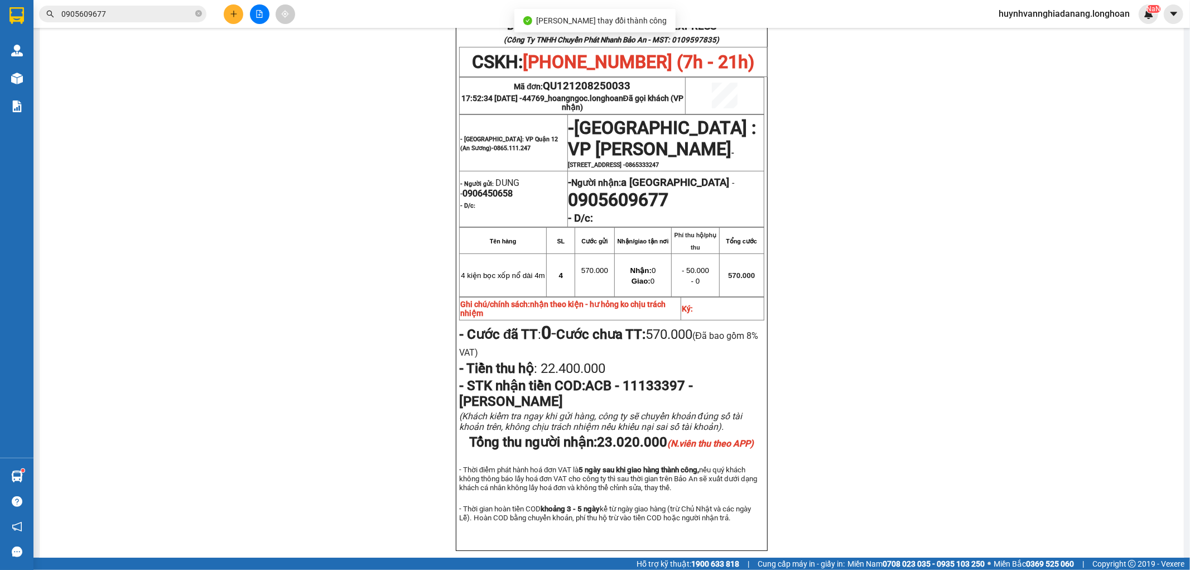
scroll to position [168, 0]
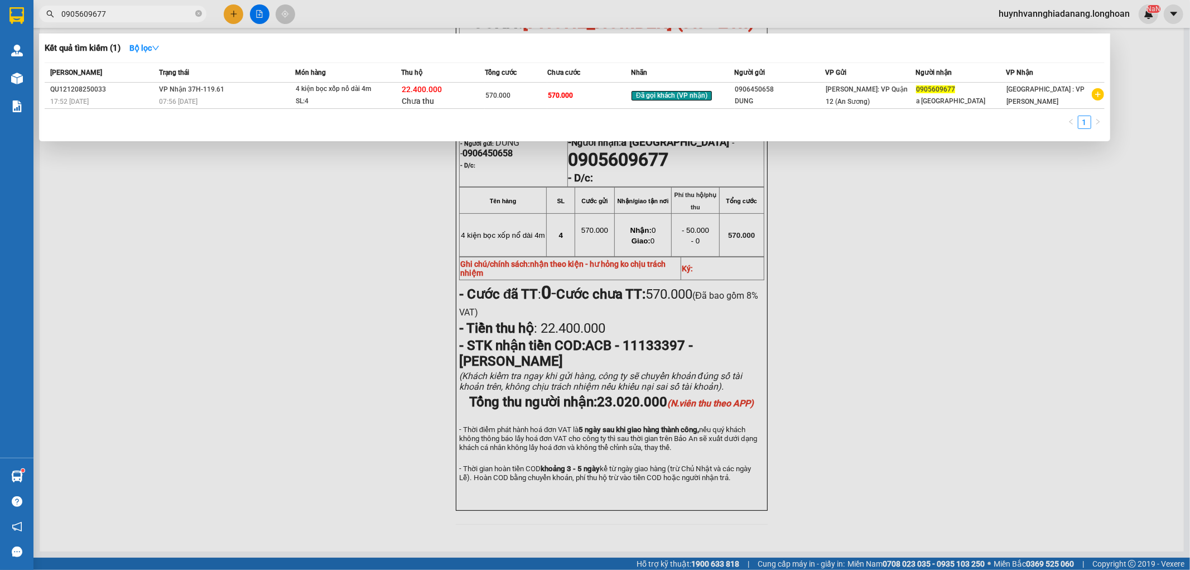
click at [138, 17] on input "0905609677" at bounding box center [127, 14] width 132 height 12
click at [272, 96] on div "07:56 [DATE]" at bounding box center [227, 101] width 136 height 12
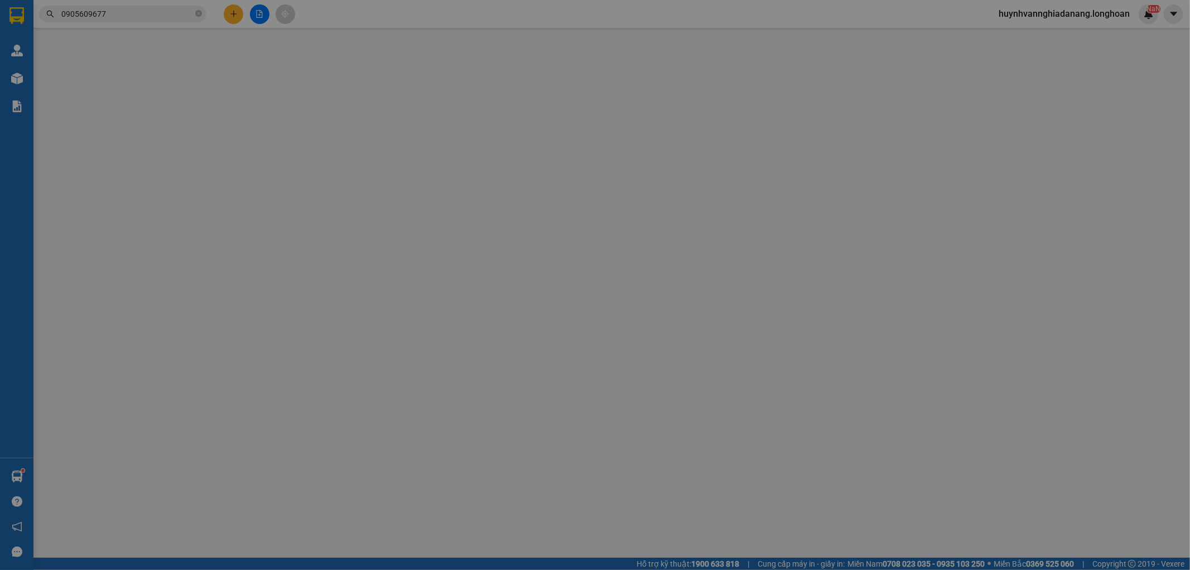
type input "0906450658"
type input "DUNG"
type input "0905609677"
type input "a [GEOGRAPHIC_DATA]"
type input "nhận theo kiện - hư hỏng ko chịu trách nhiệm"
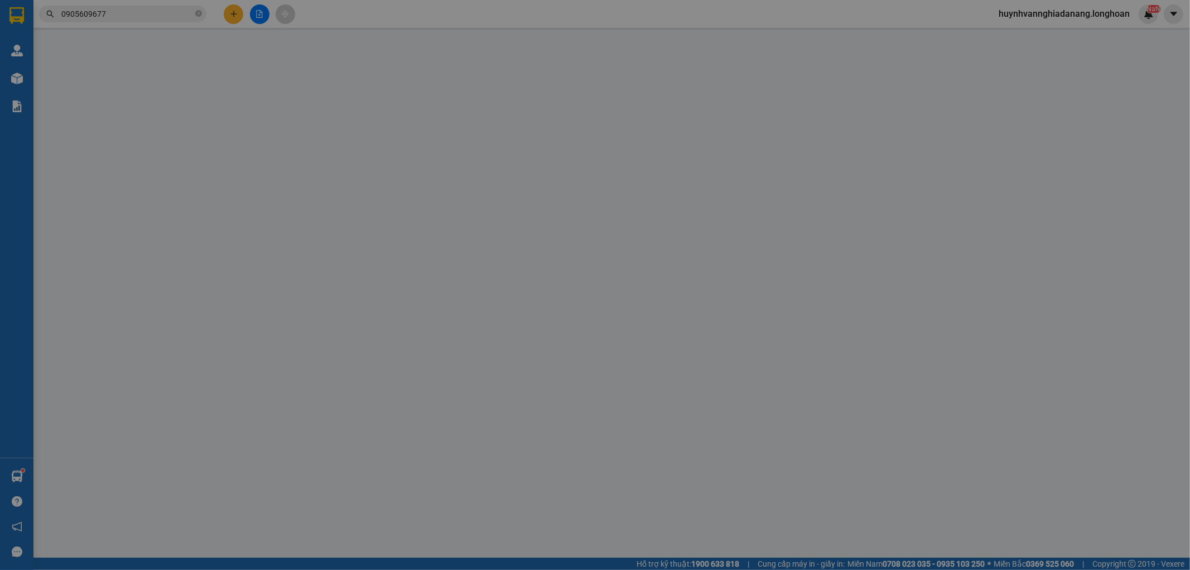
type input "570.000"
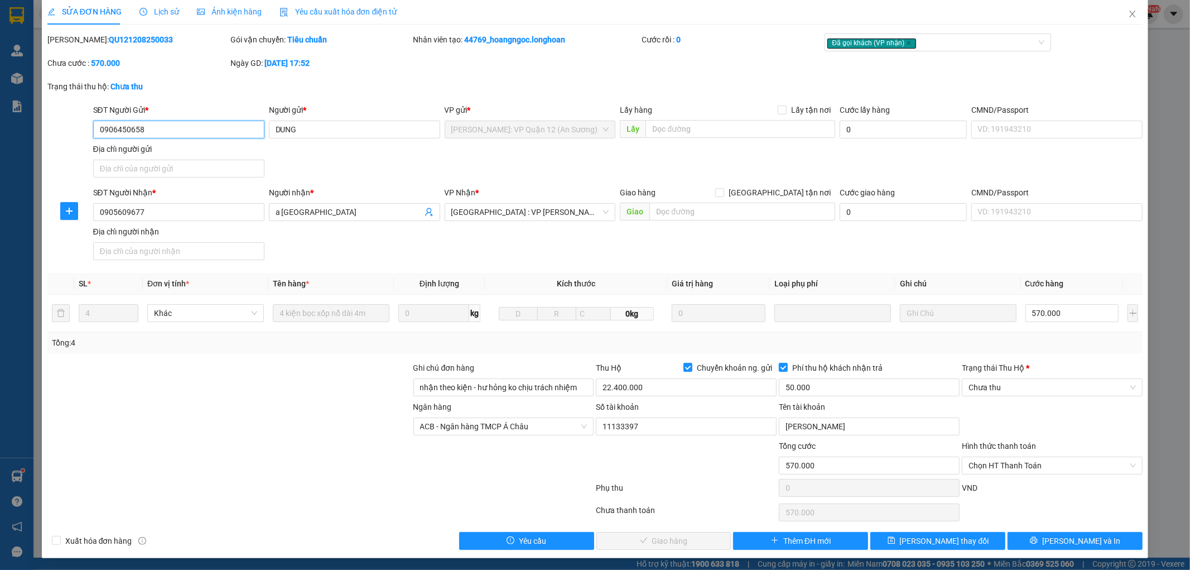
scroll to position [8, 0]
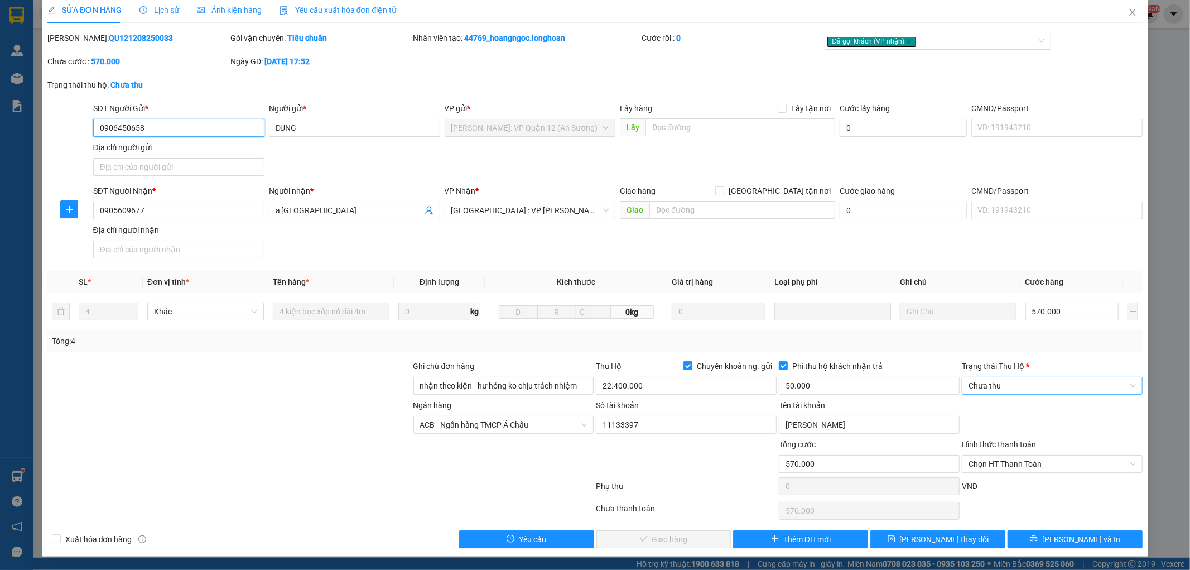
click at [1018, 388] on span "Chưa thu" at bounding box center [1051, 385] width 167 height 17
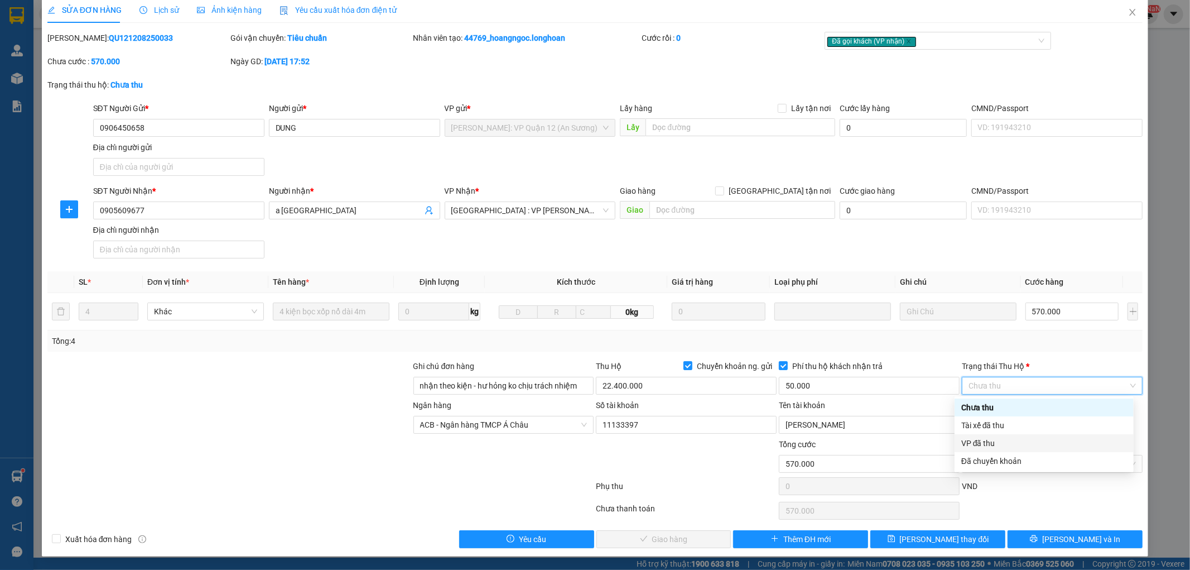
click at [1011, 445] on div "VP đã thu" at bounding box center [1044, 443] width 166 height 12
click at [1030, 466] on span "Chọn HT Thanh Toán" at bounding box center [1051, 463] width 167 height 17
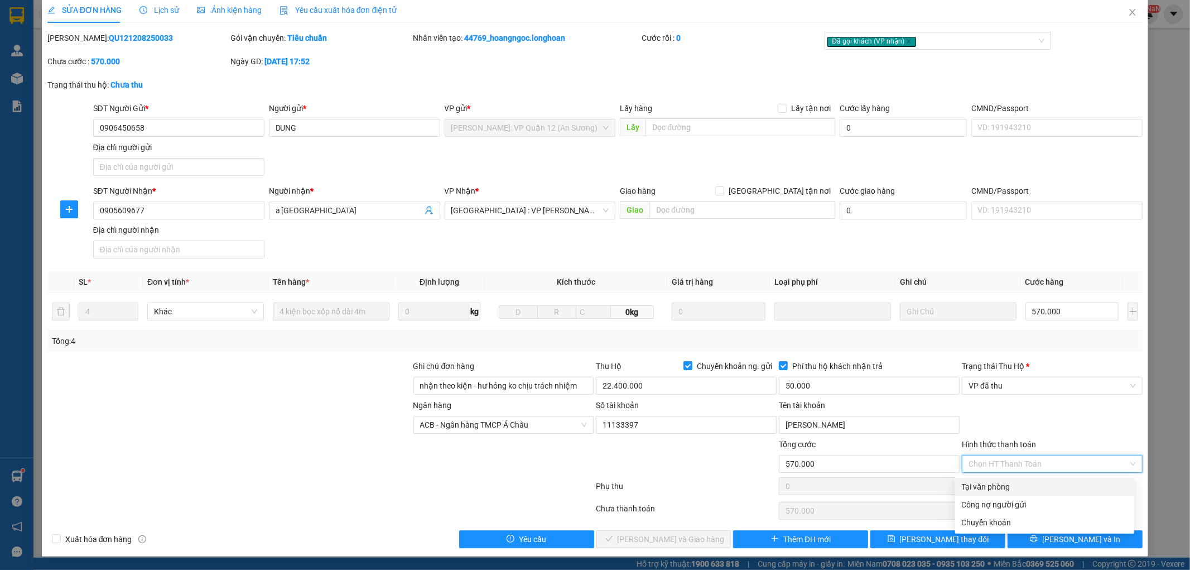
click at [1021, 486] on div "Tại văn phòng" at bounding box center [1045, 486] width 166 height 12
type input "0"
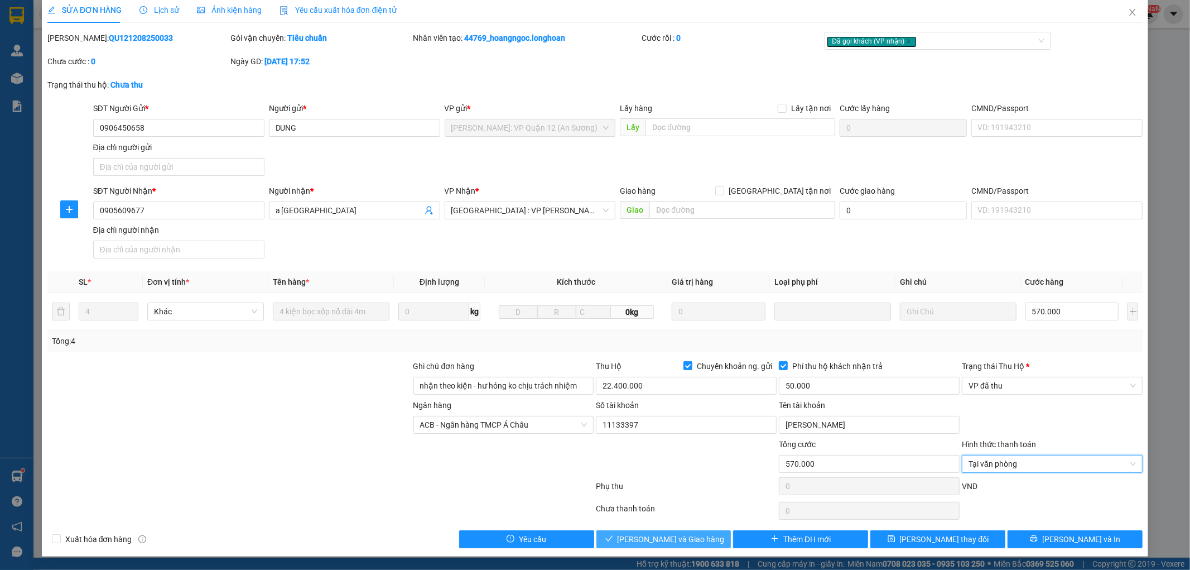
click at [678, 541] on span "[PERSON_NAME] và Giao hàng" at bounding box center [670, 539] width 107 height 12
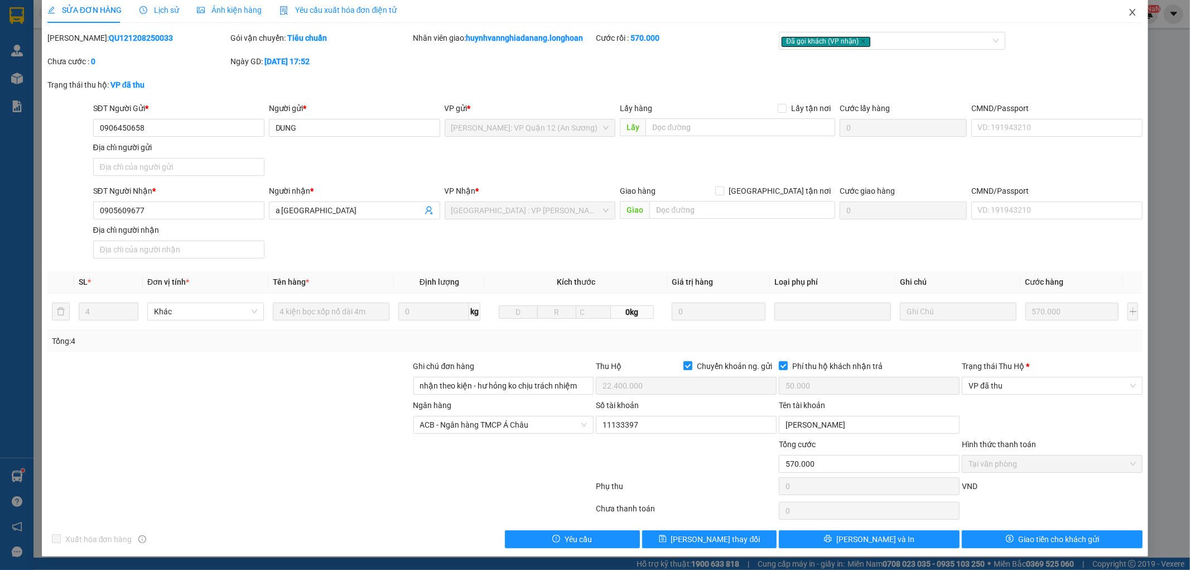
click at [1130, 12] on icon "close" at bounding box center [1133, 12] width 6 height 7
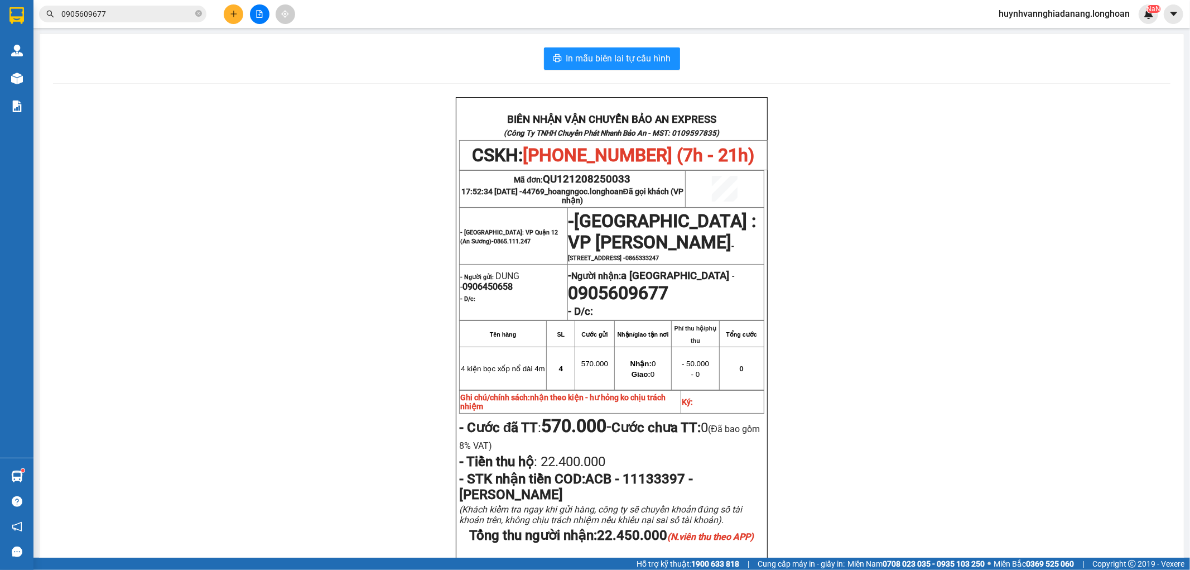
click at [126, 22] on div "Kết quả tìm kiếm ( 1 ) Bộ lọc Mã ĐH Trạng thái Món hàng Thu hộ Tổng cước Chưa c…" at bounding box center [109, 14] width 218 height 20
click at [135, 15] on input "0905609677" at bounding box center [127, 14] width 132 height 12
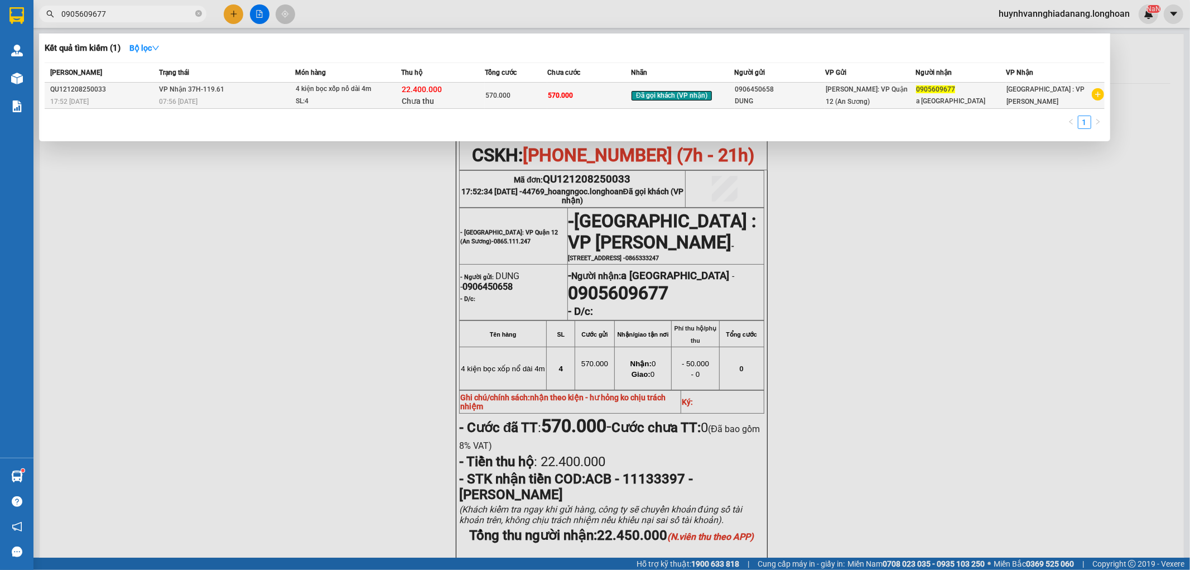
click at [245, 88] on td "VP Nhận 37H-119.61 07:56 [DATE]" at bounding box center [225, 96] width 139 height 26
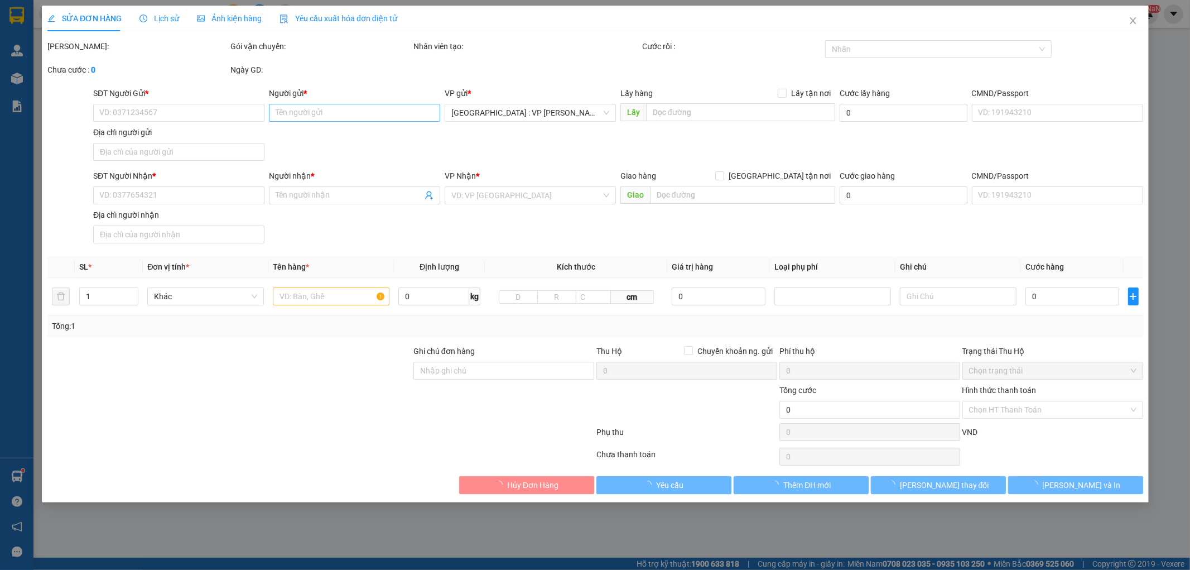
type input "0906450658"
type input "DUNG"
type input "0905609677"
type input "a [GEOGRAPHIC_DATA]"
type input "nhận theo kiện - hư hỏng ko chịu trách nhiệm"
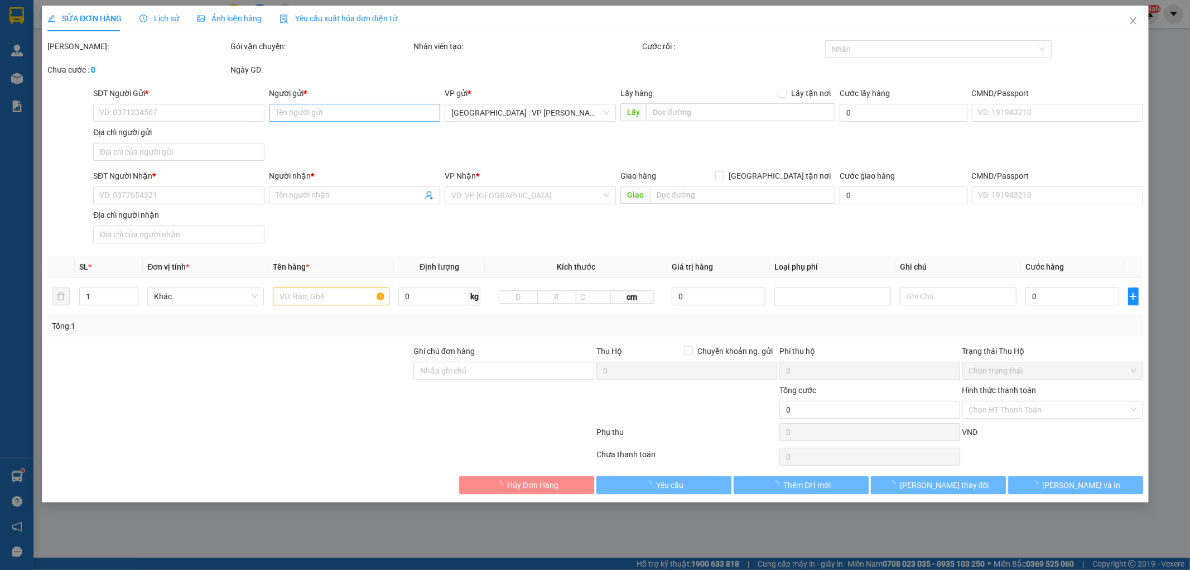
checkbox input "true"
type input "22.400.000"
type input "50.000"
type input "570.000"
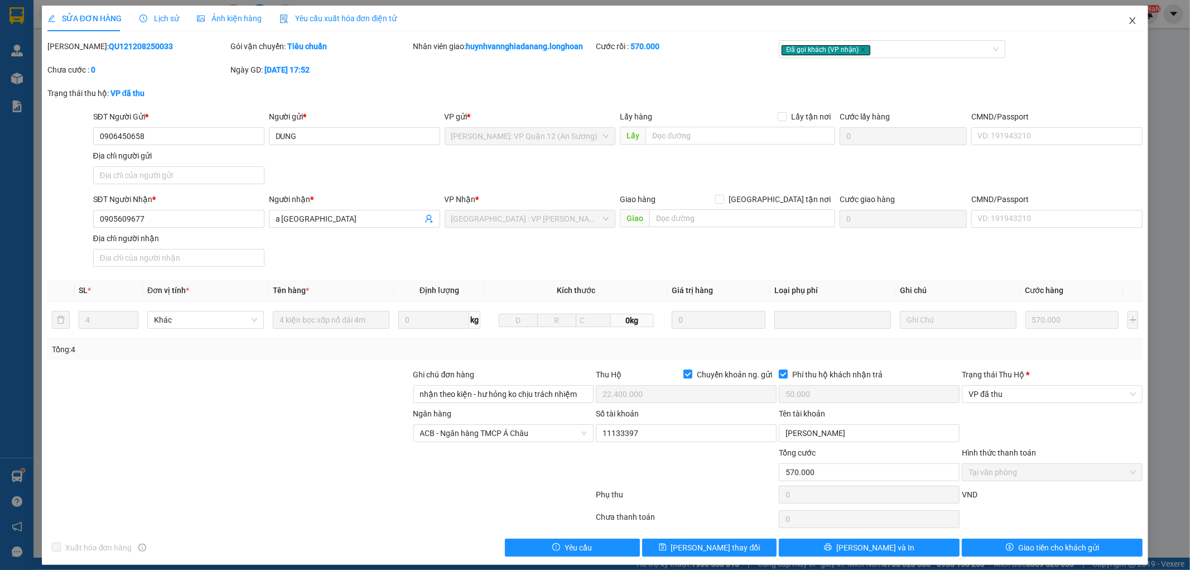
click at [1128, 20] on icon "close" at bounding box center [1132, 20] width 9 height 9
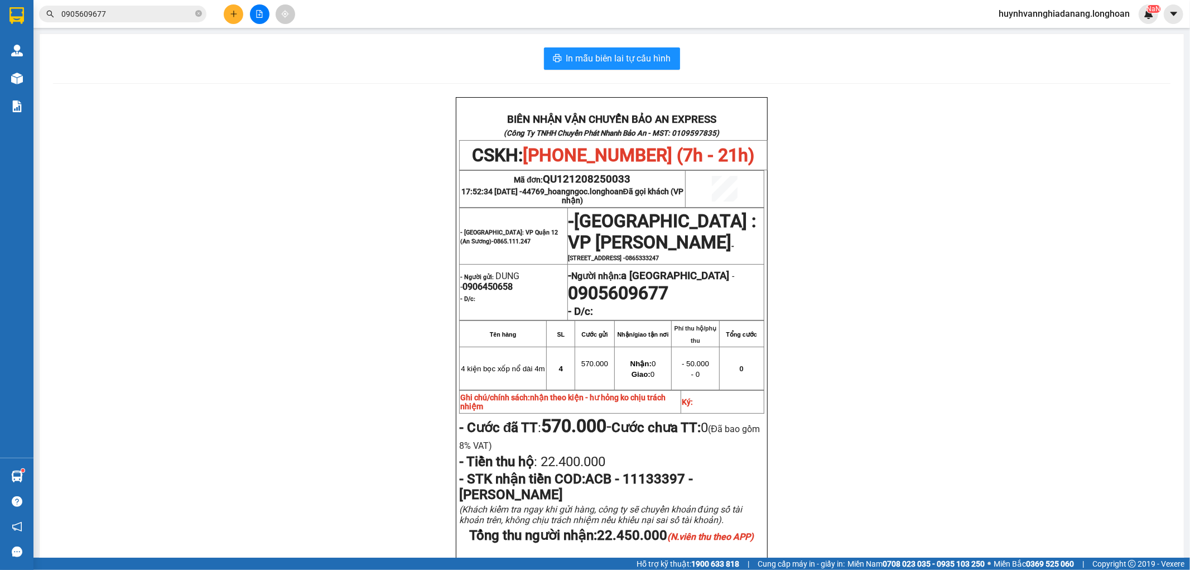
click at [148, 18] on input "0905609677" at bounding box center [127, 14] width 132 height 12
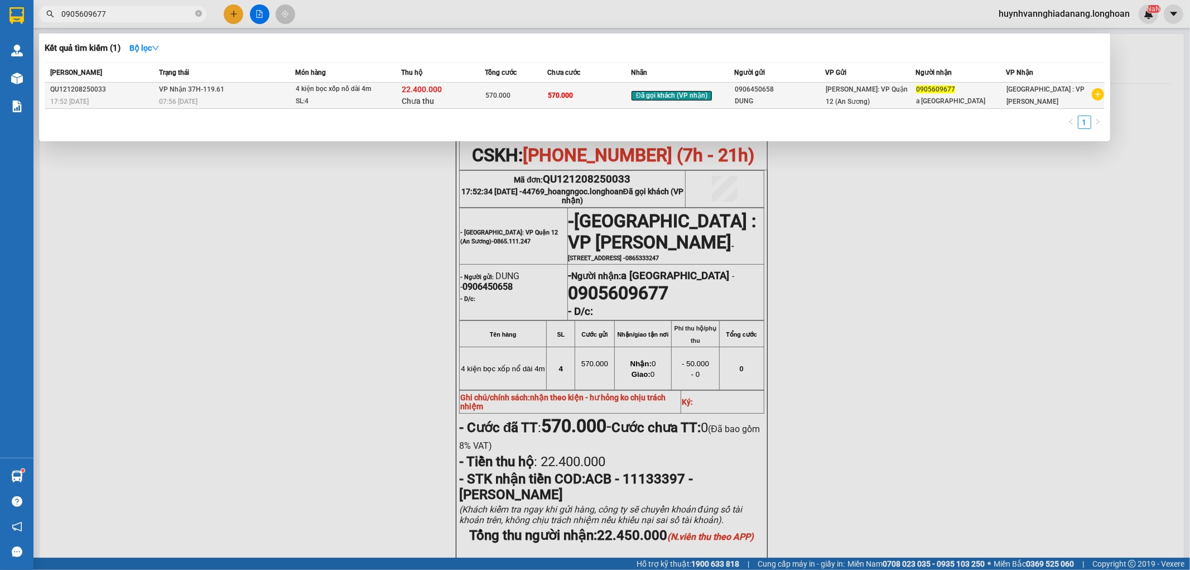
click at [275, 88] on td "VP Nhận 37H-119.61 07:56 [DATE]" at bounding box center [225, 96] width 139 height 26
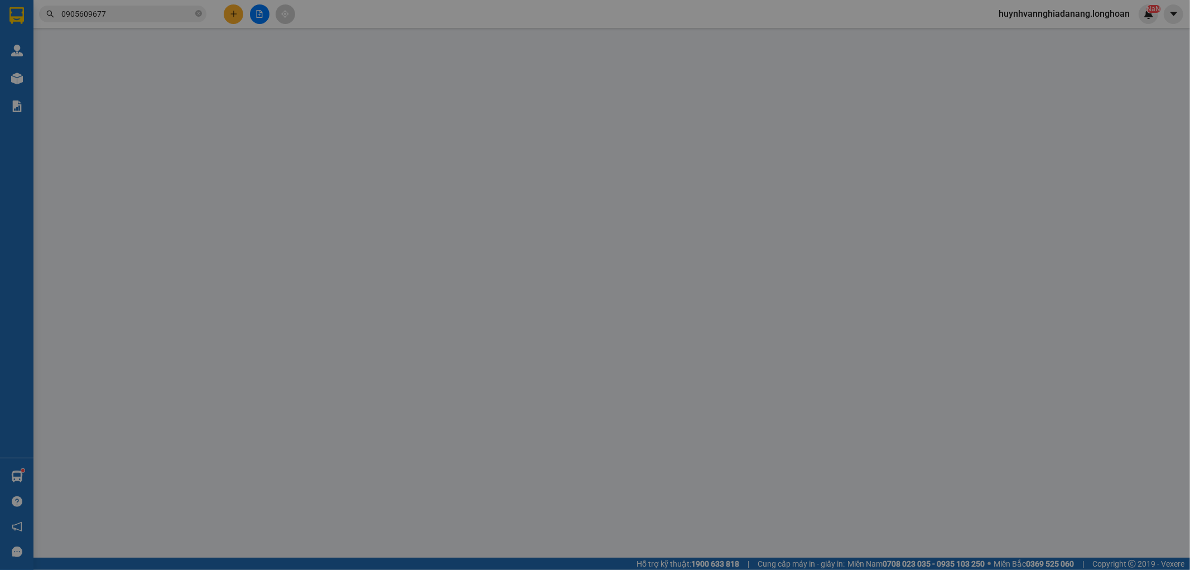
type input "0906450658"
type input "DUNG"
type input "0905609677"
type input "a [GEOGRAPHIC_DATA]"
type input "nhận theo kiện - hư hỏng ko chịu trách nhiệm"
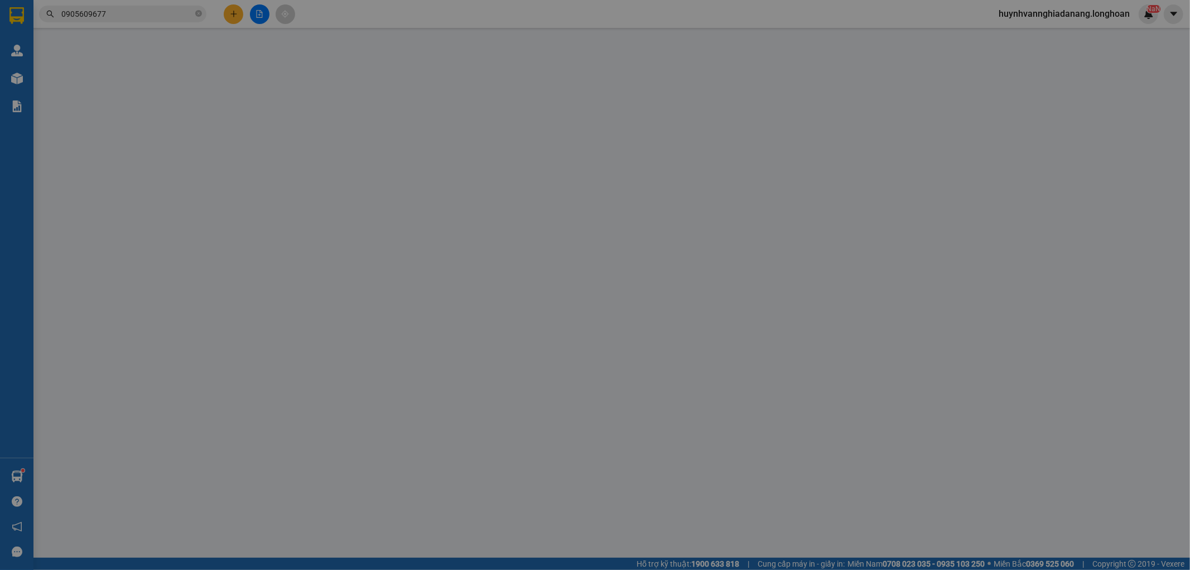
checkbox input "true"
type input "22.400.000"
type input "50.000"
type input "570.000"
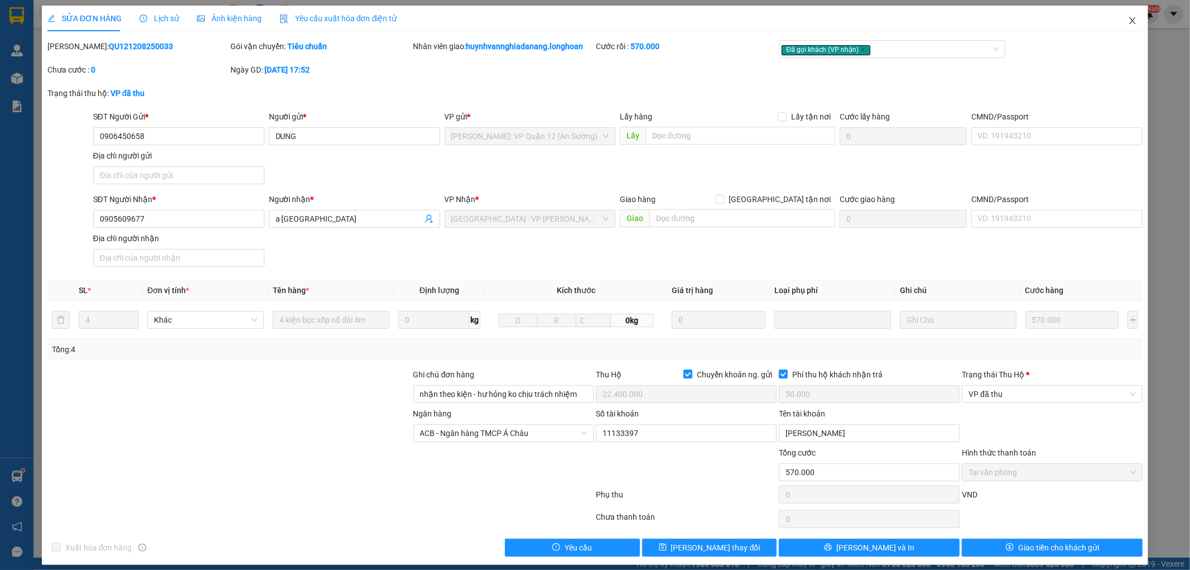
click at [1128, 21] on icon "close" at bounding box center [1132, 20] width 9 height 9
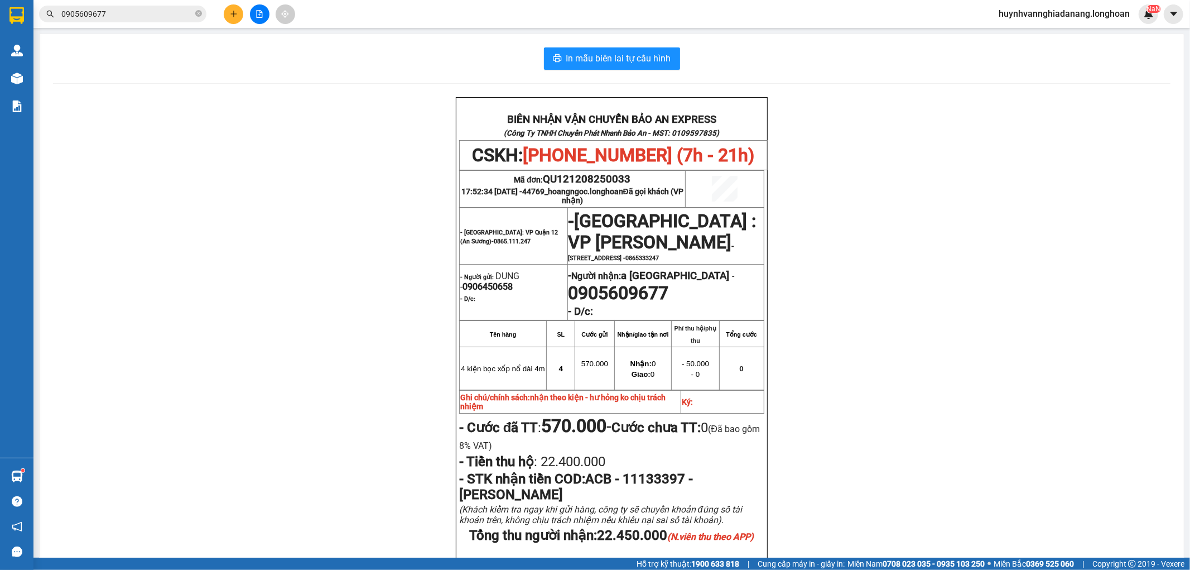
click at [124, 17] on input "0905609677" at bounding box center [127, 14] width 132 height 12
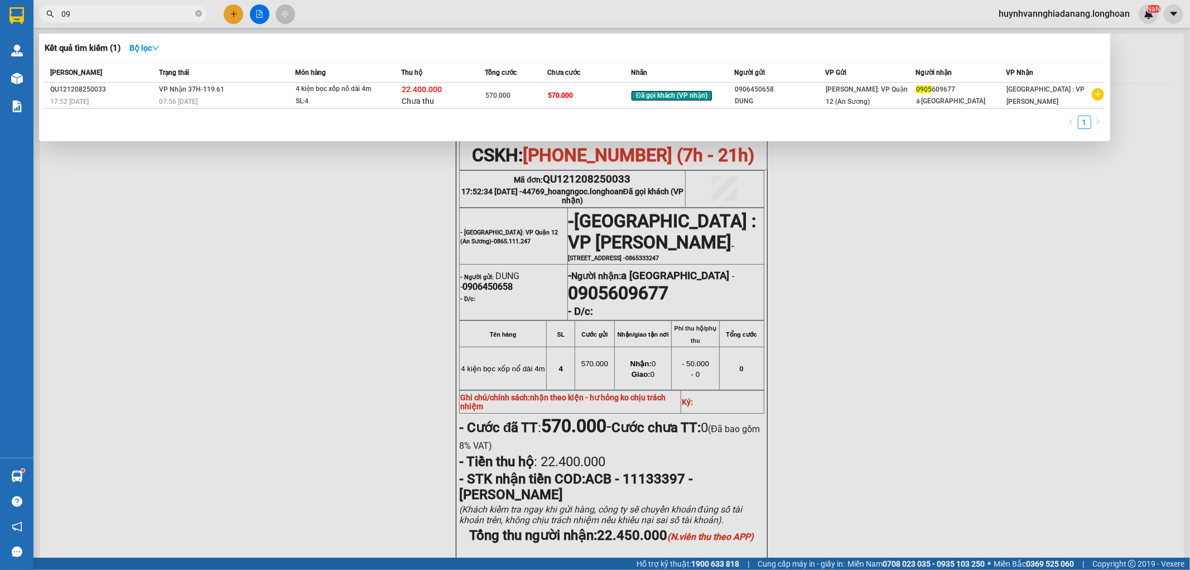
type input "0"
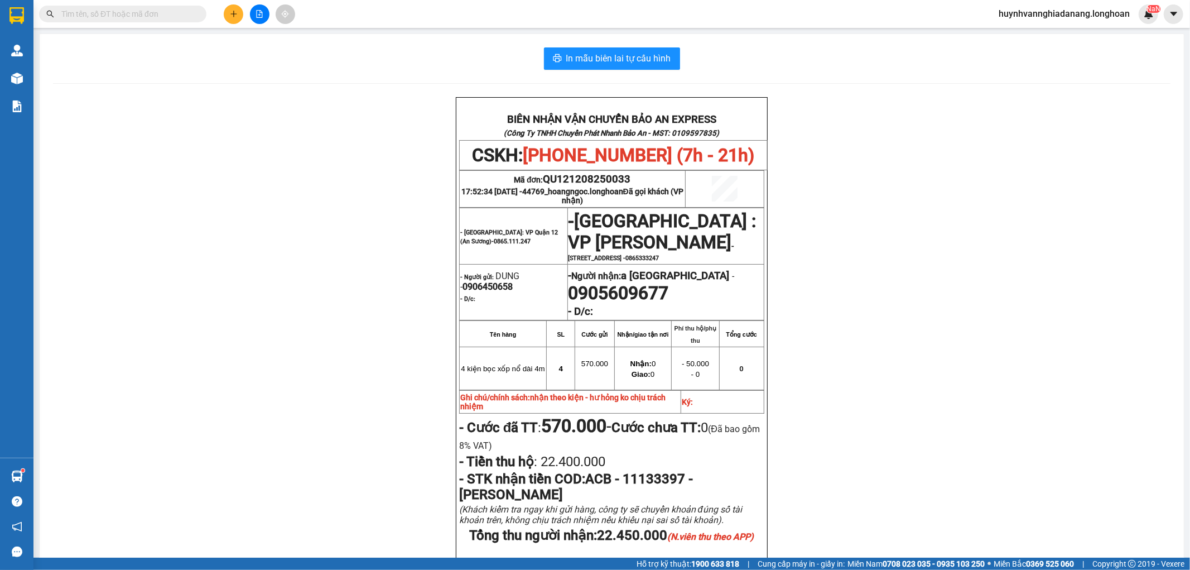
paste input "DNTK0508250004"
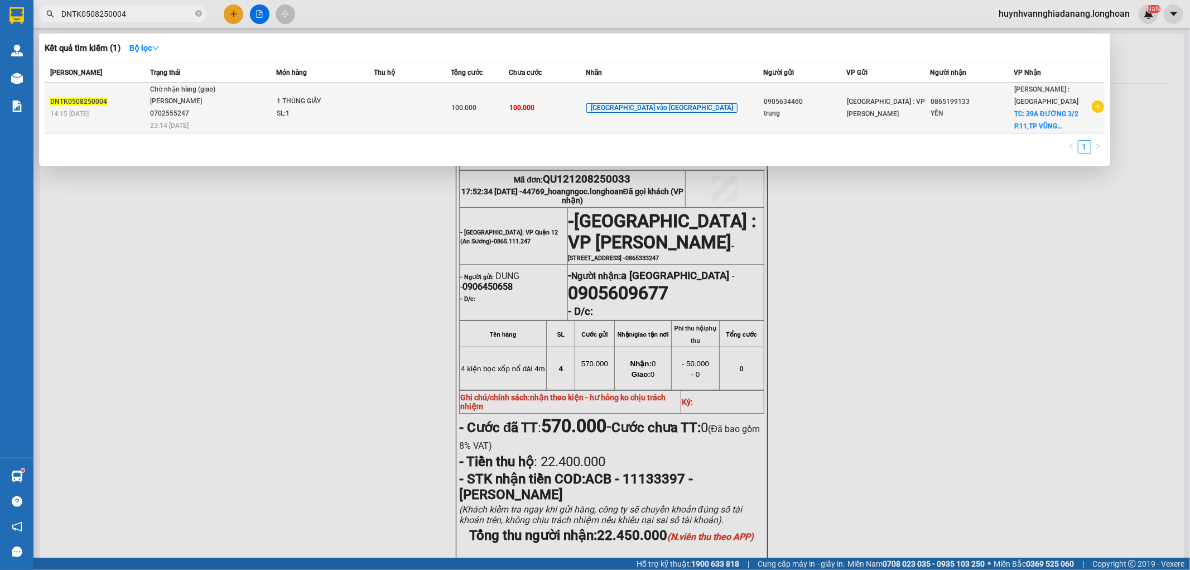
type input "DNTK0508250004"
click at [360, 103] on div "1 THÙNG GIẤY" at bounding box center [319, 101] width 84 height 12
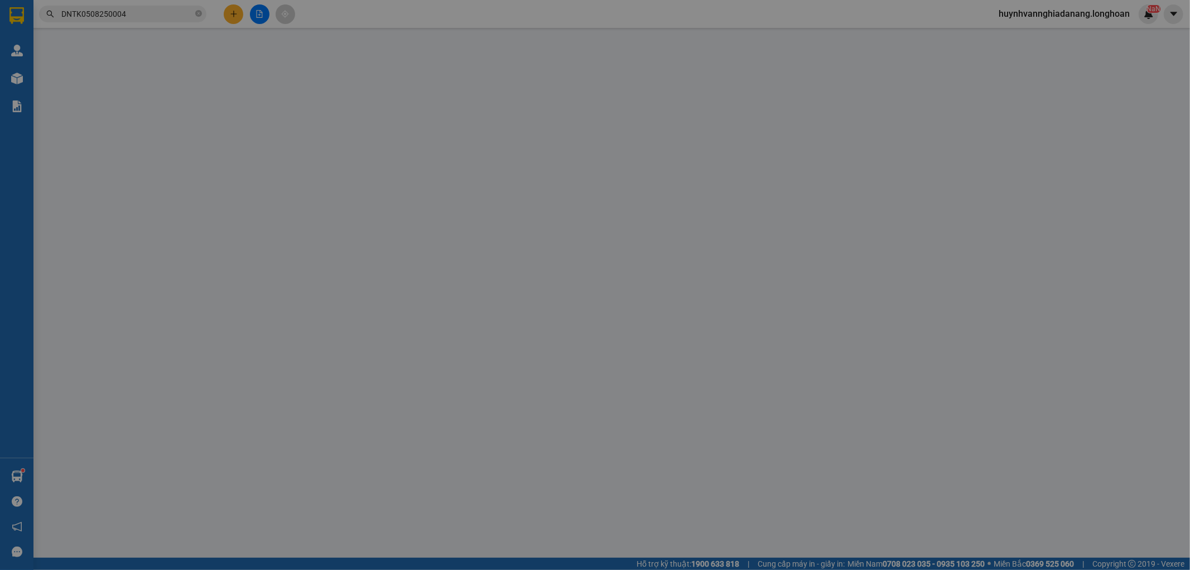
type input "0905634460"
type input "trung"
type input "0865199133"
type input "YẾN"
checkbox input "true"
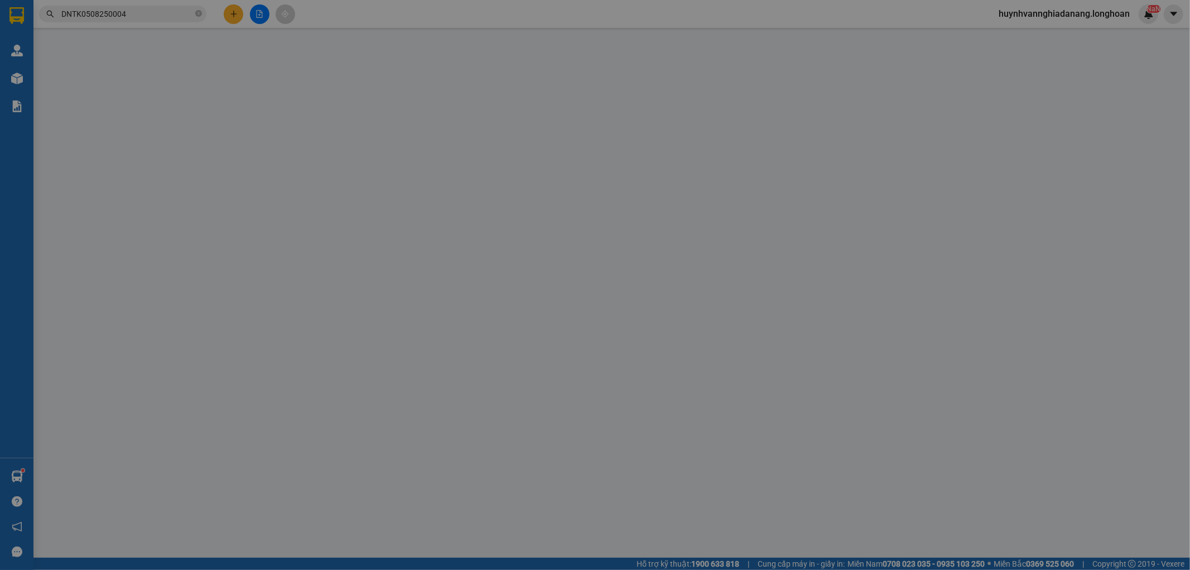
type input "39A ĐƯỜNG 3/2 P.11,[GEOGRAPHIC_DATA]"
type input "HƯ VỠ KHÔNG ĐỀN"
type input "100.000"
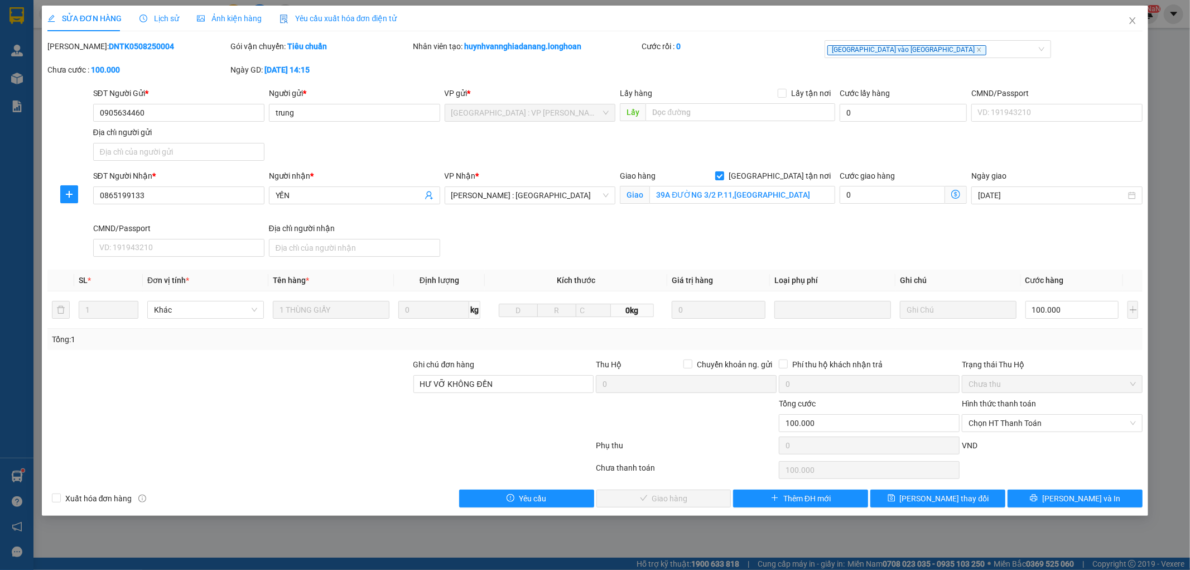
click at [163, 21] on span "Lịch sử" at bounding box center [159, 18] width 40 height 9
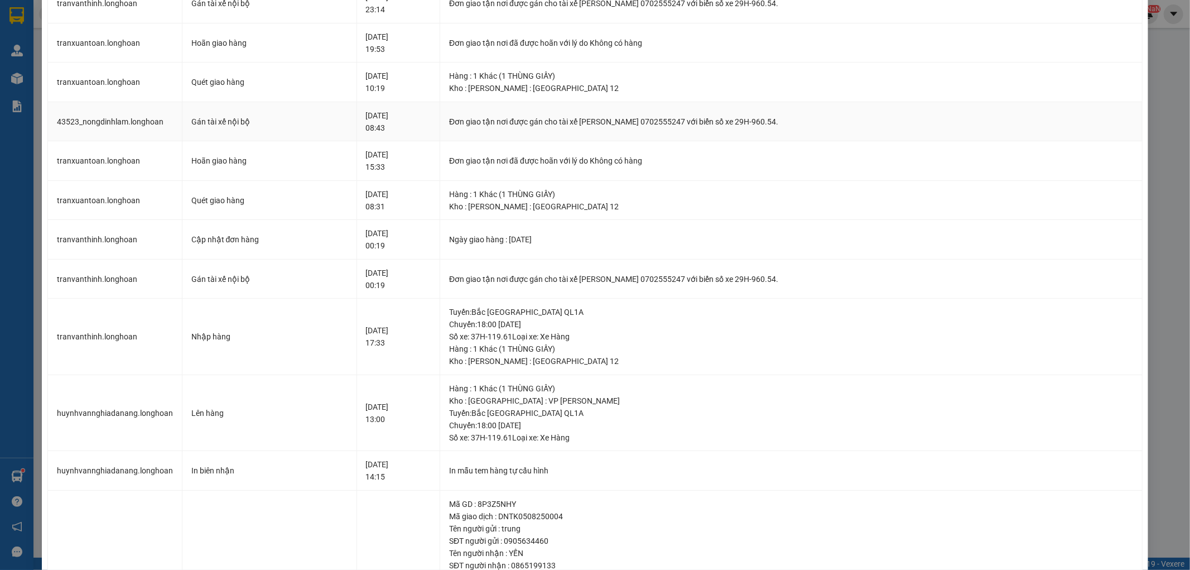
scroll to position [186, 0]
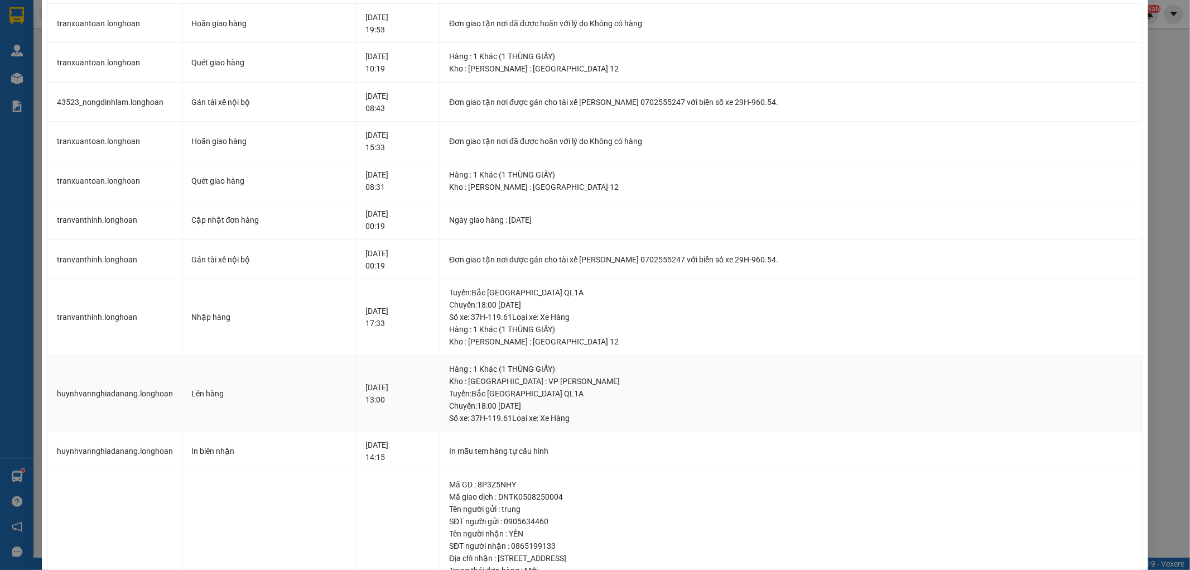
click at [535, 364] on div "Hàng : 1 Khác (1 THÙNG GIẤY)" at bounding box center [791, 369] width 684 height 12
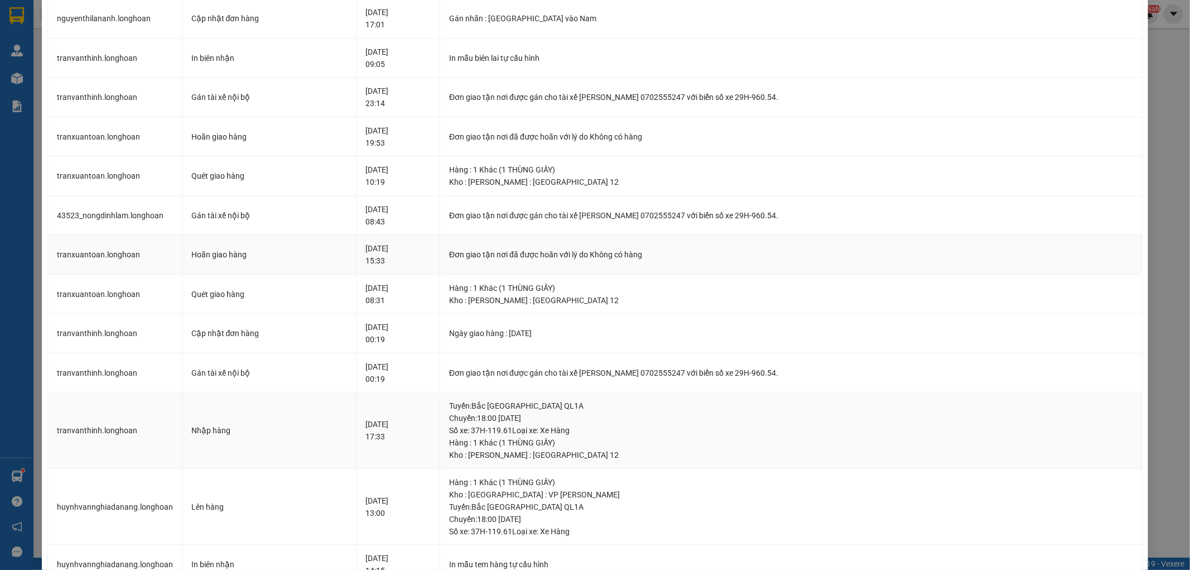
scroll to position [0, 0]
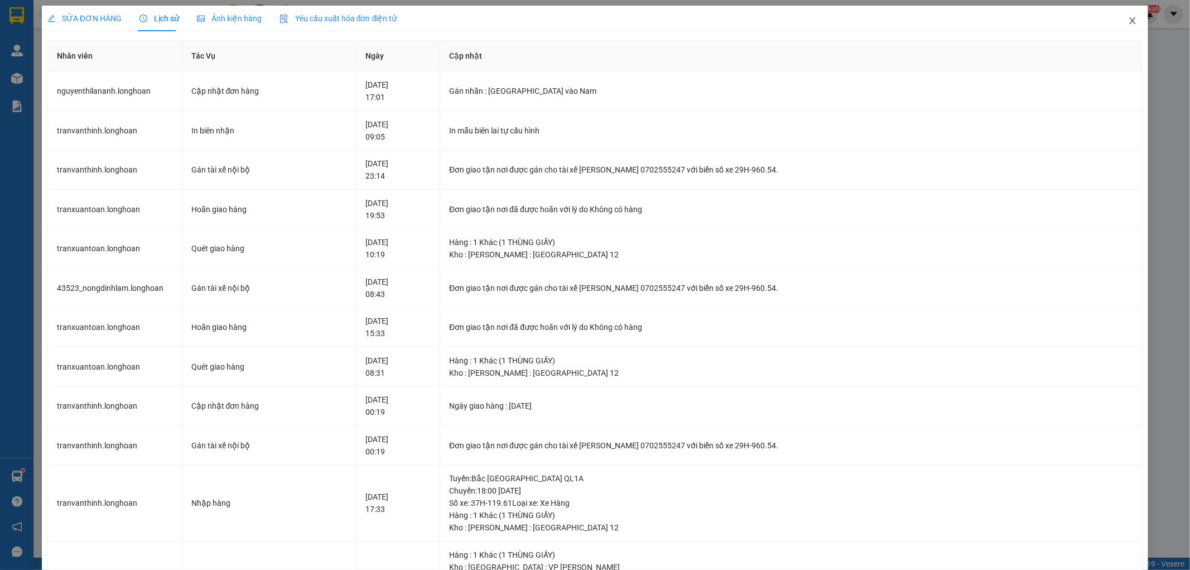
click at [1128, 18] on icon "close" at bounding box center [1132, 20] width 9 height 9
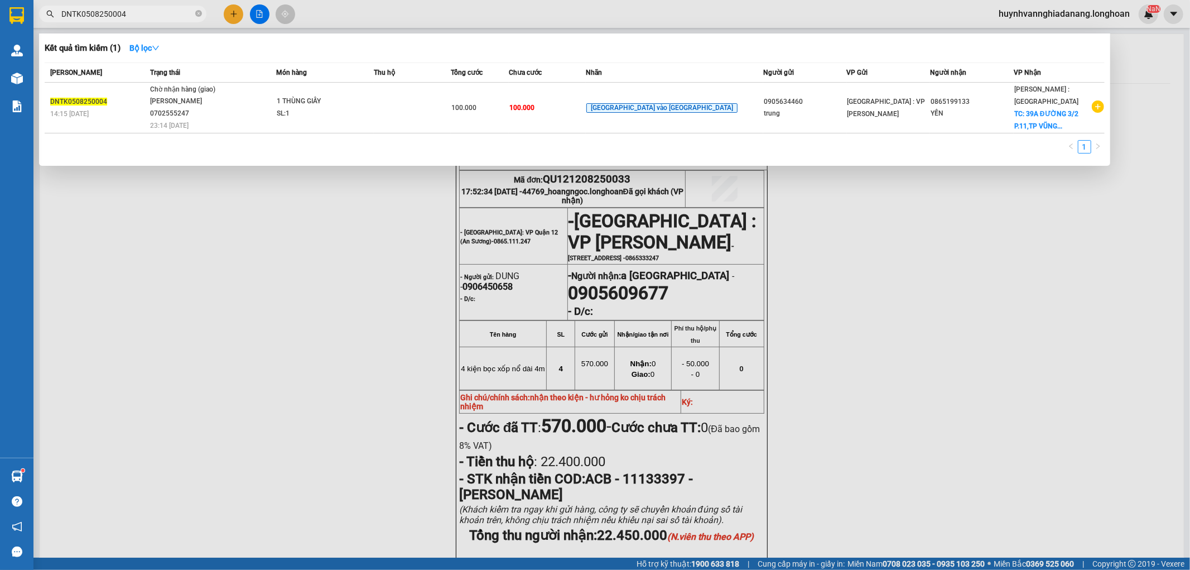
click at [145, 12] on input "DNTK0508250004" at bounding box center [127, 14] width 132 height 12
click at [296, 244] on div at bounding box center [595, 285] width 1190 height 570
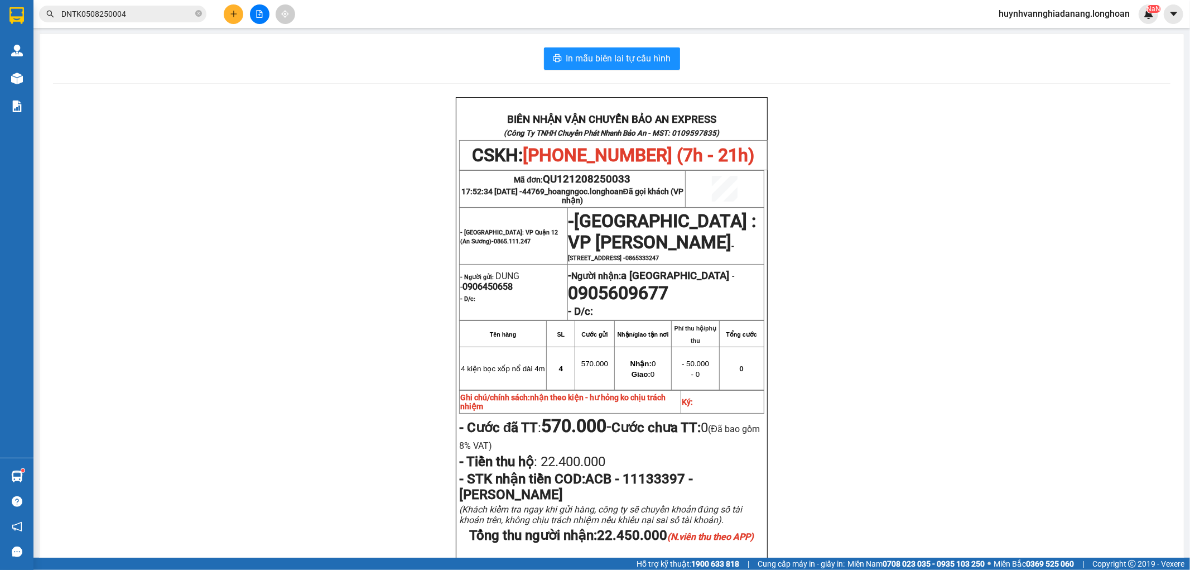
click at [233, 21] on button at bounding box center [234, 14] width 20 height 20
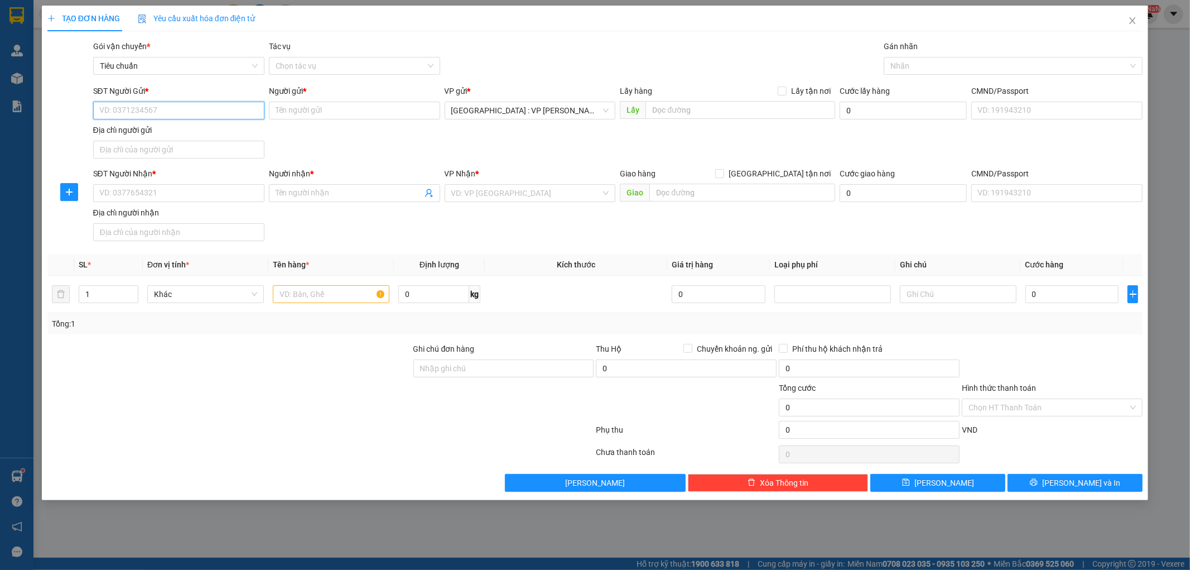
click at [142, 110] on input "SĐT Người Gửi *" at bounding box center [178, 111] width 171 height 18
type input "0989293852"
click at [325, 114] on input "Người gửi *" at bounding box center [354, 111] width 171 height 18
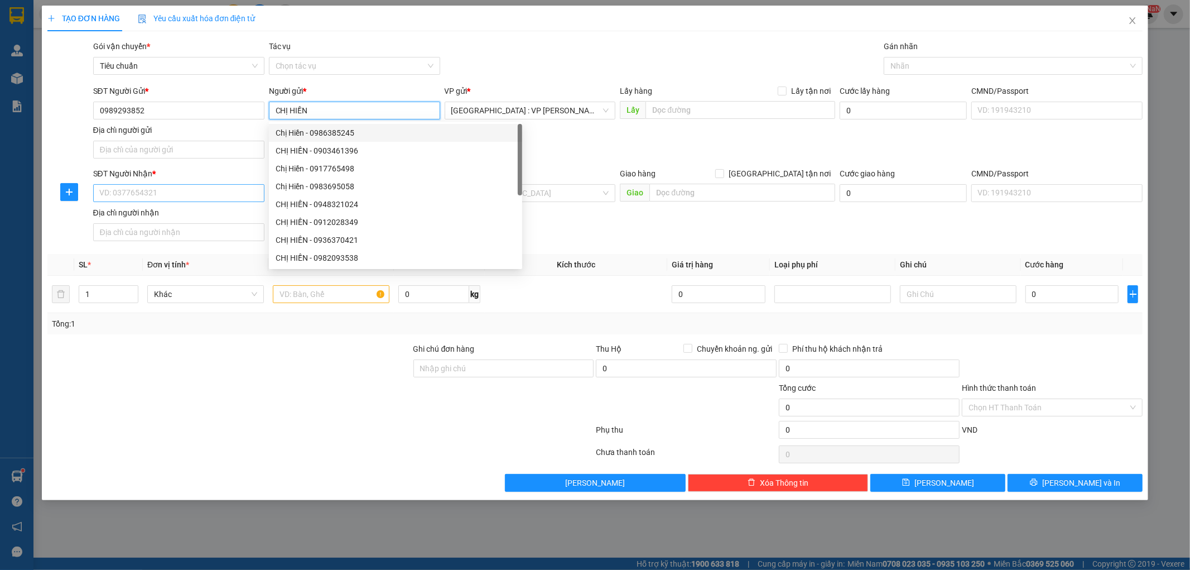
type input "CHỊ HIỀN"
click at [156, 185] on input "SĐT Người Nhận *" at bounding box center [178, 193] width 171 height 18
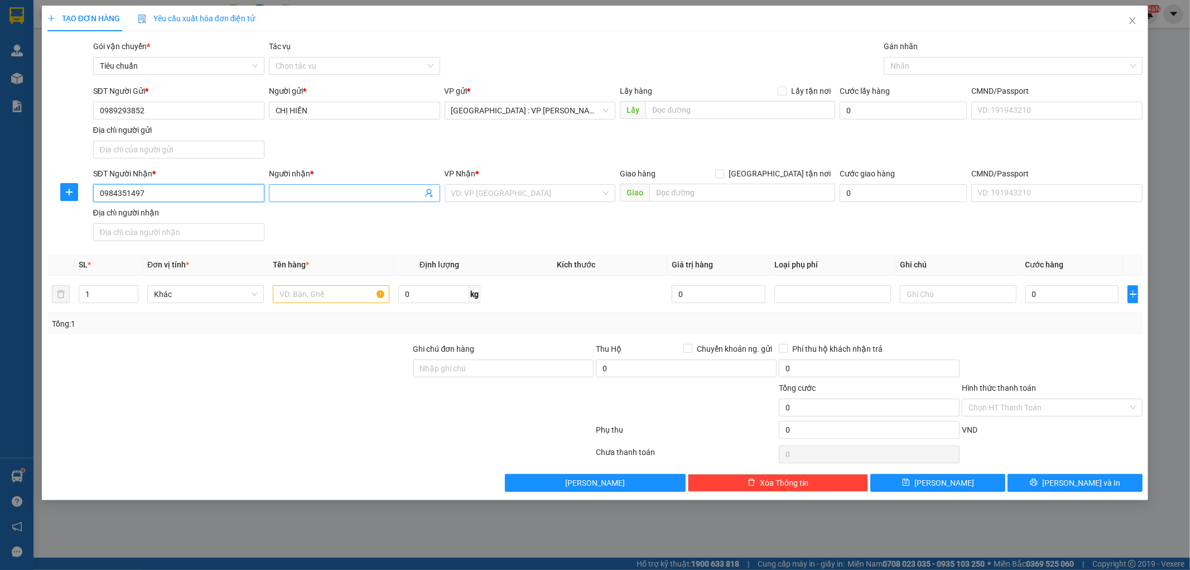
type input "0984351497"
click at [311, 194] on input "Người nhận *" at bounding box center [349, 193] width 147 height 12
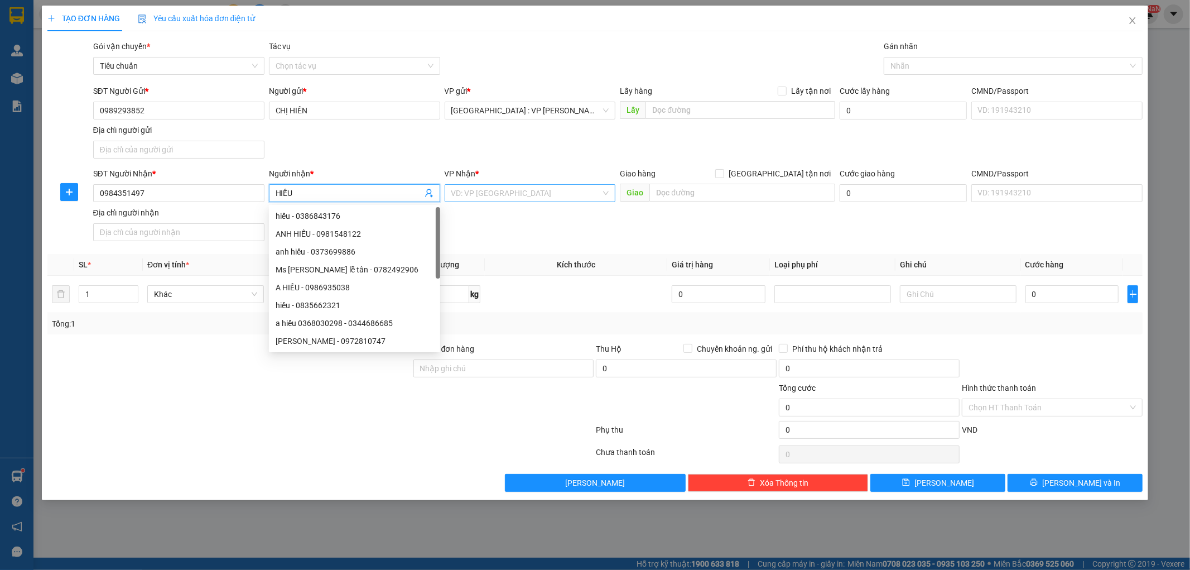
type input "HIẾU"
click at [542, 192] on input "search" at bounding box center [526, 193] width 150 height 17
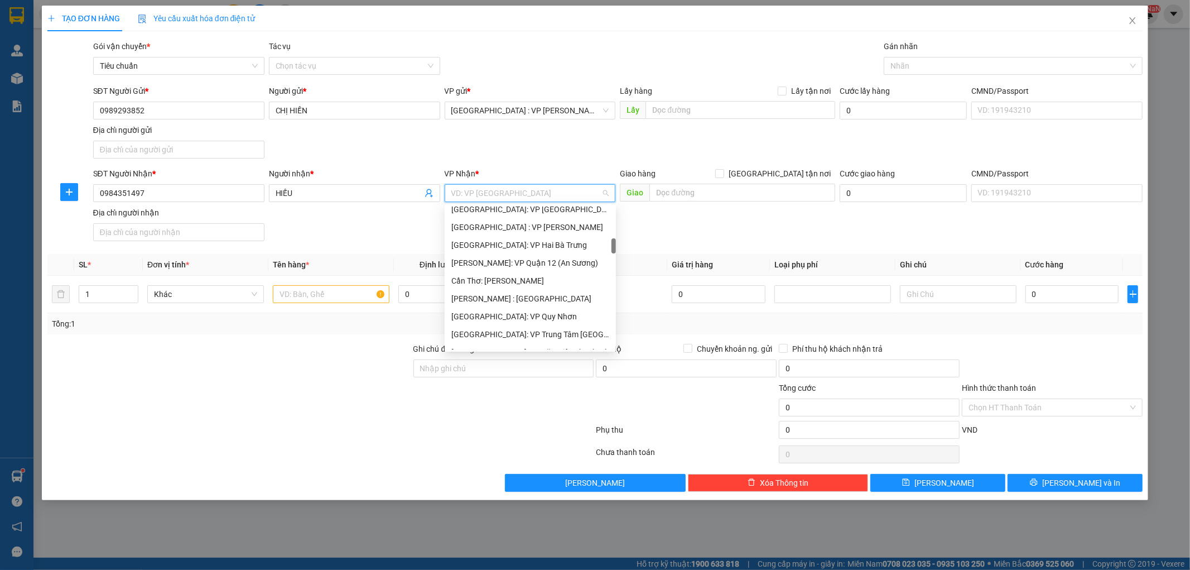
scroll to position [371, 0]
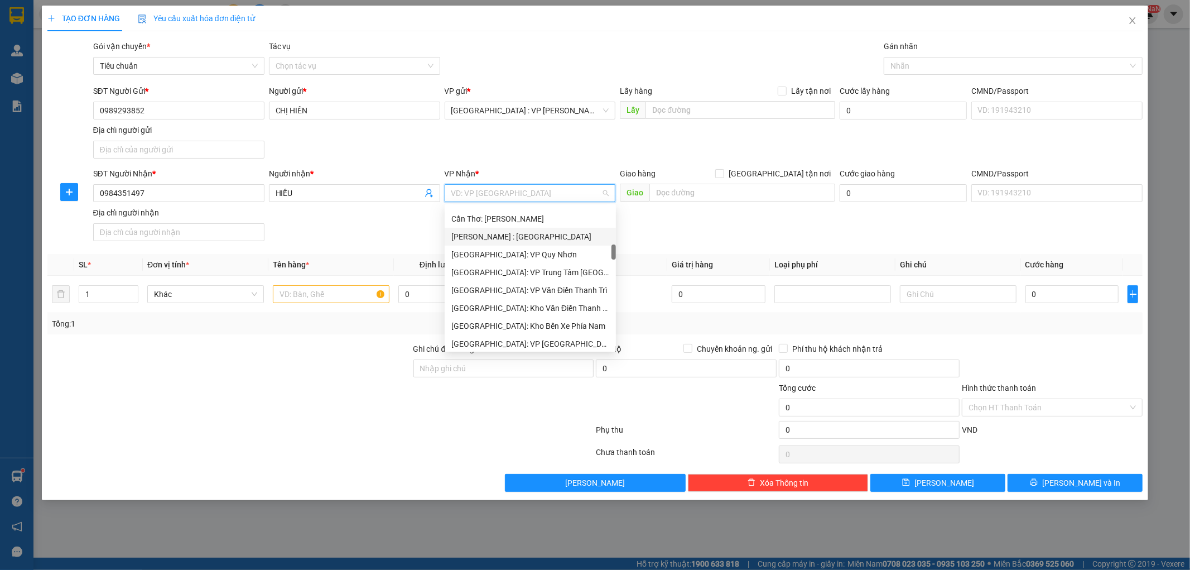
click at [543, 239] on div "[PERSON_NAME] : [GEOGRAPHIC_DATA]" at bounding box center [530, 236] width 158 height 12
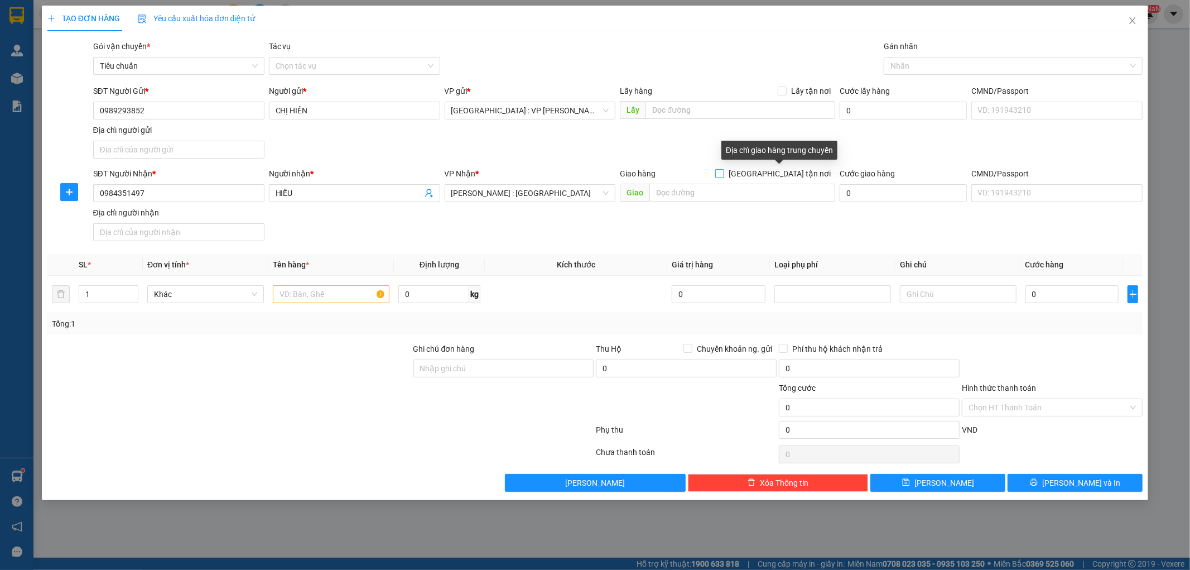
click at [723, 170] on input "[GEOGRAPHIC_DATA] tận nơi" at bounding box center [719, 173] width 8 height 8
checkbox input "true"
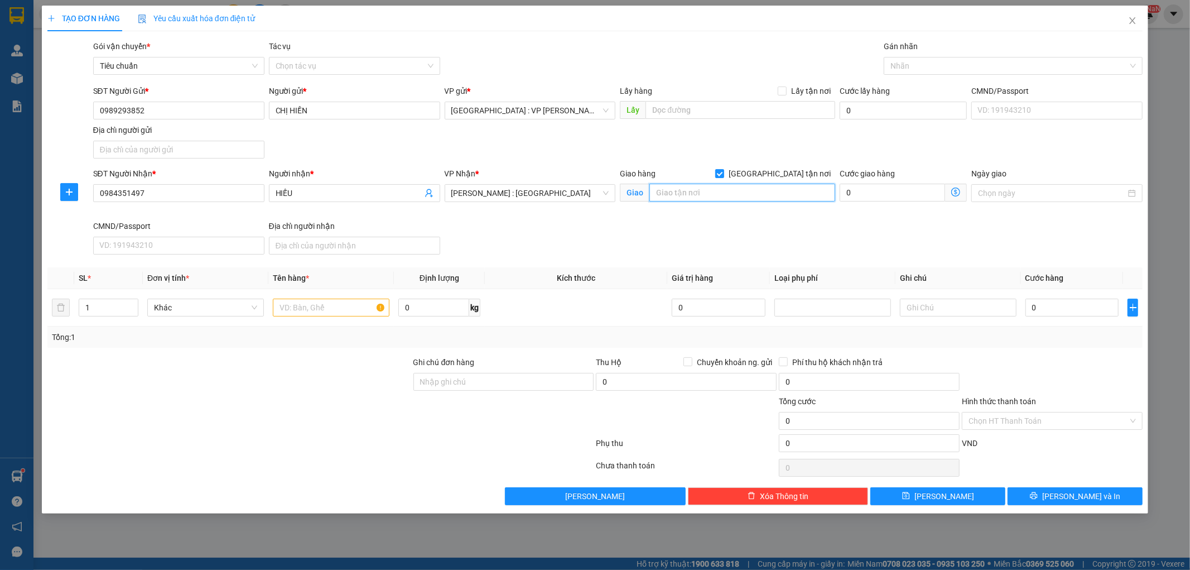
click at [722, 193] on input "text" at bounding box center [742, 193] width 186 height 18
type input "D"
type input "TRƯỜNG THPT CHUYÊN [PERSON_NAME] ĐƯỜNG 3/2,P.11,[GEOGRAPHIC_DATA]"
click at [331, 303] on input "text" at bounding box center [331, 307] width 117 height 18
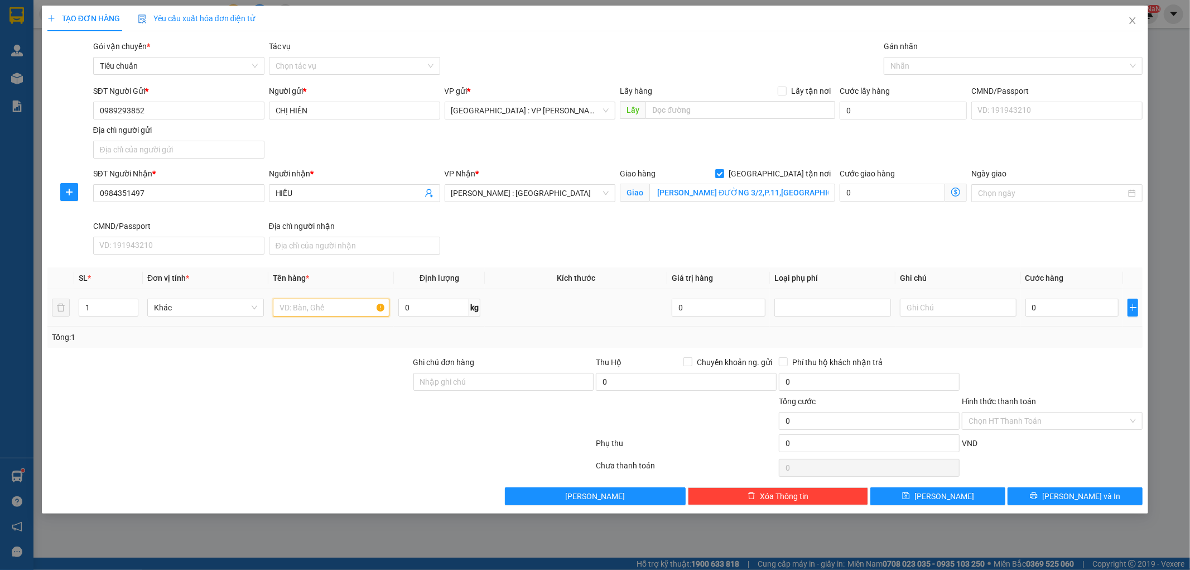
scroll to position [0, 0]
type input "1 XE MÁY 43E1 28609"
click at [510, 382] on input "Ghi chú đơn hàng" at bounding box center [503, 382] width 181 height 18
type input "1 CHÌA KHÓA,1 GƯƠNG"
click at [1052, 306] on input "0" at bounding box center [1072, 307] width 94 height 18
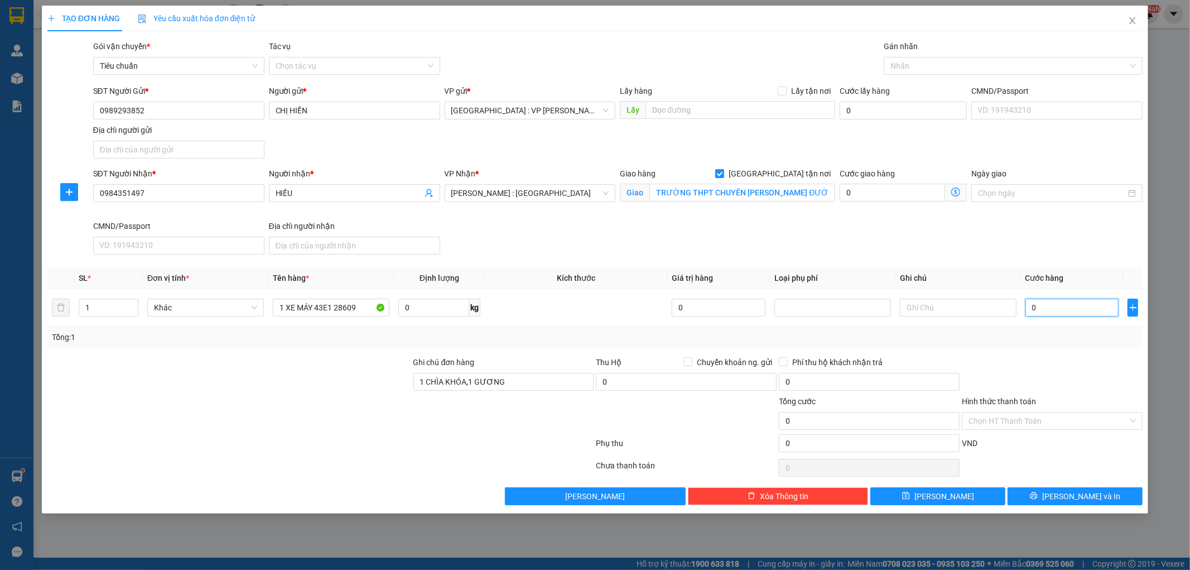
type input "8"
type input "82"
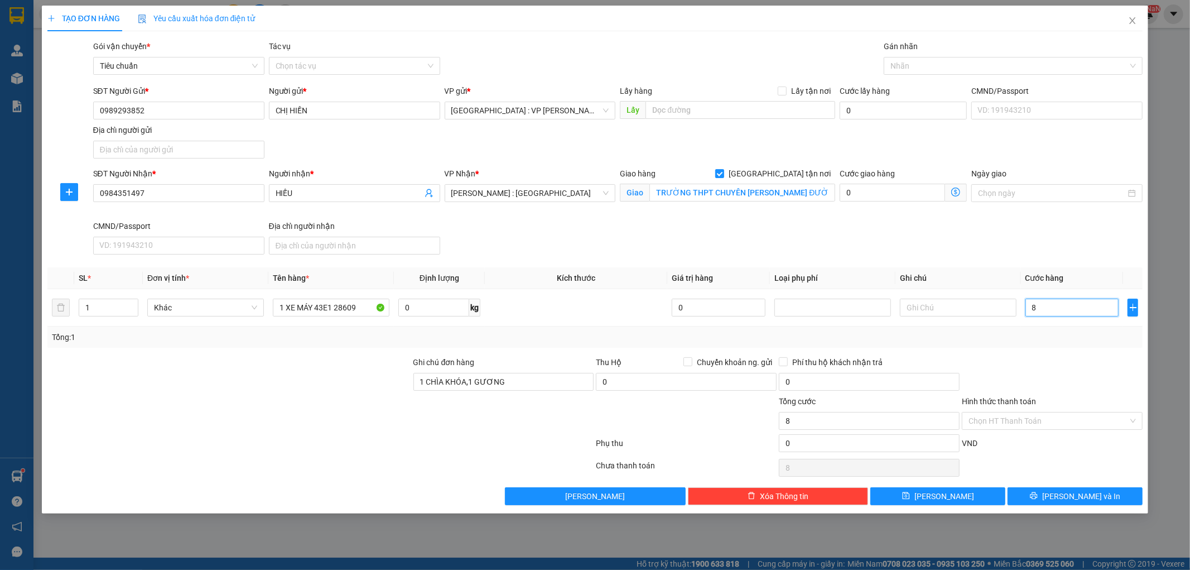
type input "82"
type input "820"
type input "8.200"
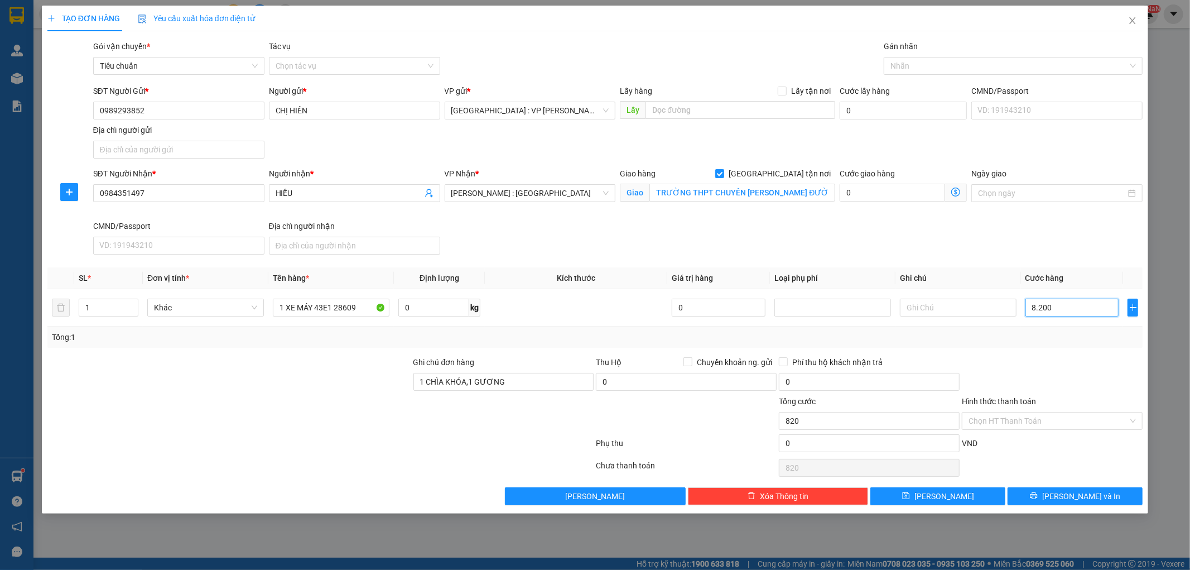
type input "8.200"
type input "82.000"
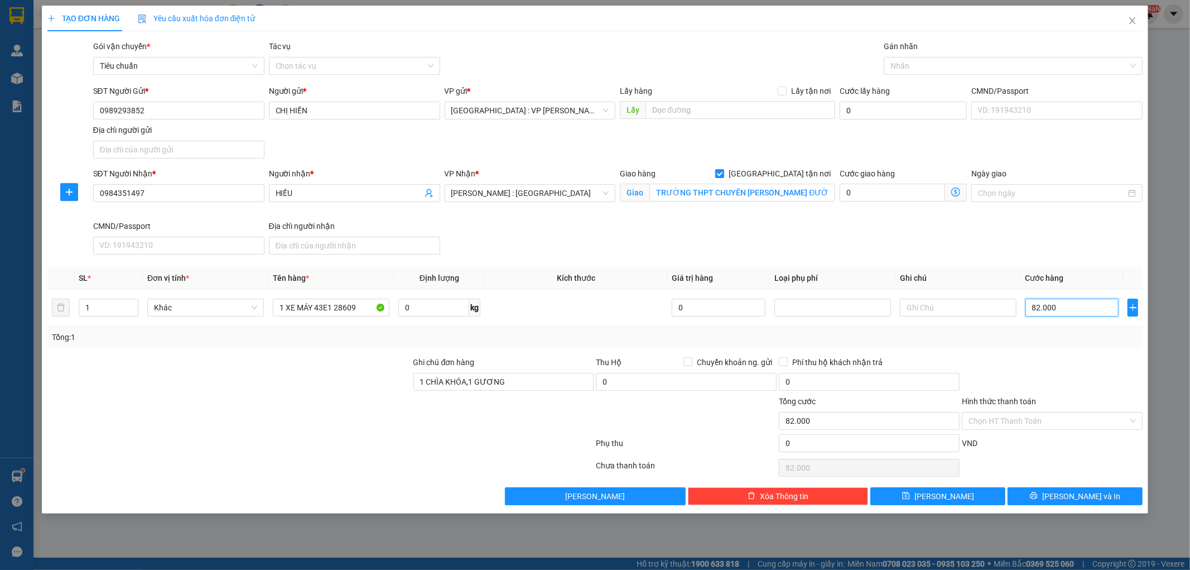
type input "820.000"
click at [1080, 490] on span "[PERSON_NAME] và In" at bounding box center [1081, 496] width 78 height 12
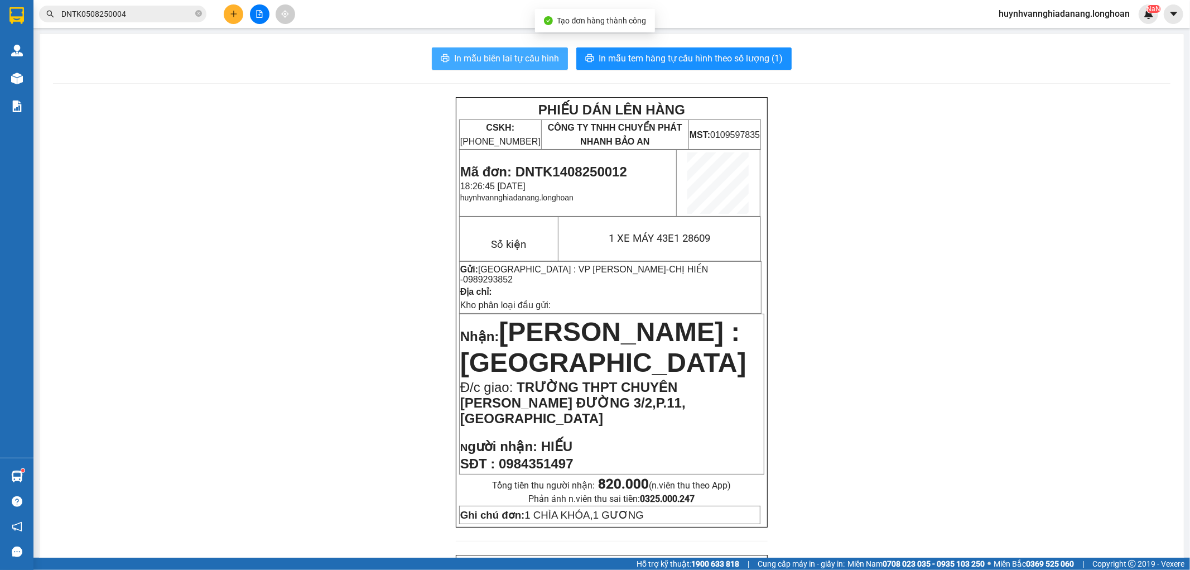
click at [515, 64] on span "In mẫu biên lai tự cấu hình" at bounding box center [506, 58] width 105 height 14
click at [260, 23] on div at bounding box center [260, 14] width 84 height 20
click at [258, 19] on button at bounding box center [260, 14] width 20 height 20
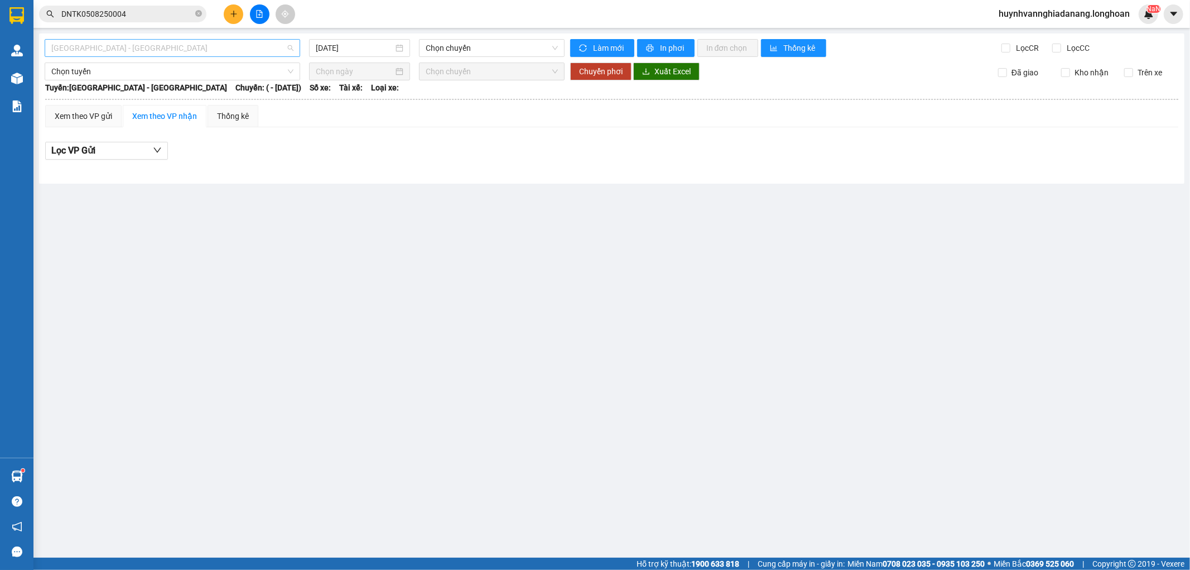
click at [239, 52] on span "[GEOGRAPHIC_DATA] - [GEOGRAPHIC_DATA]" at bounding box center [172, 48] width 242 height 17
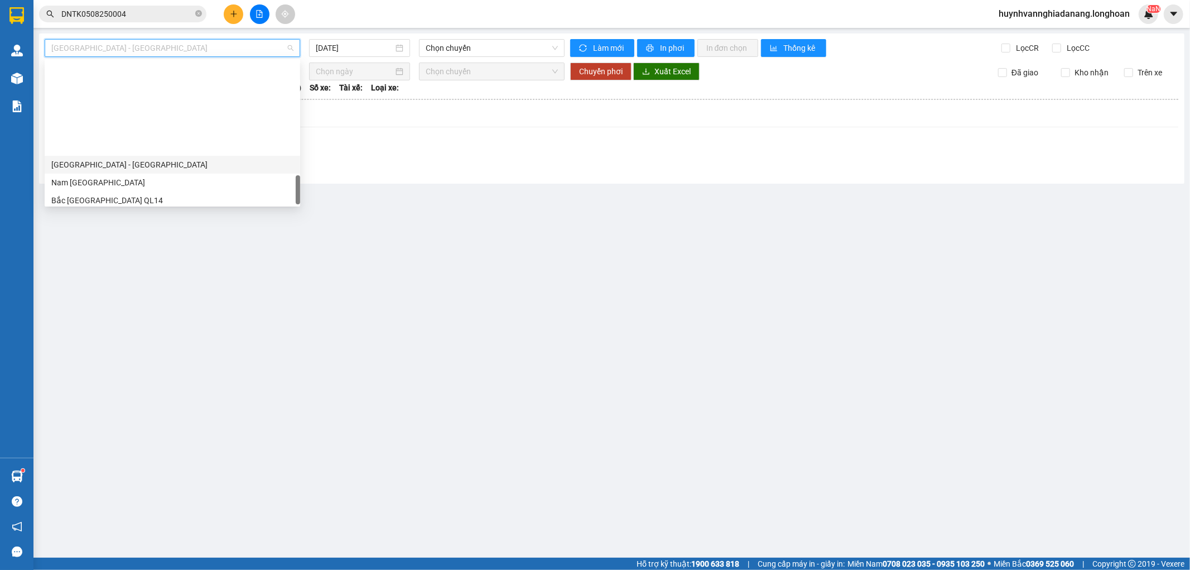
scroll to position [727, 0]
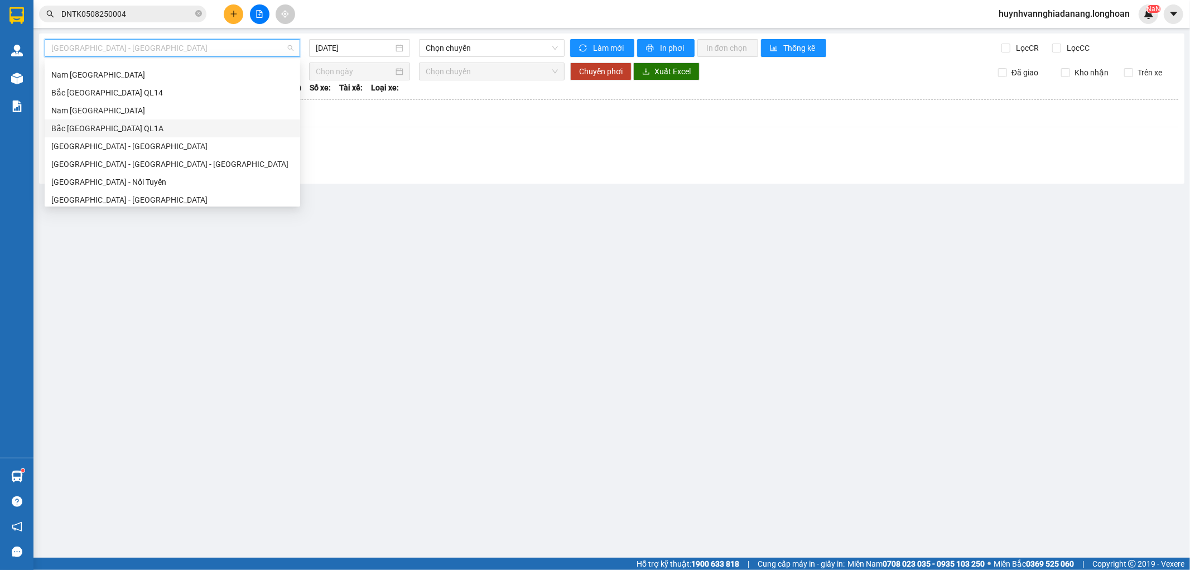
click at [127, 131] on div "Bắc [GEOGRAPHIC_DATA] QL1A" at bounding box center [172, 128] width 242 height 12
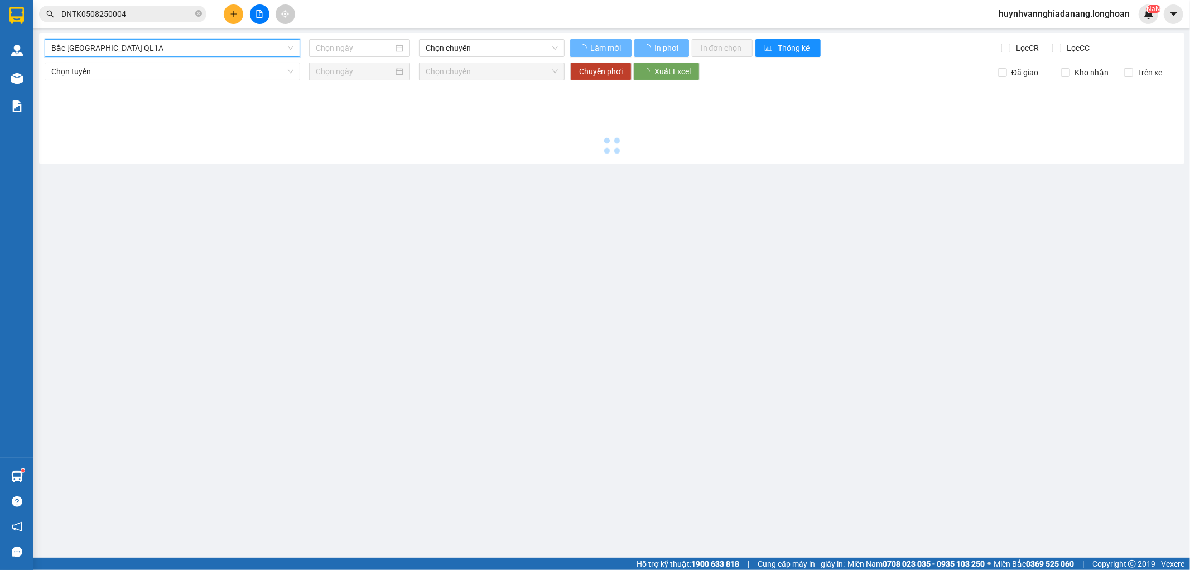
type input "[DATE]"
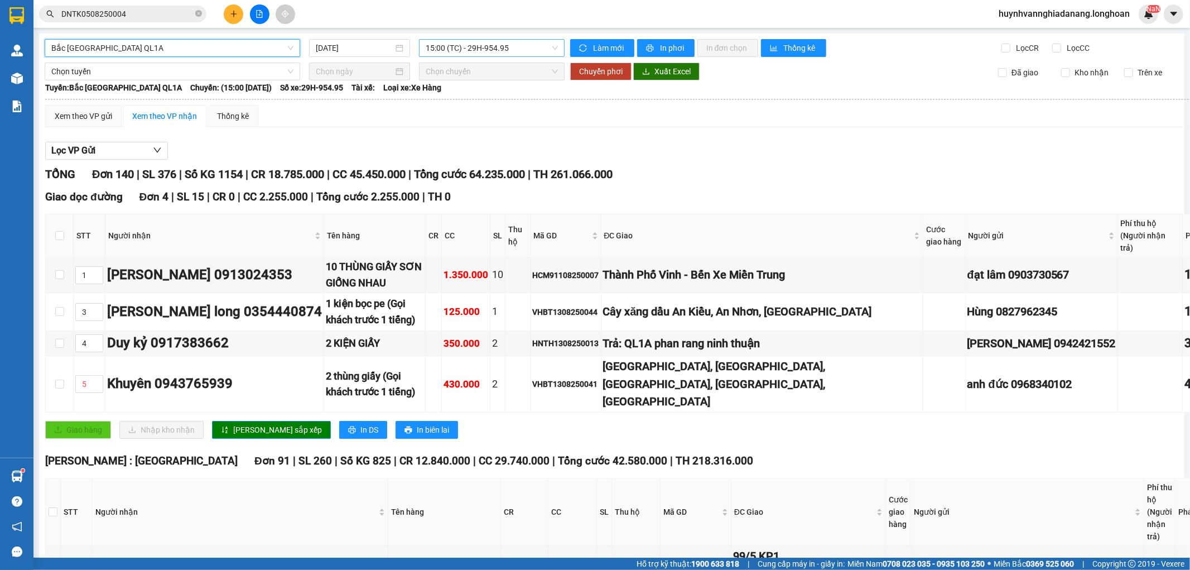
click at [530, 47] on span "15:00 (TC) - 29H-954.95" at bounding box center [492, 48] width 132 height 17
click at [505, 89] on div "15:00 (TC) - 29H-954.95" at bounding box center [466, 88] width 87 height 12
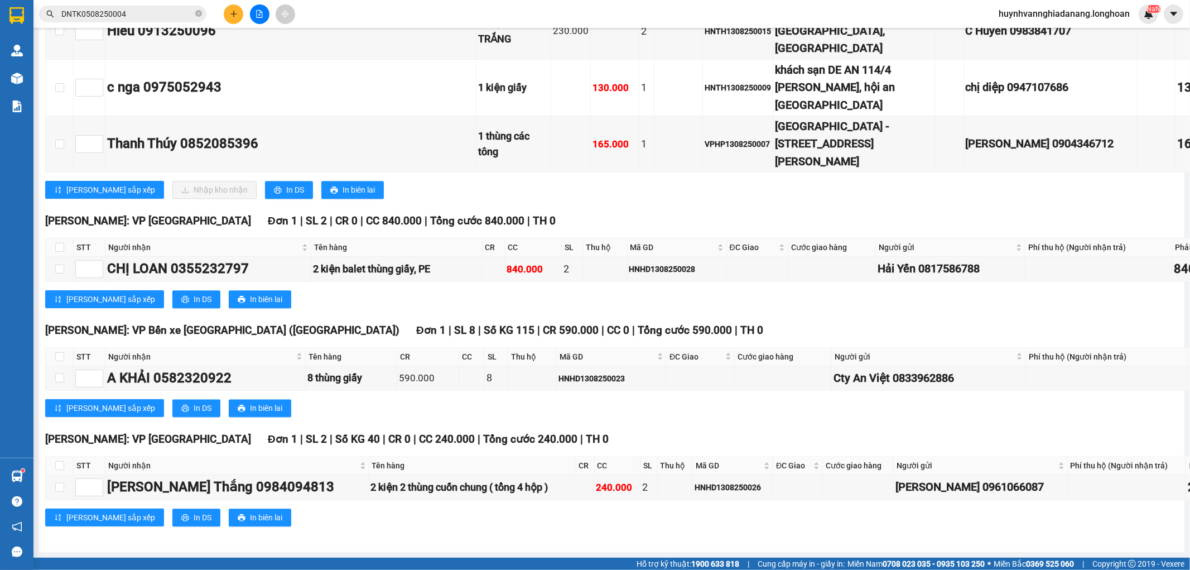
scroll to position [10846, 0]
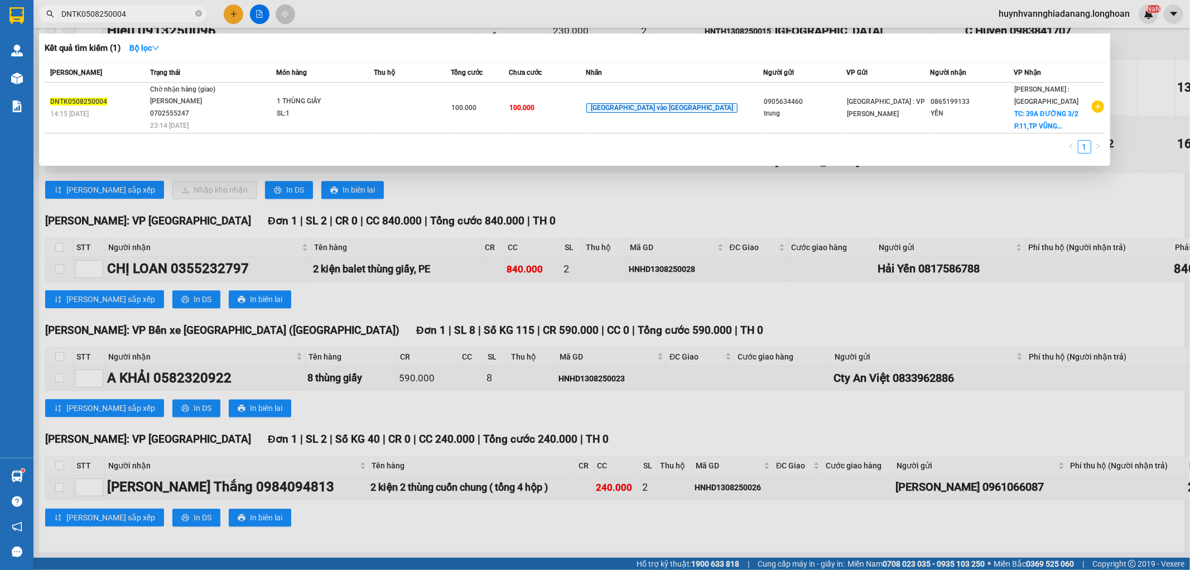
click at [141, 15] on input "DNTK0508250004" at bounding box center [127, 14] width 132 height 12
type input "D"
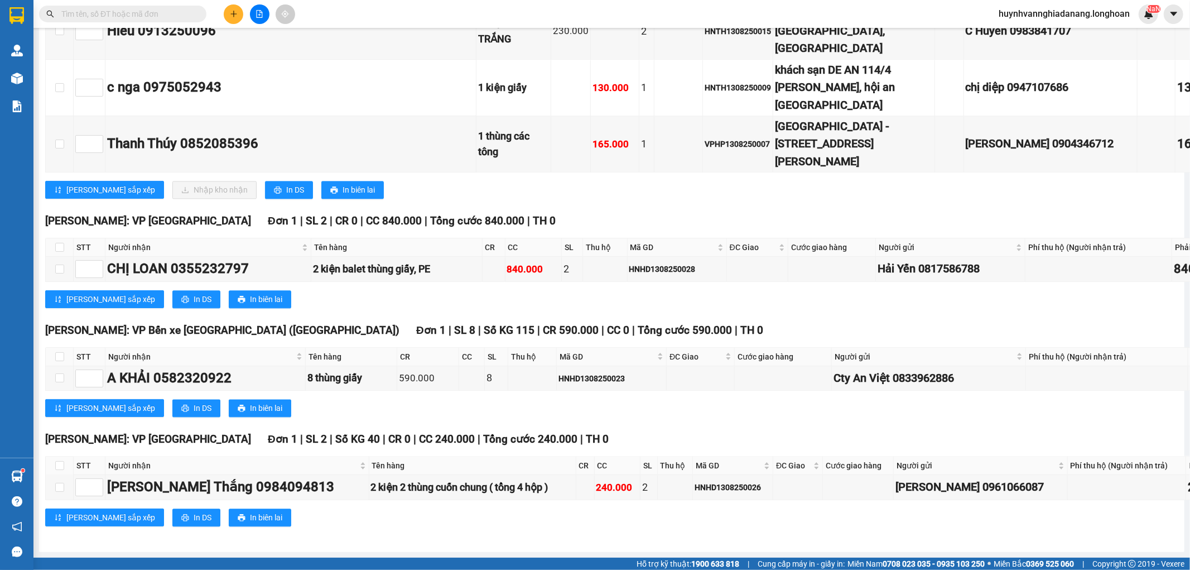
click at [113, 11] on input "text" at bounding box center [127, 14] width 132 height 12
click at [172, 19] on input "text" at bounding box center [127, 14] width 132 height 12
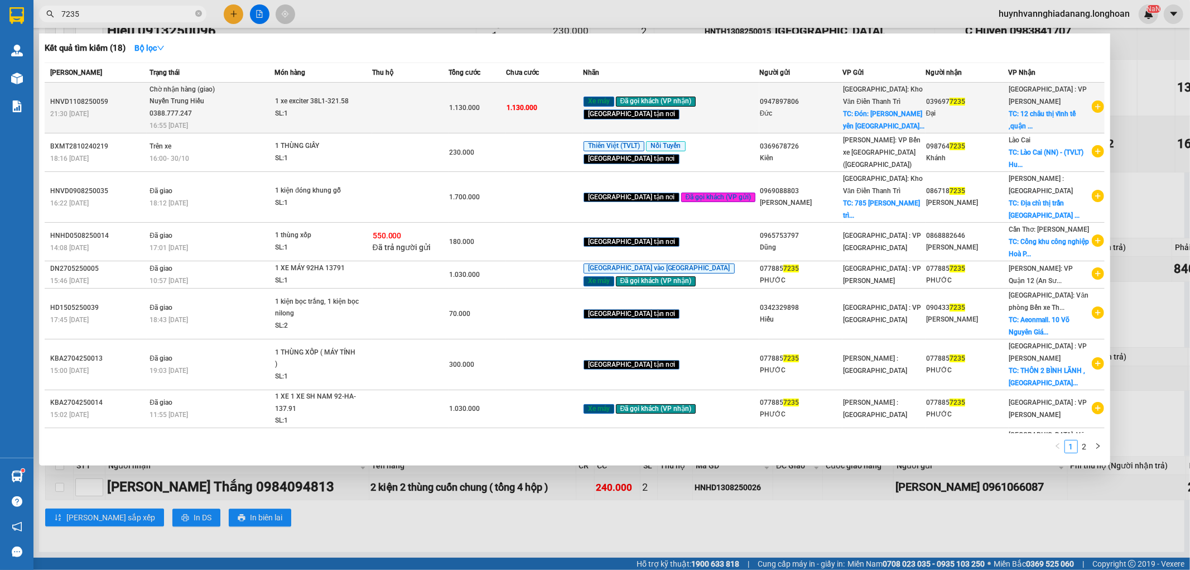
type input "7235"
click at [371, 95] on span "1 xe exciter 38L1-321.58 SL: 1" at bounding box center [323, 107] width 96 height 24
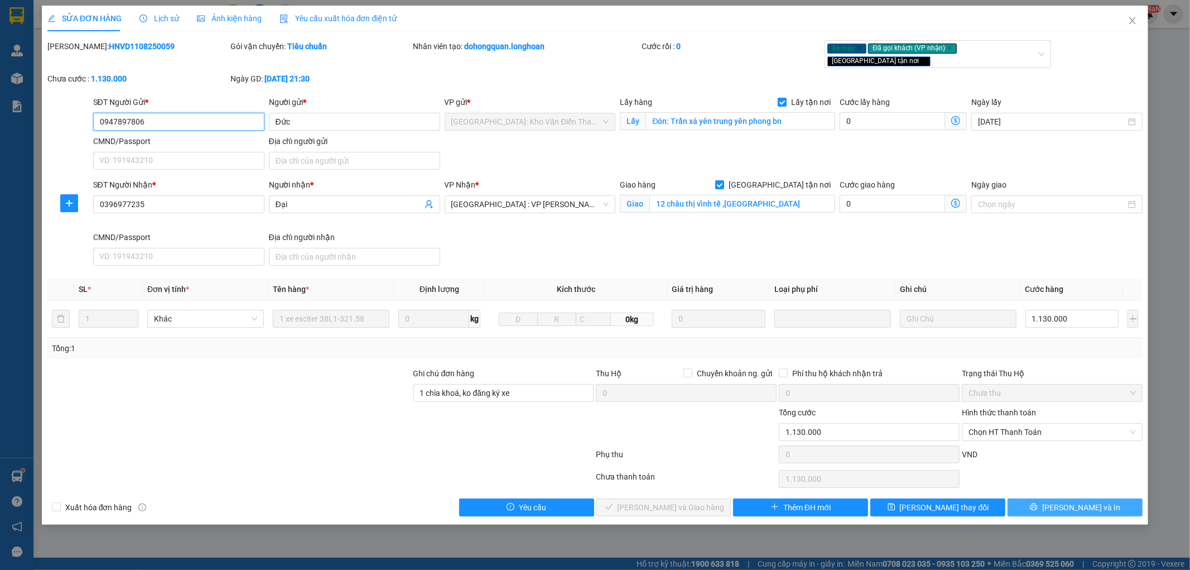
type input "0947897806"
type input "Đức"
checkbox input "true"
type input "Đón: Trần xá yên trung yên phong bn"
type input "0396977235"
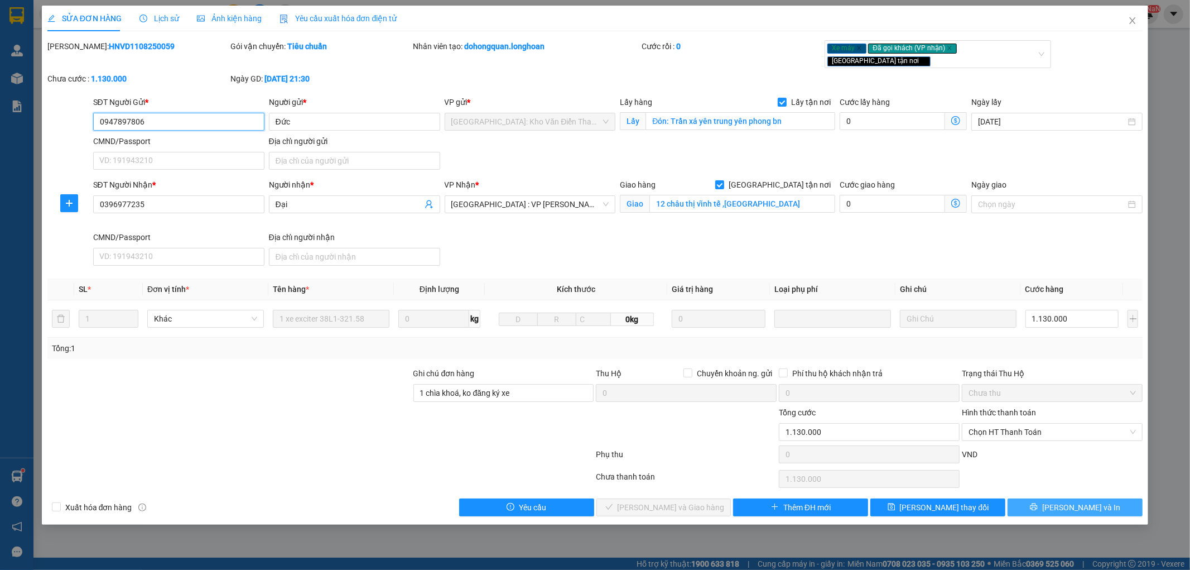
type input "Đại"
checkbox input "true"
type input "12 châu thị vĩnh tế ,[GEOGRAPHIC_DATA]"
type input "1 chìa khoá, ko đăng ký xe"
type input "1.130.000"
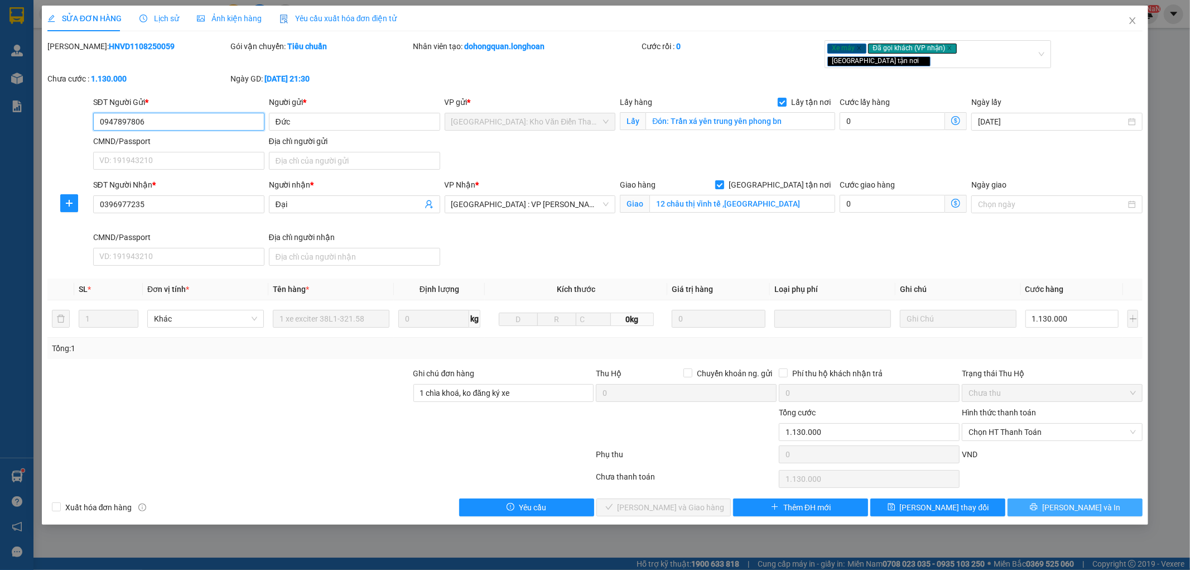
type input "1.130.000"
click at [1096, 501] on span "[PERSON_NAME] và In" at bounding box center [1081, 507] width 78 height 12
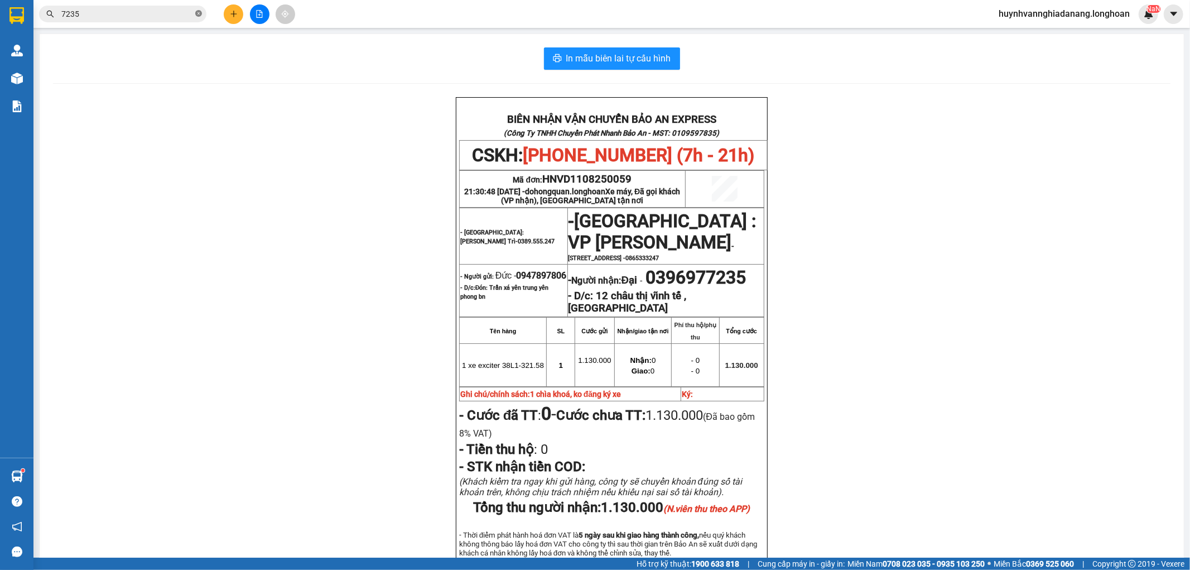
click at [200, 15] on icon "close-circle" at bounding box center [198, 13] width 7 height 7
click at [180, 12] on input "text" at bounding box center [127, 14] width 132 height 12
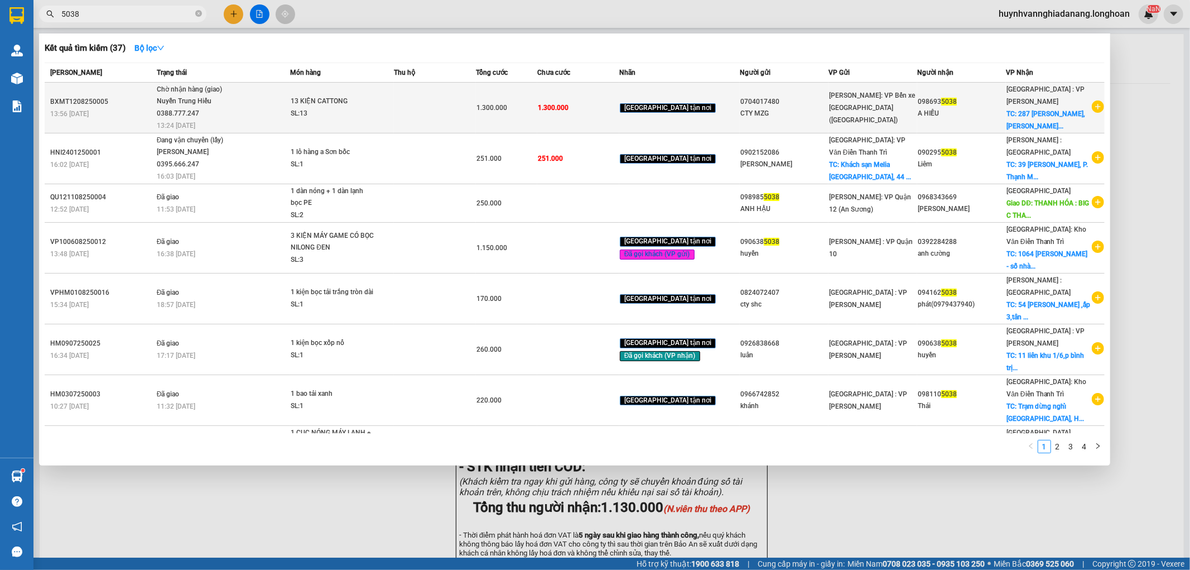
type input "5038"
click at [442, 115] on td at bounding box center [435, 108] width 82 height 51
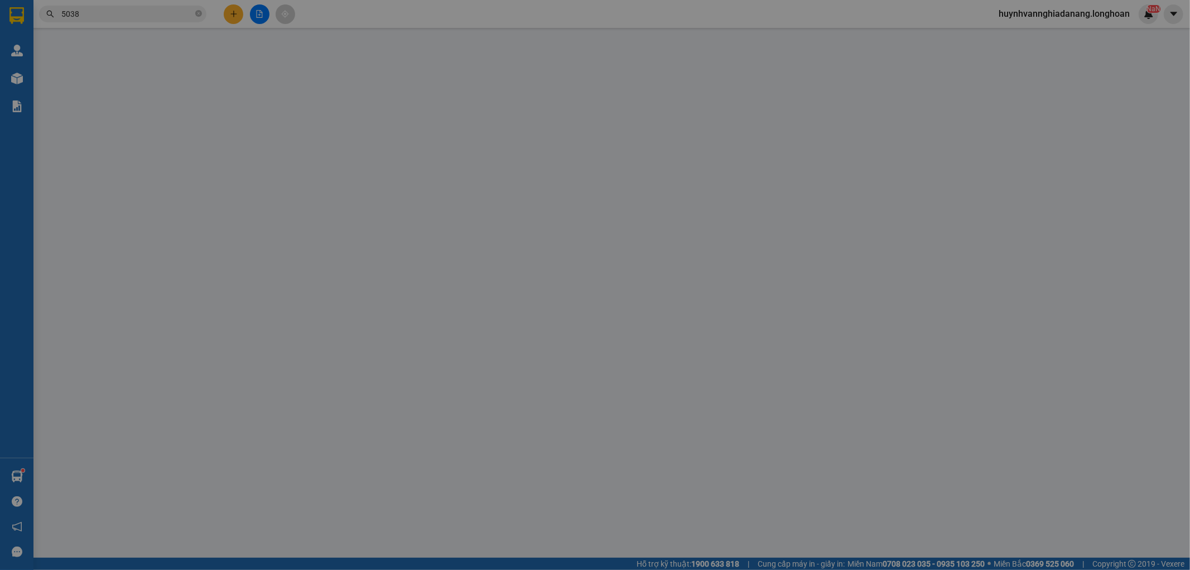
type input "0704017480"
type input "CTY MZG"
type input "0986935038"
type input "A HIẾU"
checkbox input "true"
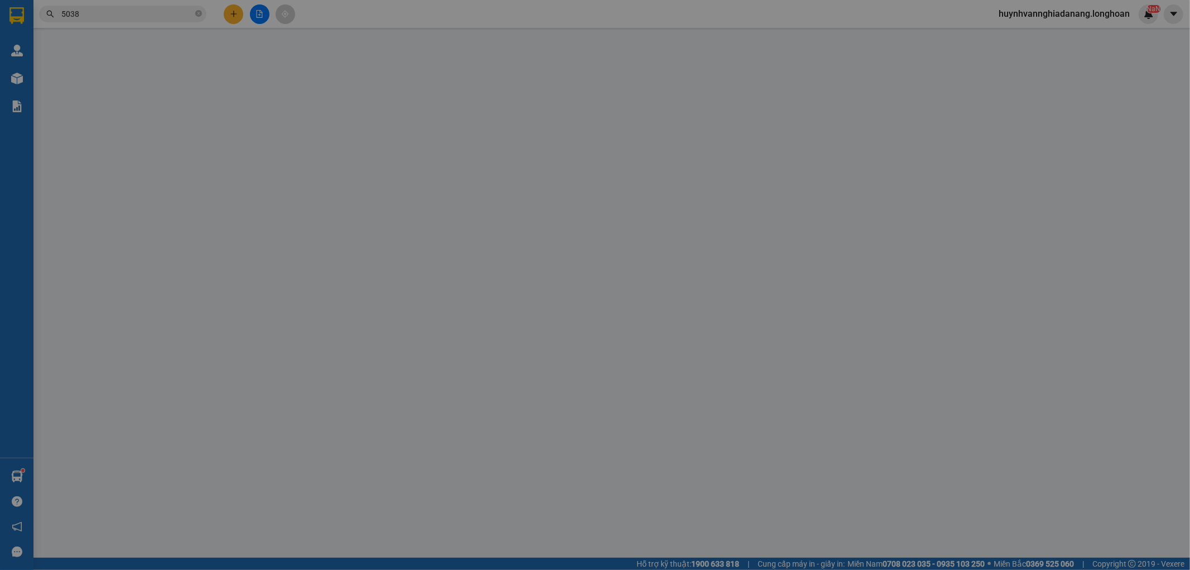
type input "287 [PERSON_NAME],[PERSON_NAME],[GEOGRAPHIC_DATA],[GEOGRAPHIC_DATA]"
type input "HÀNG NHẬN NGUYÊN KIỆN GIAO NGUYÊN KIỆN HƯ VỠ KHÔNG ĐỀN"
type input "1.300.000"
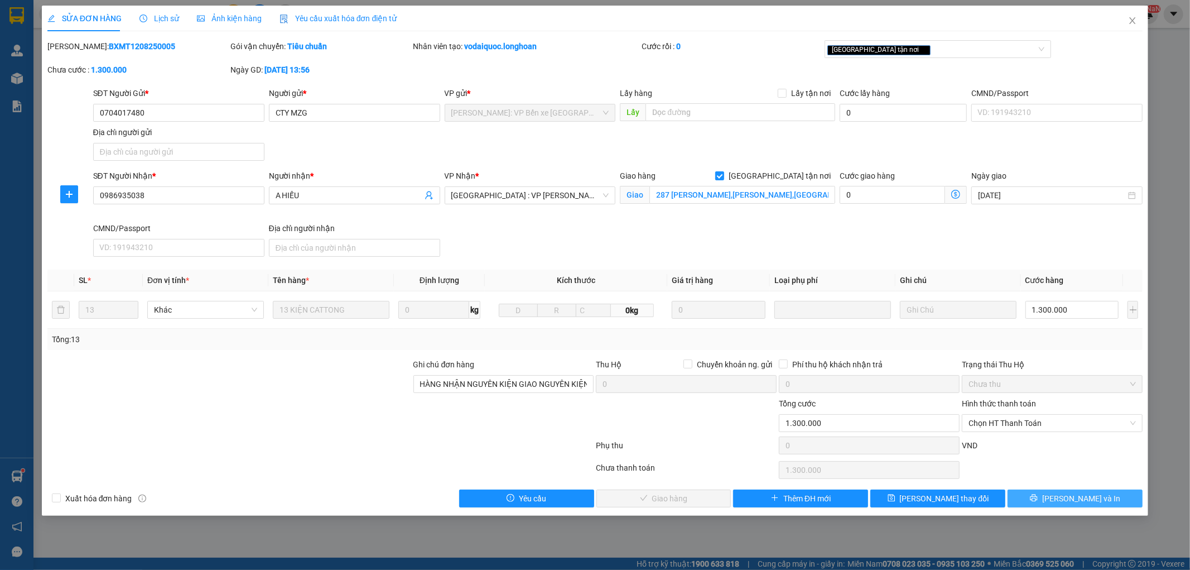
click at [1089, 498] on span "[PERSON_NAME] và In" at bounding box center [1081, 498] width 78 height 12
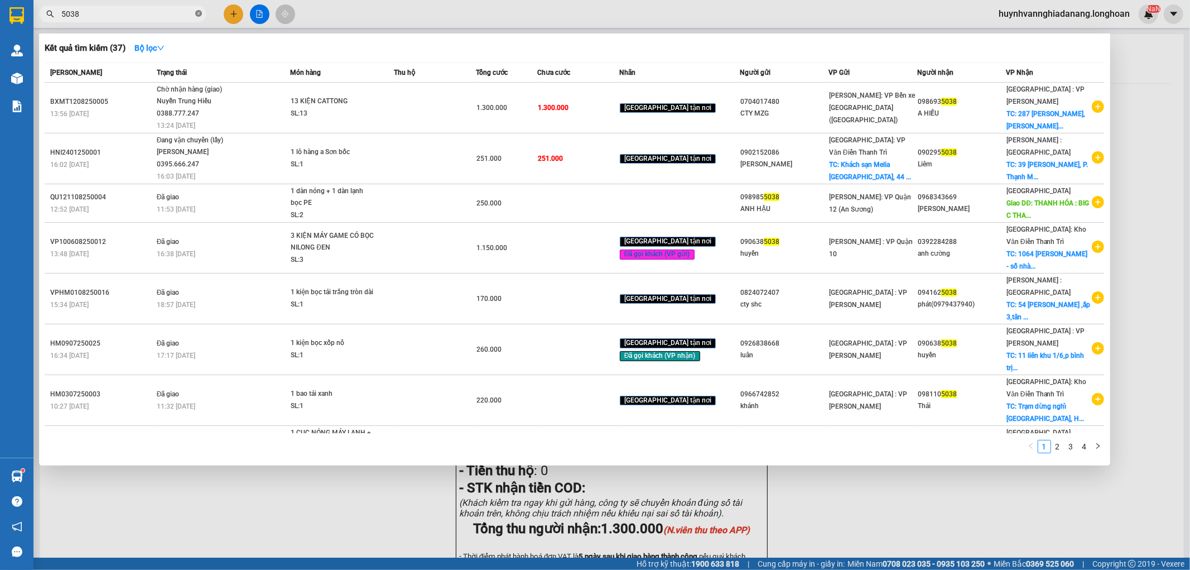
drag, startPoint x: 196, startPoint y: 15, endPoint x: 179, endPoint y: 15, distance: 17.3
click at [196, 15] on icon "close-circle" at bounding box center [198, 13] width 7 height 7
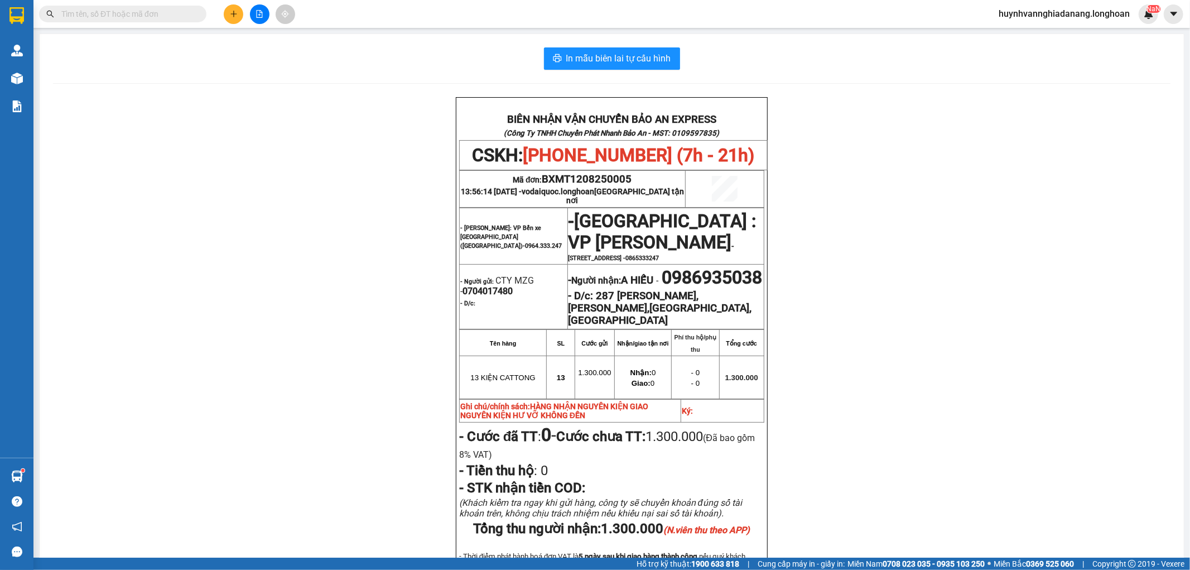
click at [179, 15] on input "text" at bounding box center [127, 14] width 132 height 12
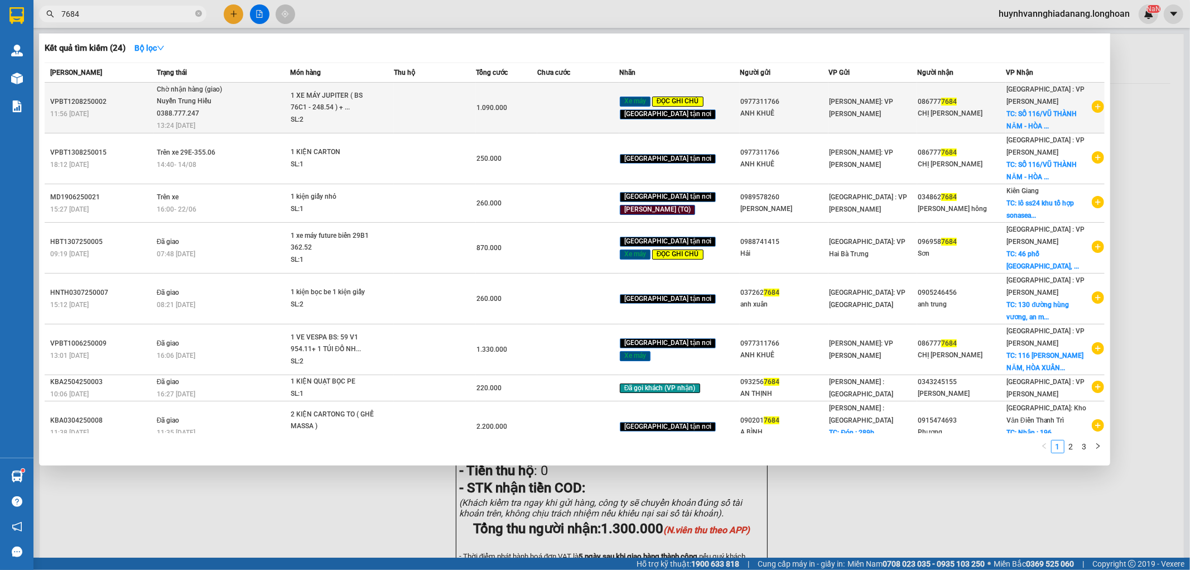
type input "7684"
click at [438, 99] on td at bounding box center [435, 108] width 82 height 51
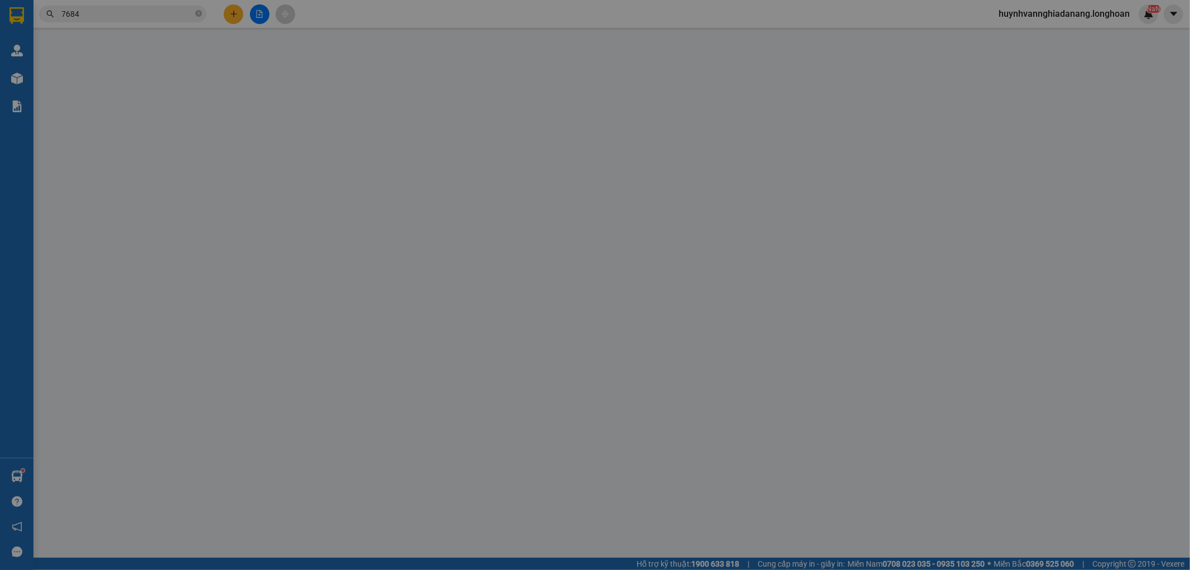
type input "0977311766"
type input "ANH KHUÊ"
type input "0867777684"
type input "CHỊ [PERSON_NAME]"
checkbox input "true"
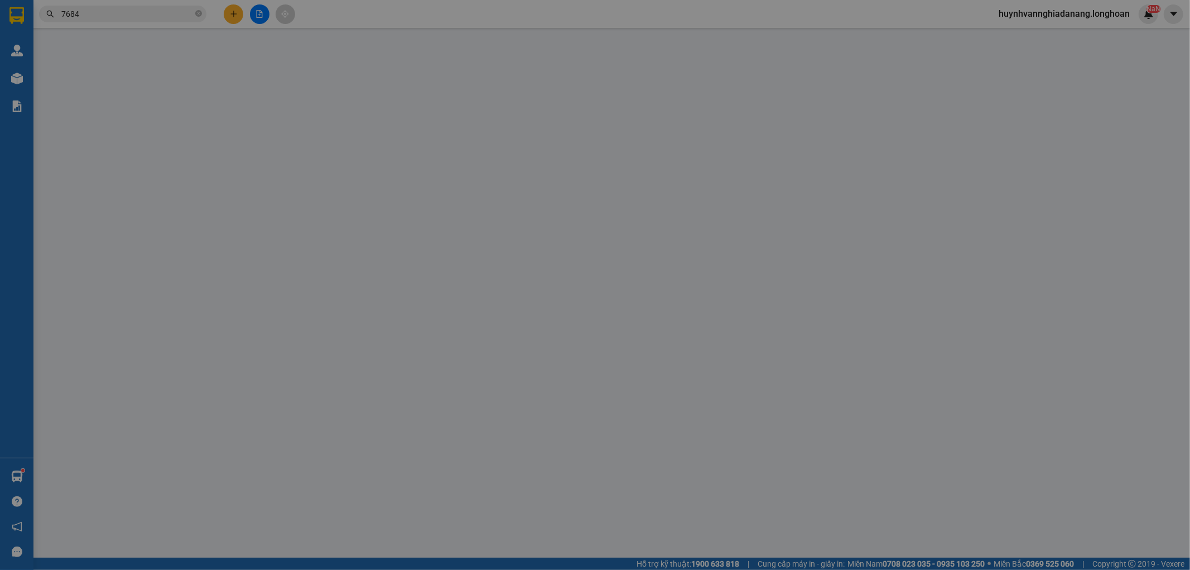
type input "SỐ 116/[GEOGRAPHIC_DATA] NĂM - HÒA XUÂN - [GEOGRAPHIC_DATA] - [GEOGRAPHIC_DATA]"
type input "CHÌA KHÓA + GIẤY TỜ XE QUẤN TAY LÁI"
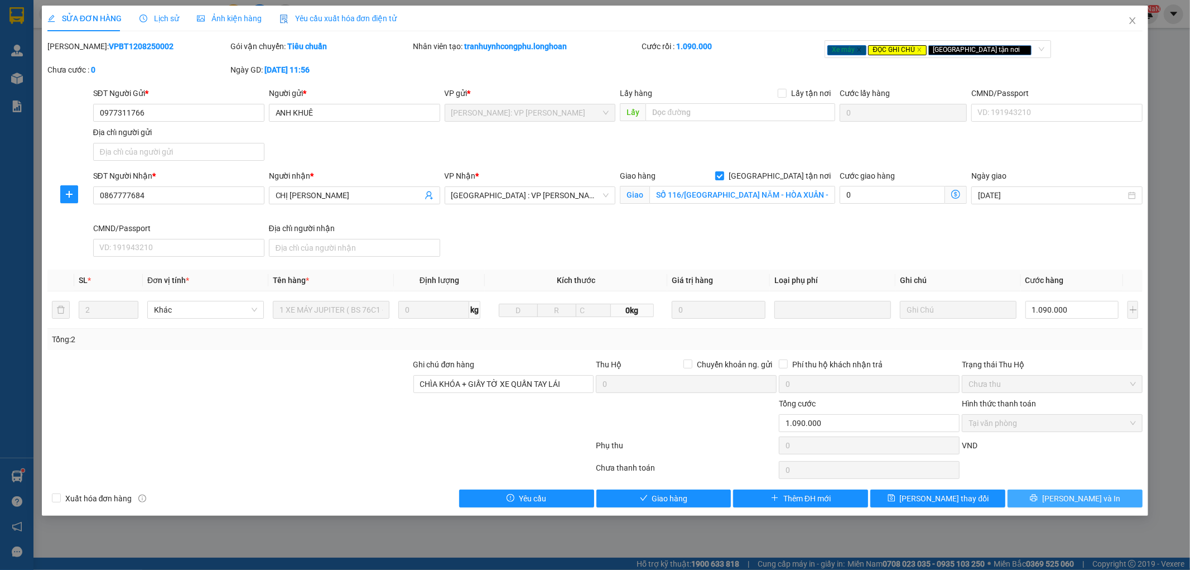
click at [1079, 497] on span "[PERSON_NAME] và In" at bounding box center [1081, 498] width 78 height 12
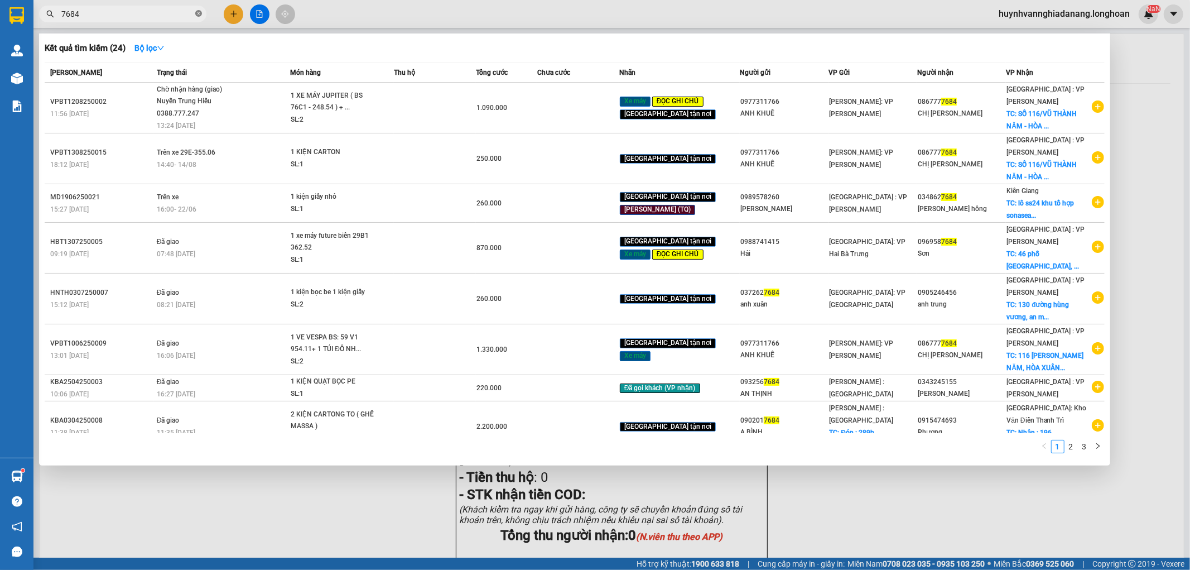
click at [198, 15] on icon "close-circle" at bounding box center [198, 13] width 7 height 7
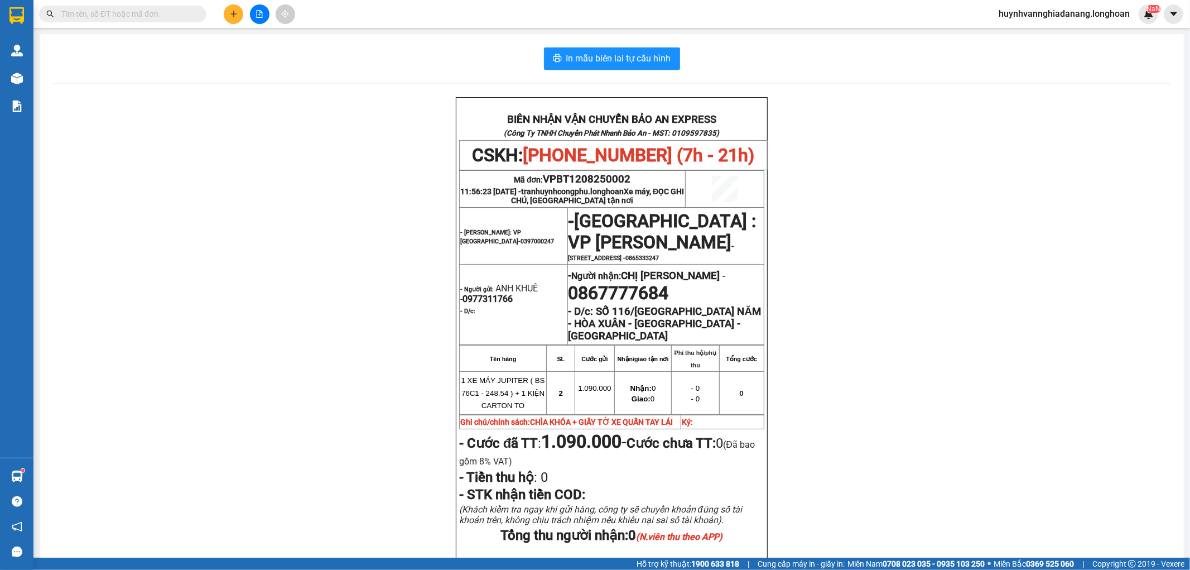
click at [173, 15] on input "text" at bounding box center [127, 14] width 132 height 12
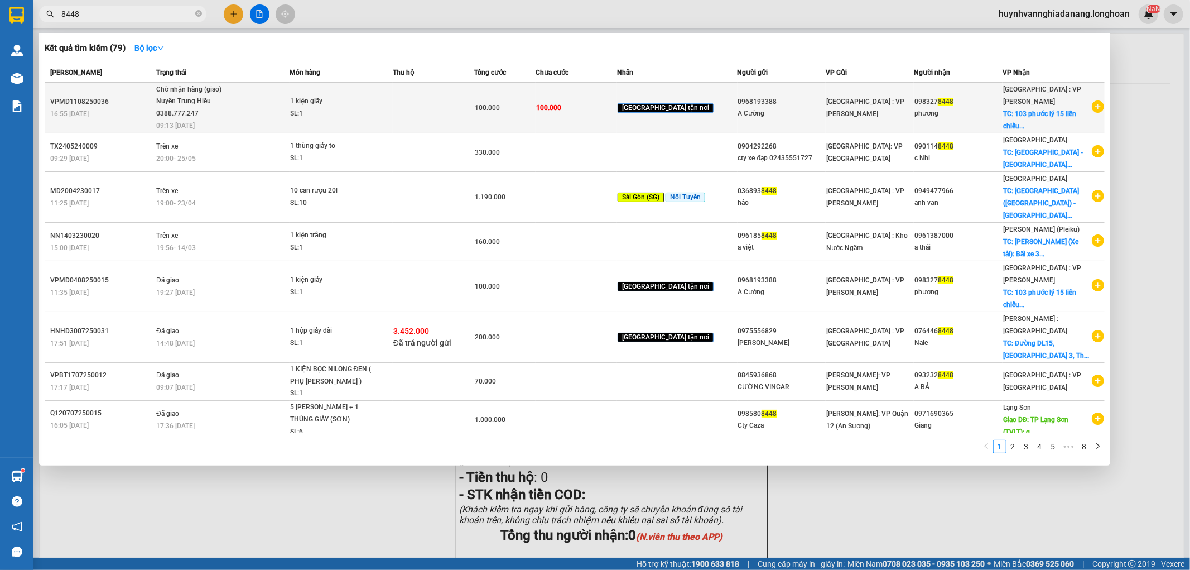
click at [392, 109] on span "1 kiện giấy SL: 1" at bounding box center [341, 107] width 102 height 24
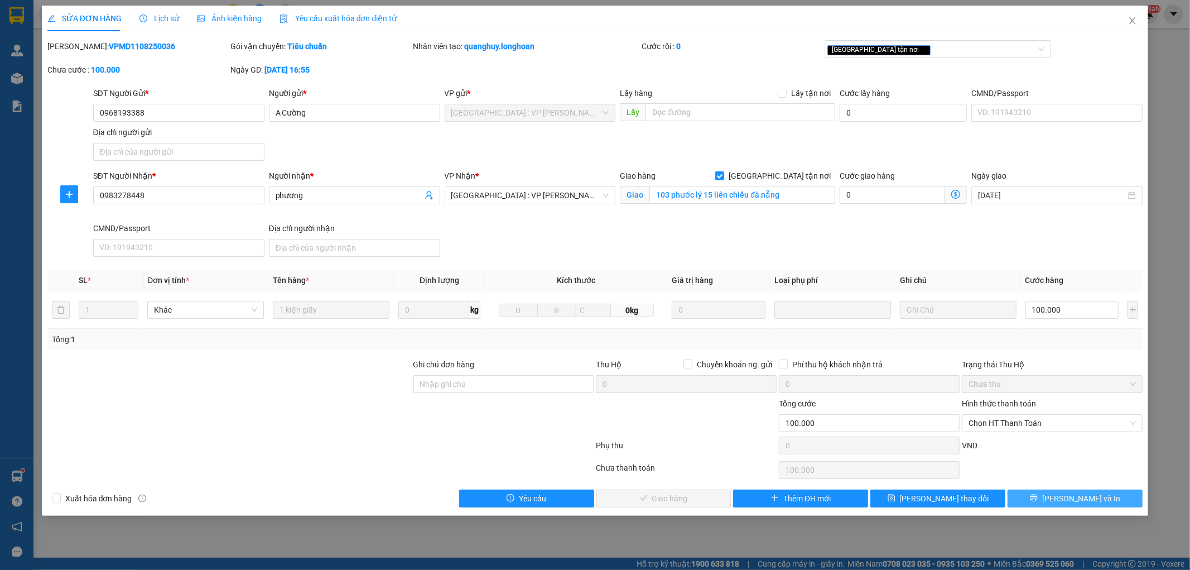
click at [1117, 497] on button "[PERSON_NAME] và In" at bounding box center [1074, 498] width 135 height 18
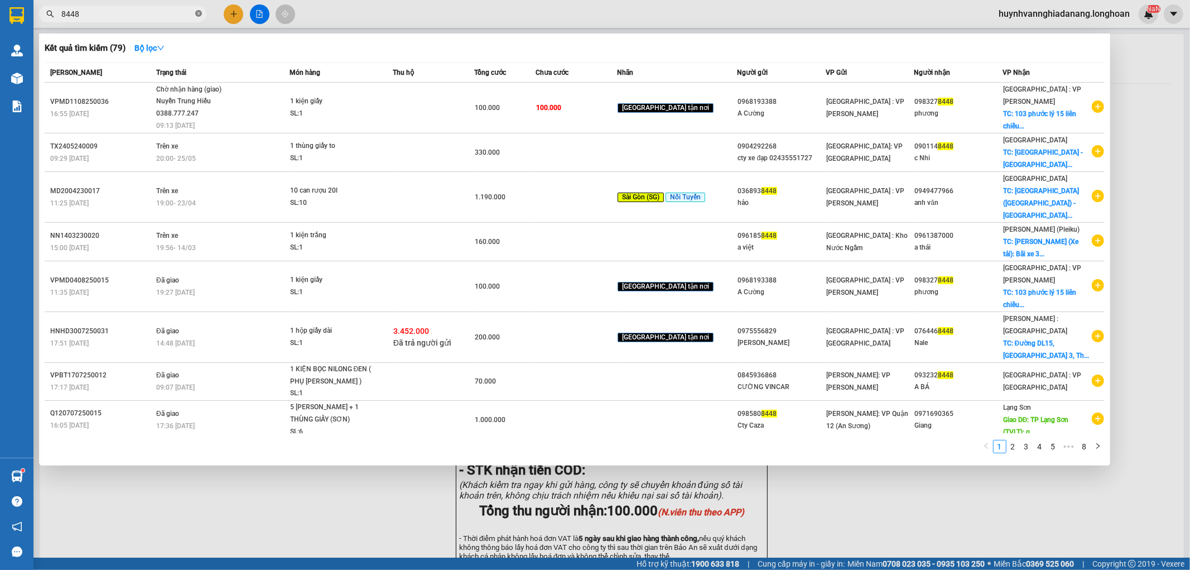
click at [196, 13] on icon "close-circle" at bounding box center [198, 13] width 7 height 7
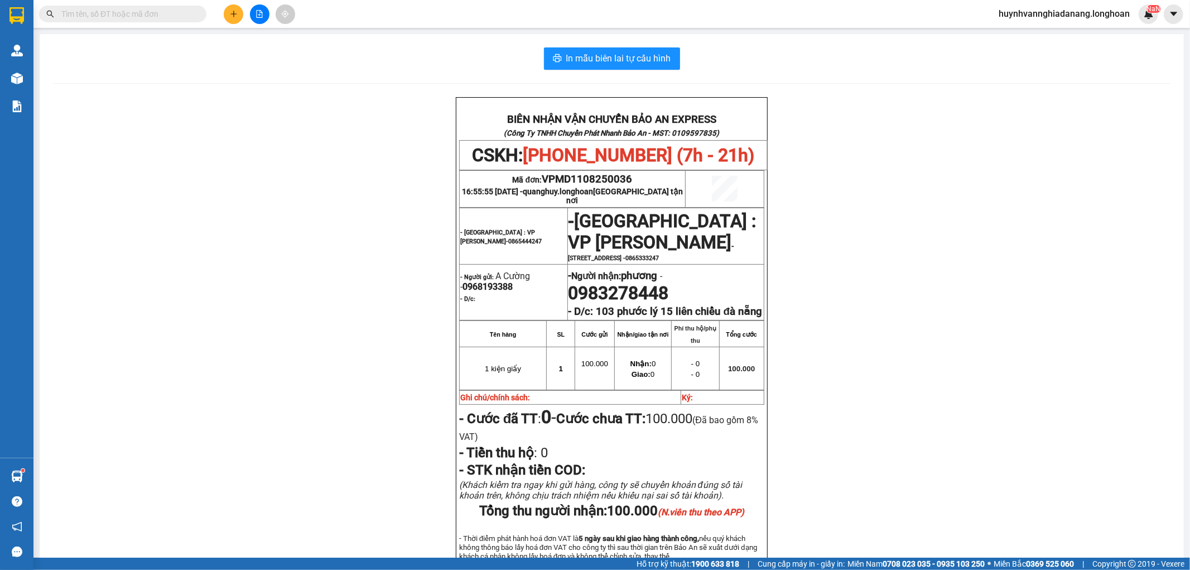
click at [176, 13] on input "text" at bounding box center [127, 14] width 132 height 12
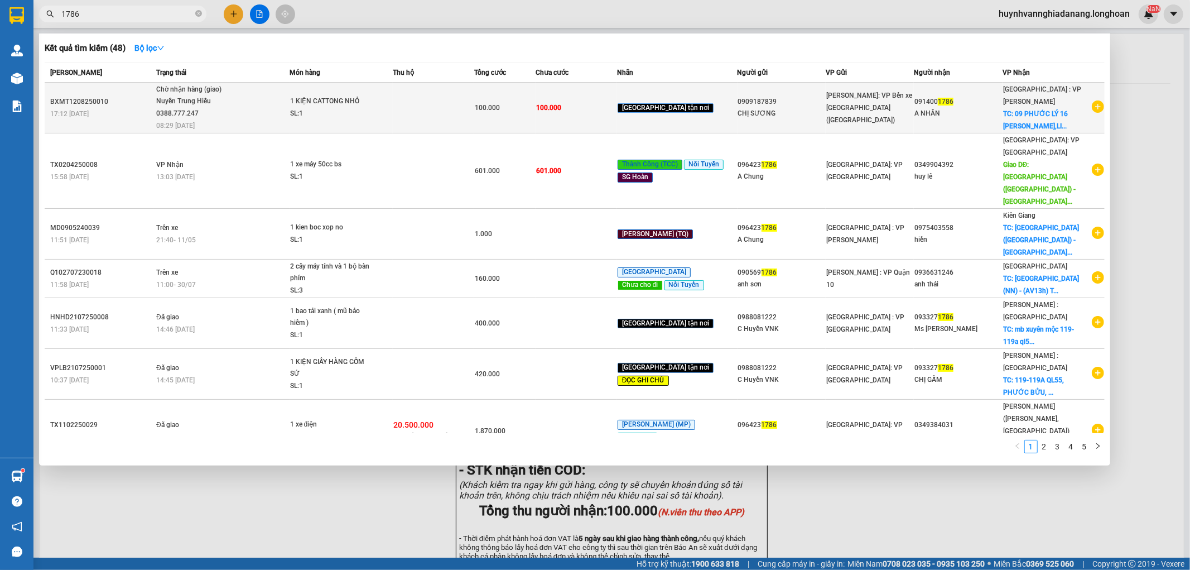
click at [500, 104] on span "100.000" at bounding box center [487, 108] width 25 height 8
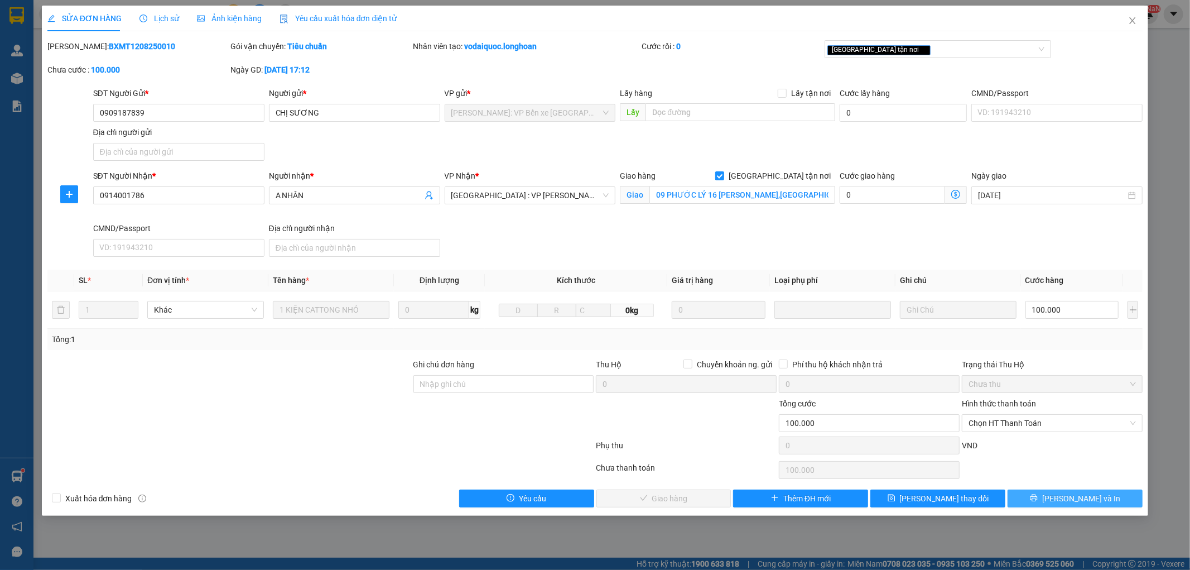
click at [1120, 498] on button "[PERSON_NAME] và In" at bounding box center [1074, 498] width 135 height 18
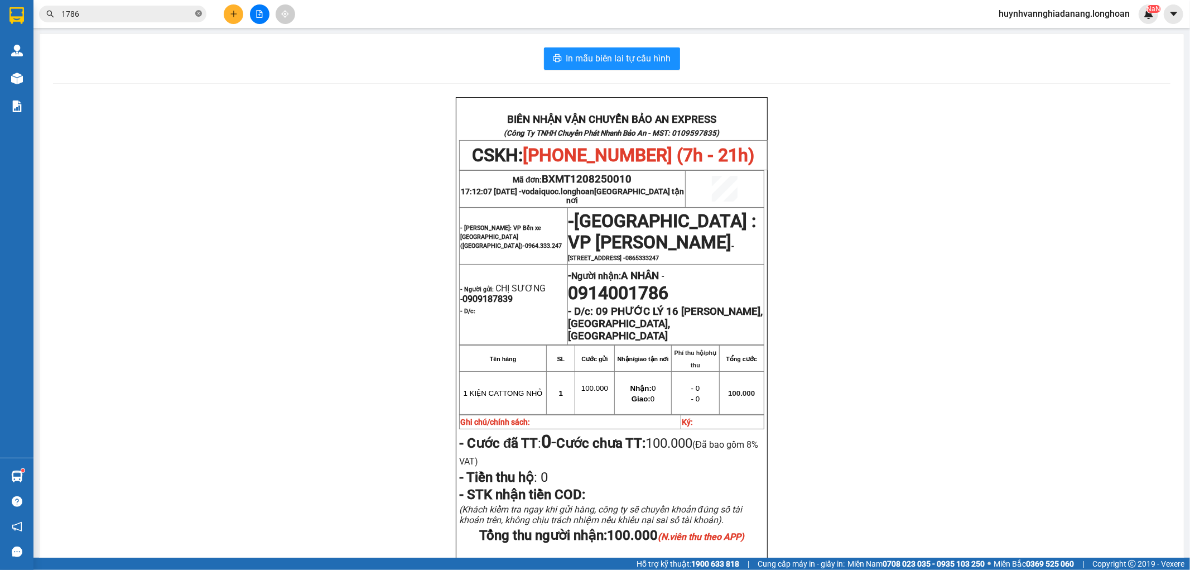
click at [198, 12] on icon "close-circle" at bounding box center [198, 13] width 7 height 7
click at [183, 12] on input "text" at bounding box center [127, 14] width 132 height 12
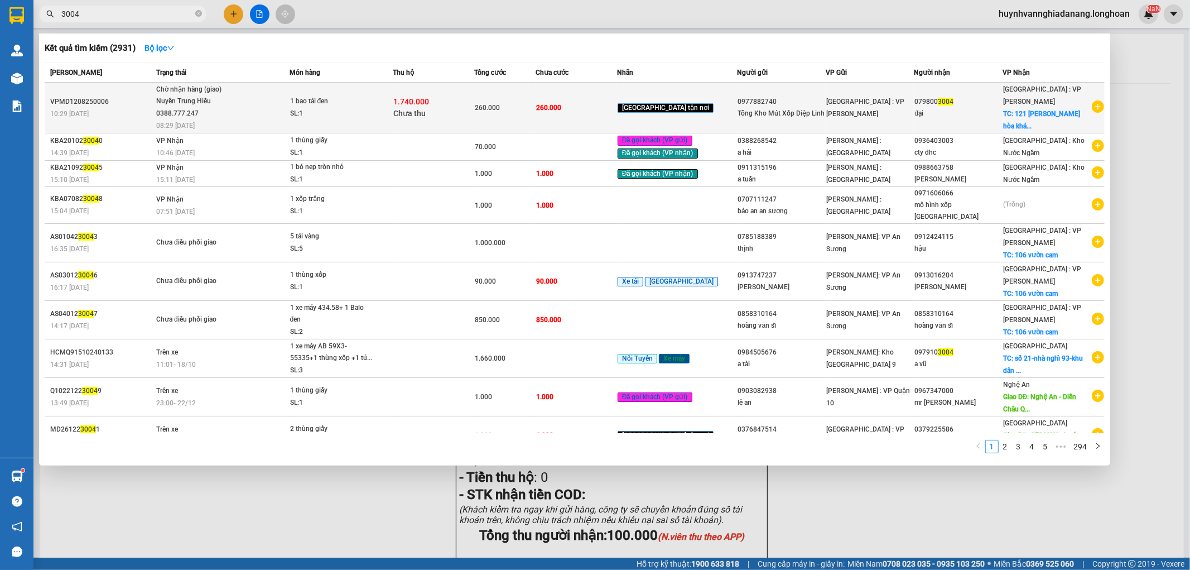
click at [420, 109] on span "Chưa thu" at bounding box center [409, 113] width 32 height 9
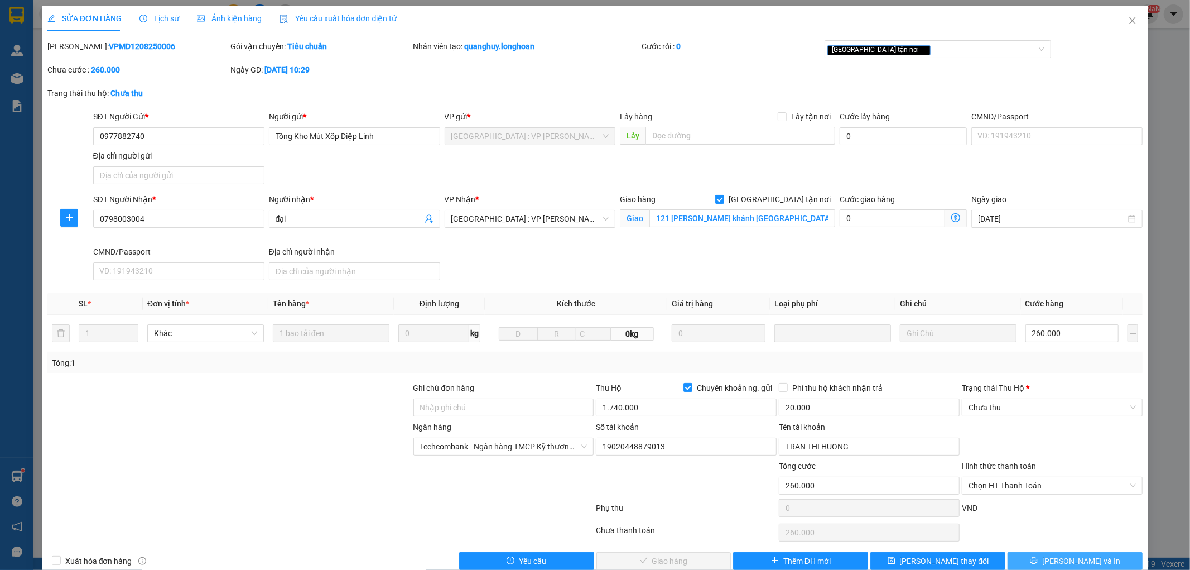
click at [1098, 560] on button "[PERSON_NAME] và In" at bounding box center [1074, 561] width 135 height 18
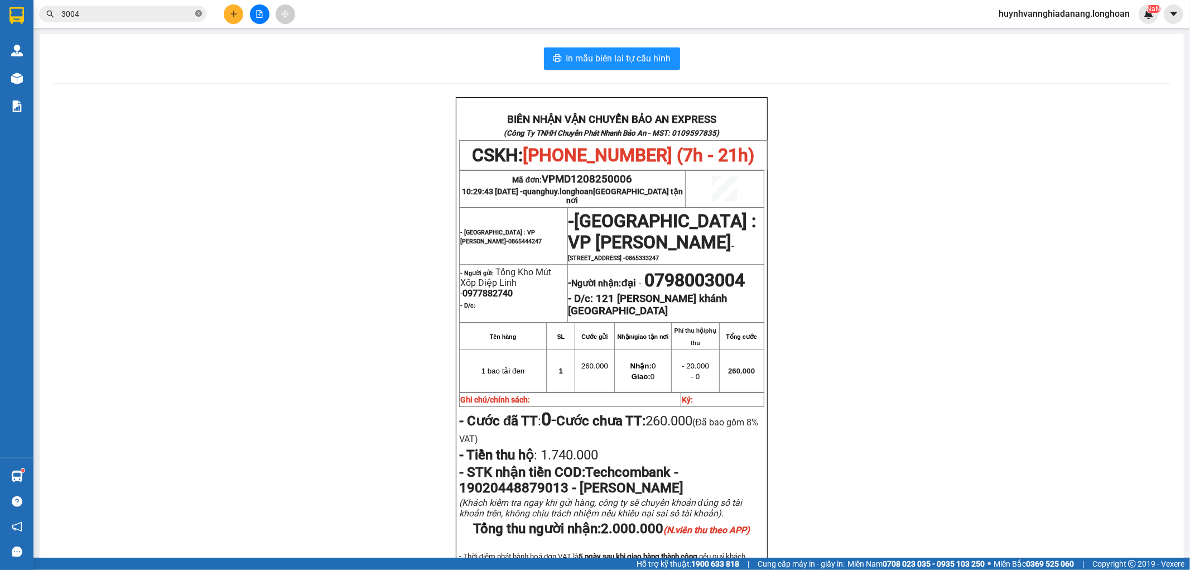
click at [198, 15] on icon "close-circle" at bounding box center [198, 13] width 7 height 7
click at [177, 15] on input "text" at bounding box center [127, 14] width 132 height 12
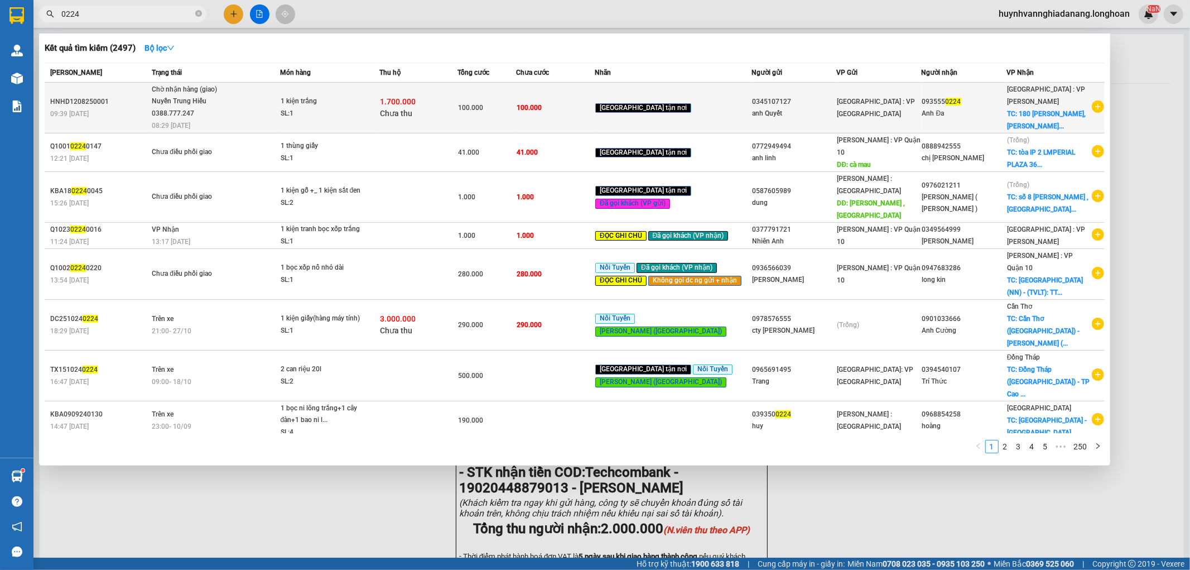
click at [435, 110] on div "1.700.000 Chưa thu" at bounding box center [419, 107] width 78 height 23
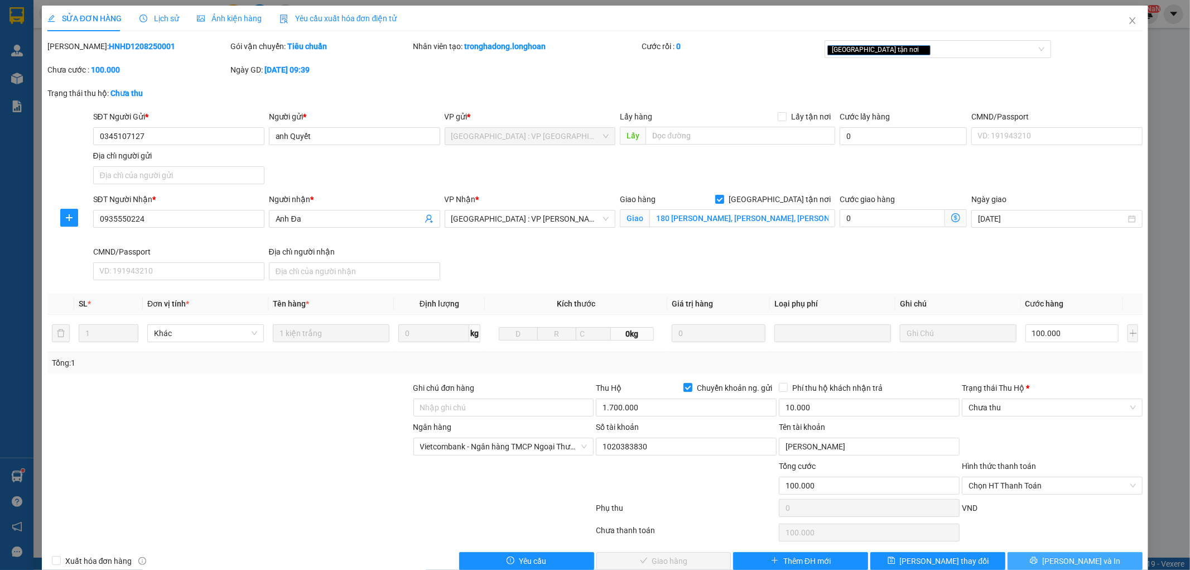
click at [1082, 556] on span "[PERSON_NAME] và In" at bounding box center [1081, 560] width 78 height 12
